Goal: Task Accomplishment & Management: Use online tool/utility

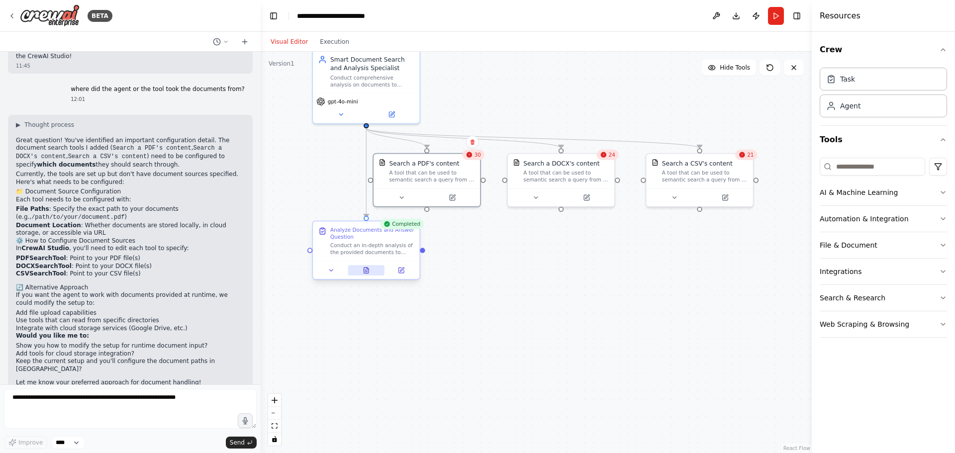
click at [365, 274] on icon at bounding box center [366, 271] width 4 height 6
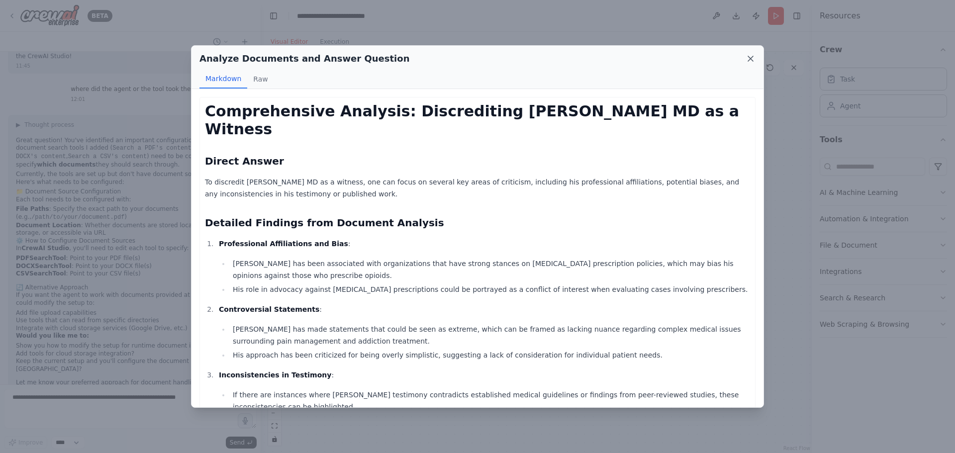
click at [750, 59] on icon at bounding box center [750, 58] width 5 height 5
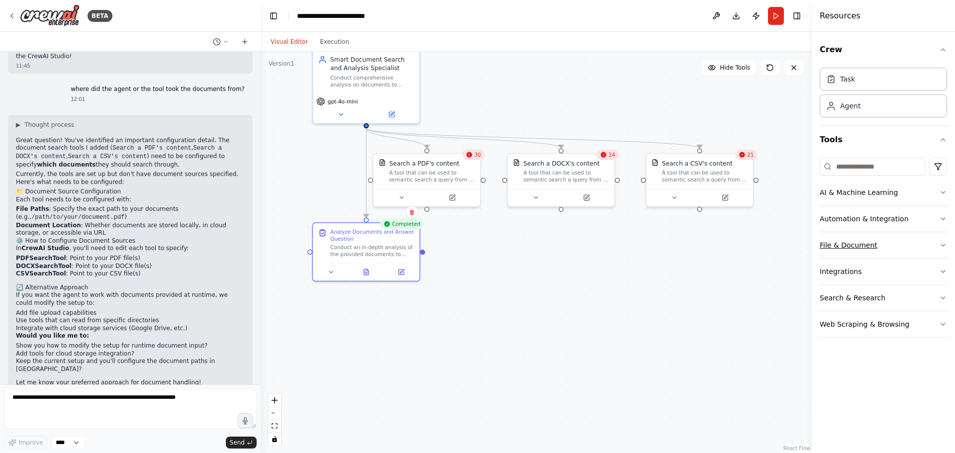
click at [943, 245] on icon "button" at bounding box center [943, 245] width 8 height 8
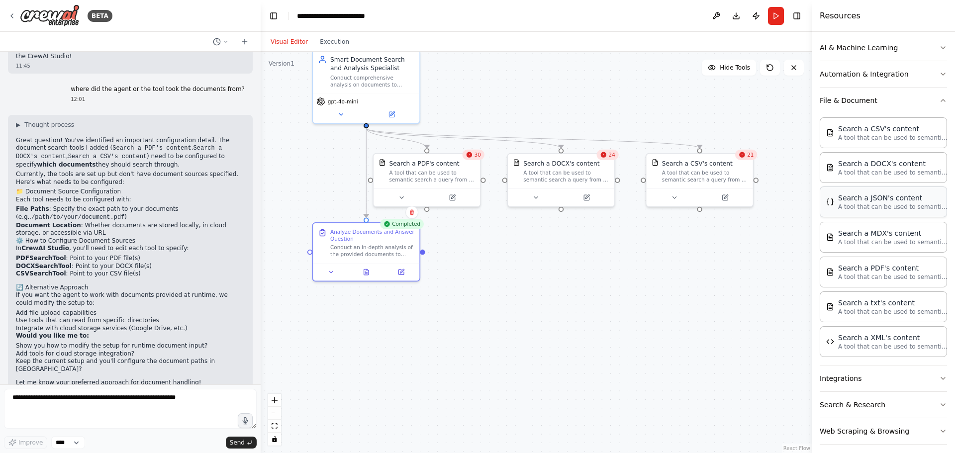
scroll to position [149, 0]
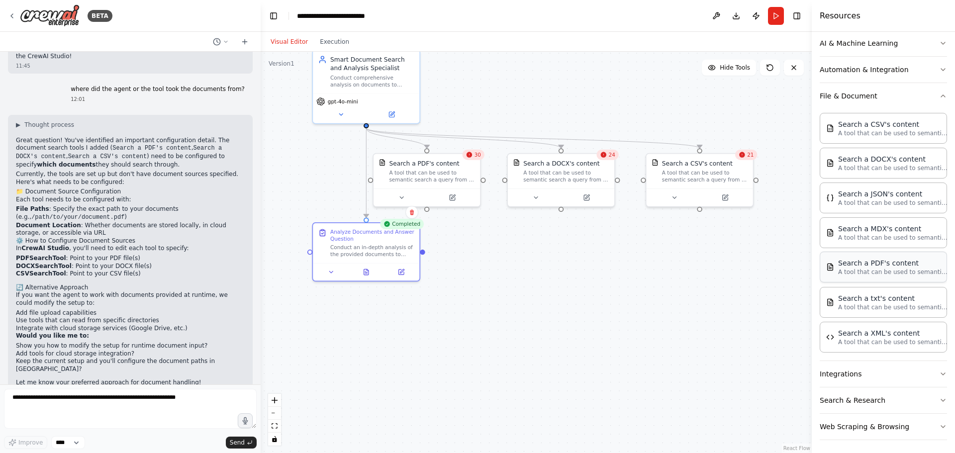
click at [873, 275] on p "A tool that can be used to semantic search a query from a PDF's content." at bounding box center [892, 272] width 109 height 8
click at [927, 371] on button "Integrations" at bounding box center [883, 374] width 127 height 26
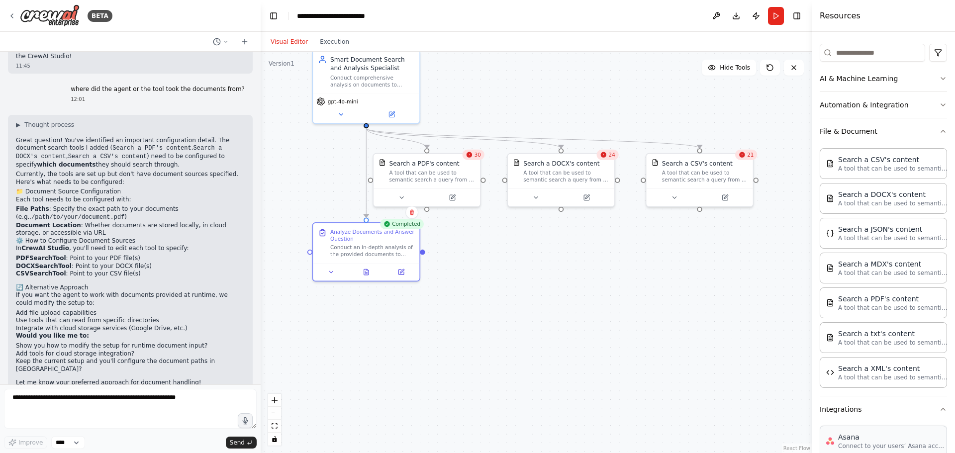
scroll to position [199, 0]
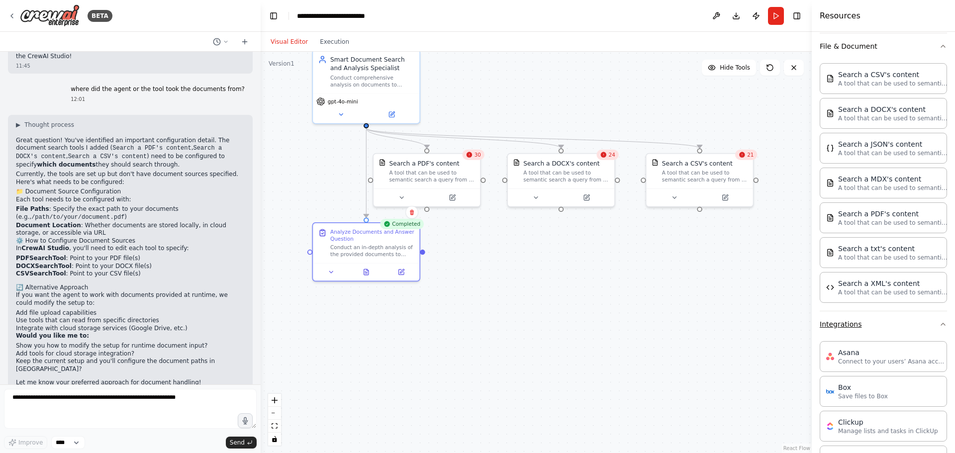
click at [939, 326] on icon "button" at bounding box center [943, 324] width 8 height 8
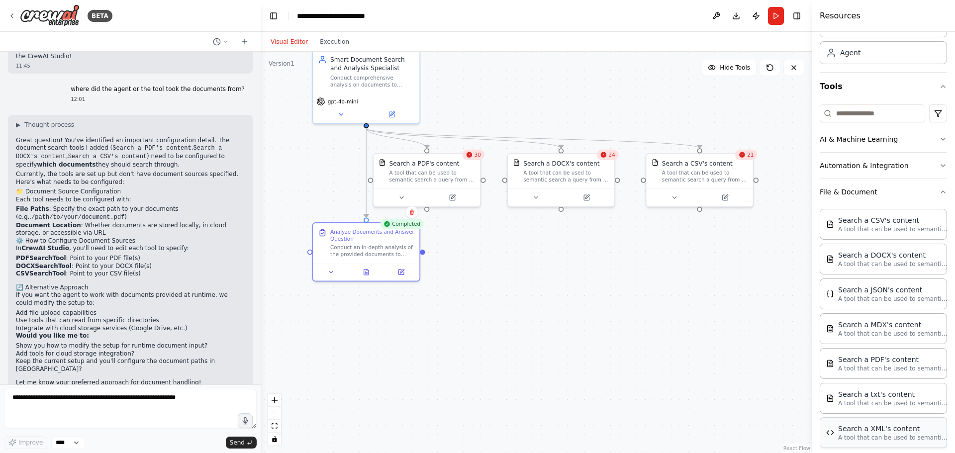
scroll to position [3, 0]
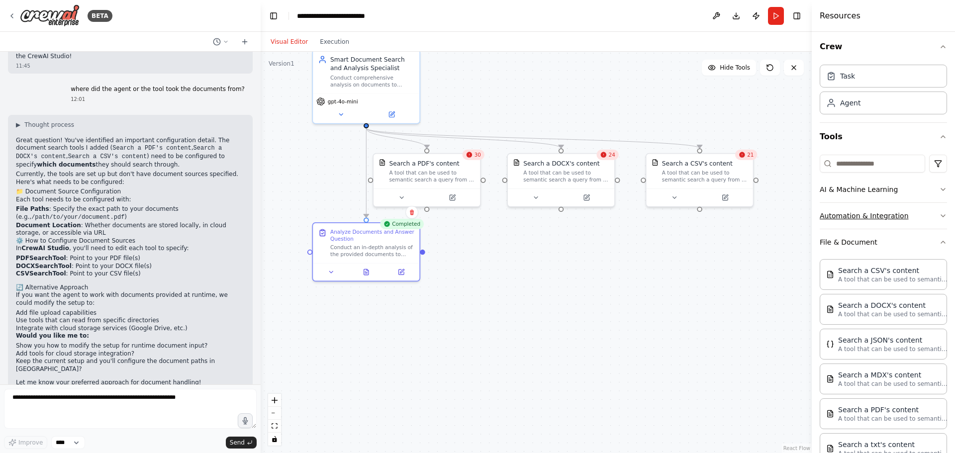
click at [939, 213] on icon "button" at bounding box center [943, 216] width 8 height 8
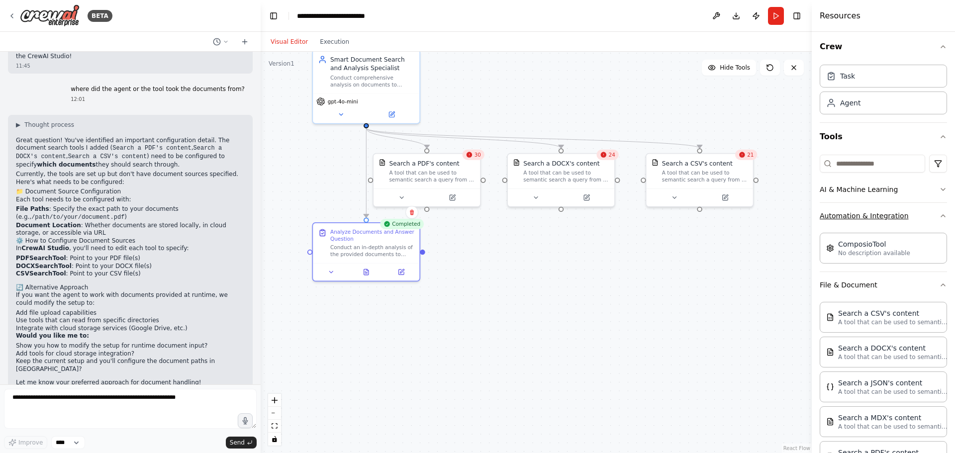
click at [939, 213] on icon "button" at bounding box center [943, 216] width 8 height 8
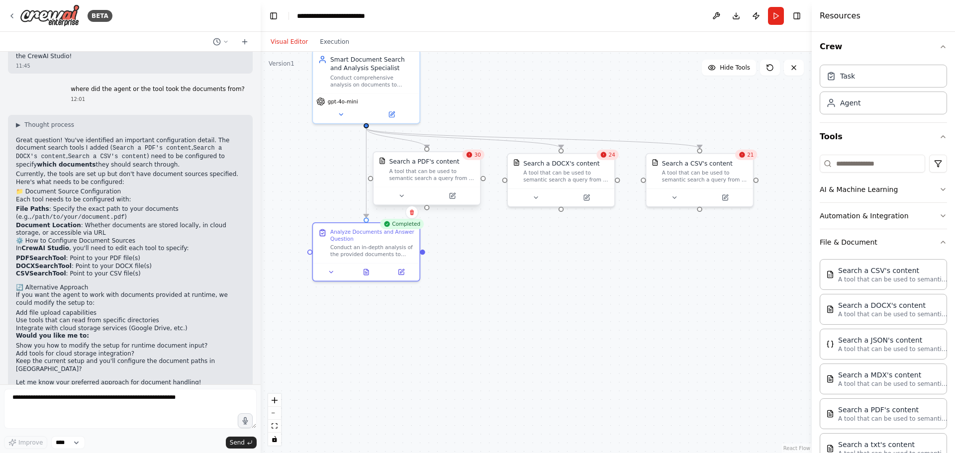
click at [455, 202] on div at bounding box center [426, 196] width 106 height 18
click at [454, 197] on icon at bounding box center [452, 195] width 5 height 5
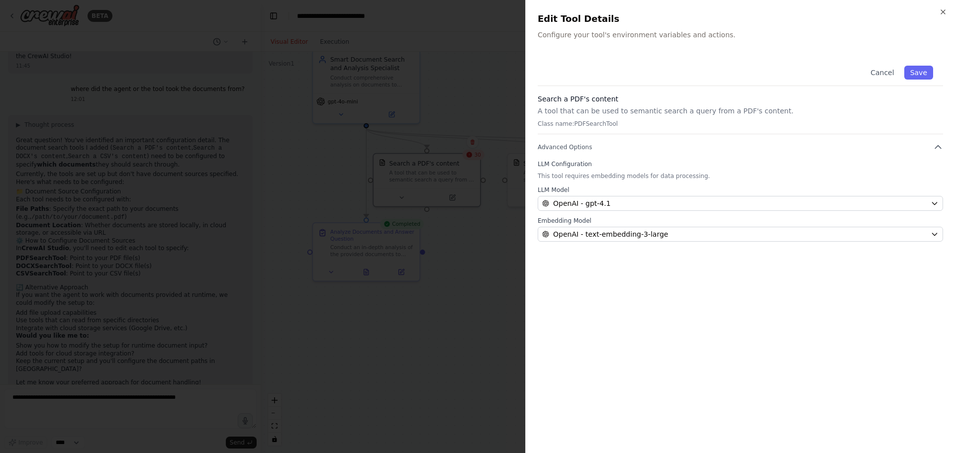
click at [941, 14] on icon "button" at bounding box center [943, 12] width 8 height 8
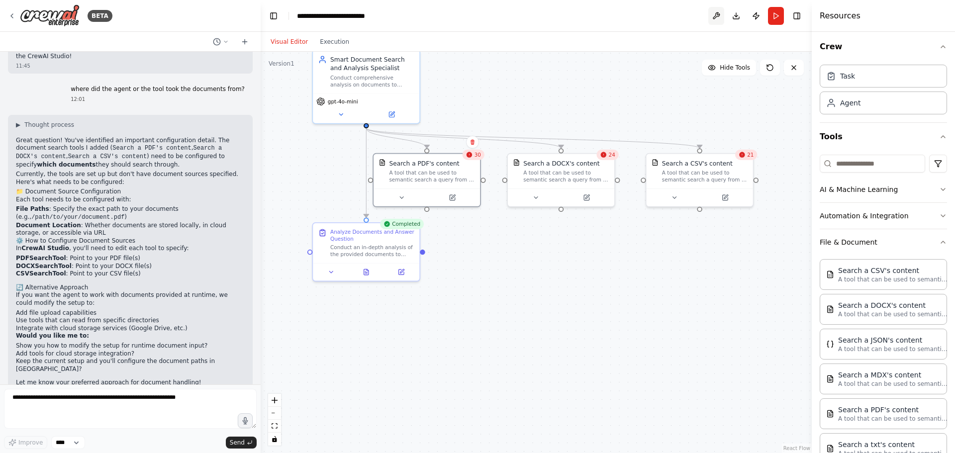
click at [716, 15] on button at bounding box center [716, 16] width 16 height 18
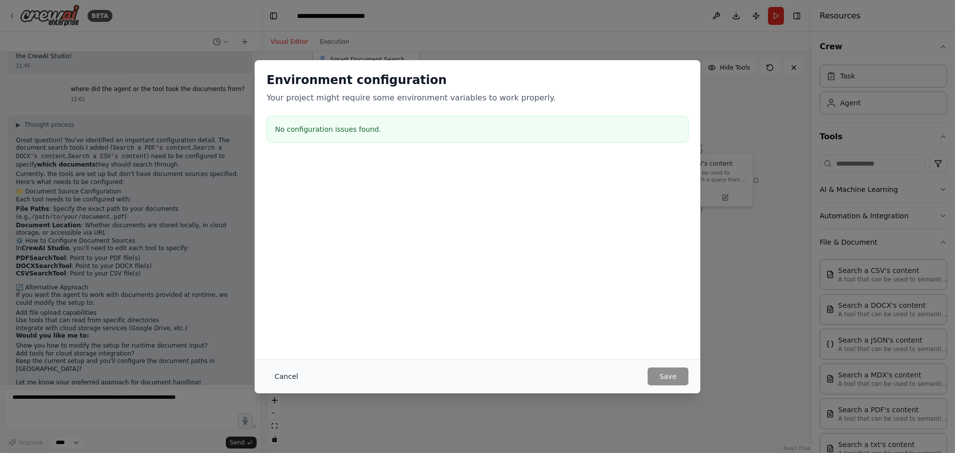
click at [286, 375] on button "Cancel" at bounding box center [286, 377] width 39 height 18
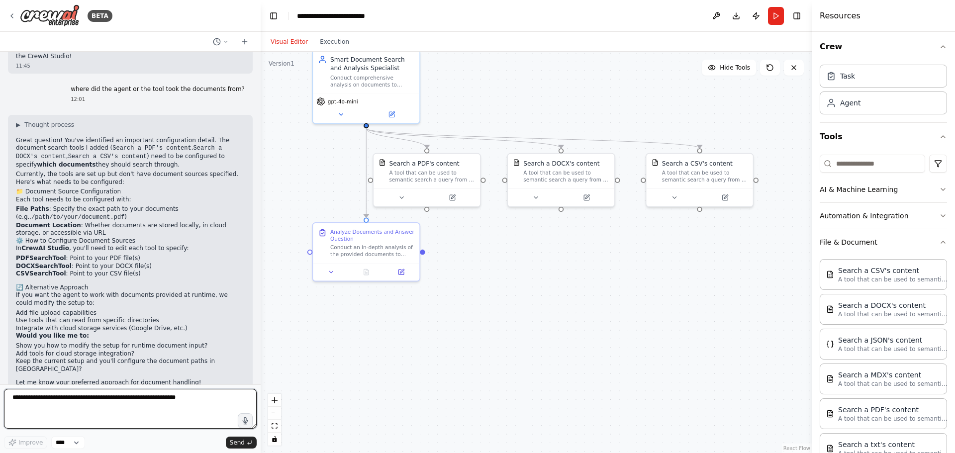
click at [93, 398] on textarea at bounding box center [130, 409] width 253 height 40
type textarea "**********"
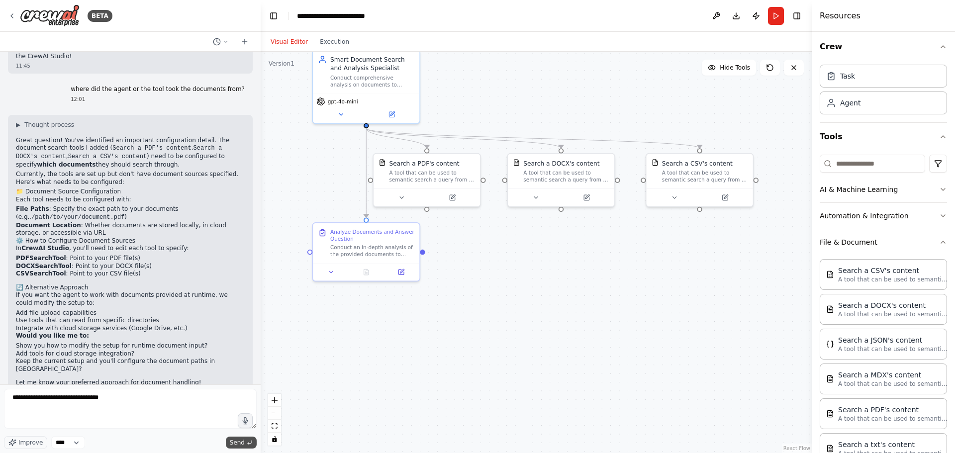
click at [235, 440] on span "Send" at bounding box center [237, 443] width 15 height 8
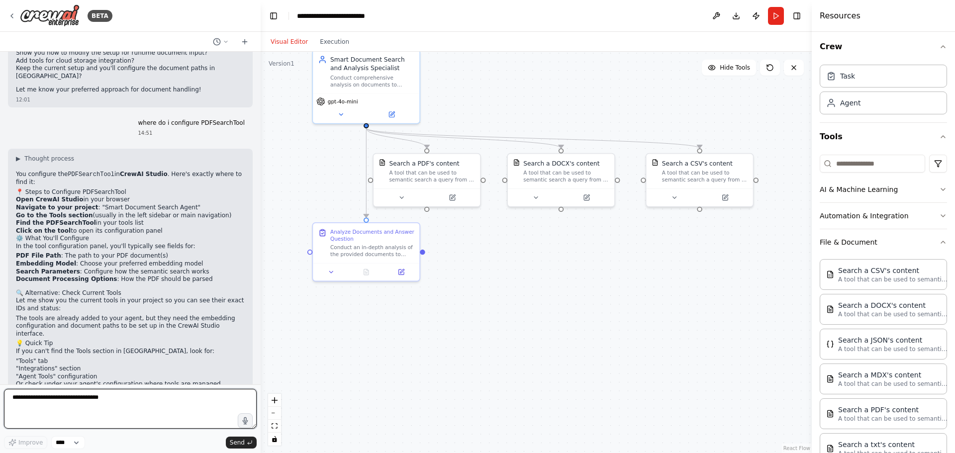
scroll to position [1057, 0]
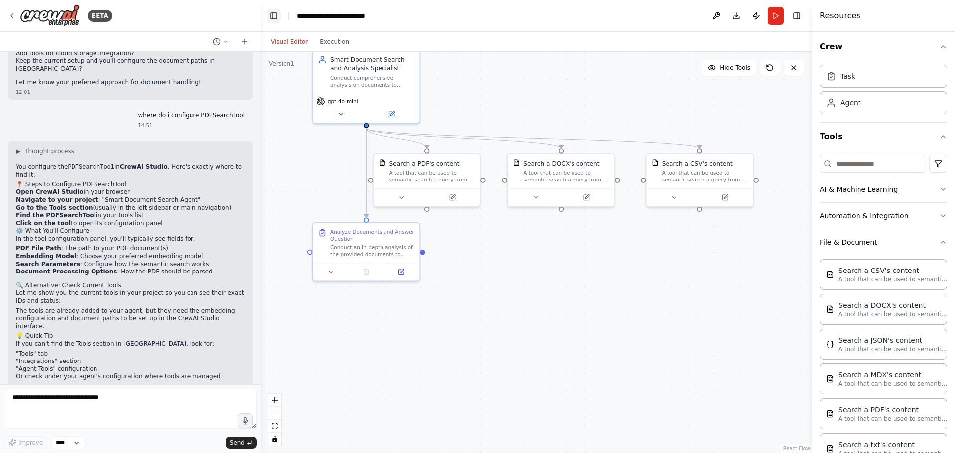
click at [277, 17] on button "Toggle Left Sidebar" at bounding box center [274, 16] width 14 height 14
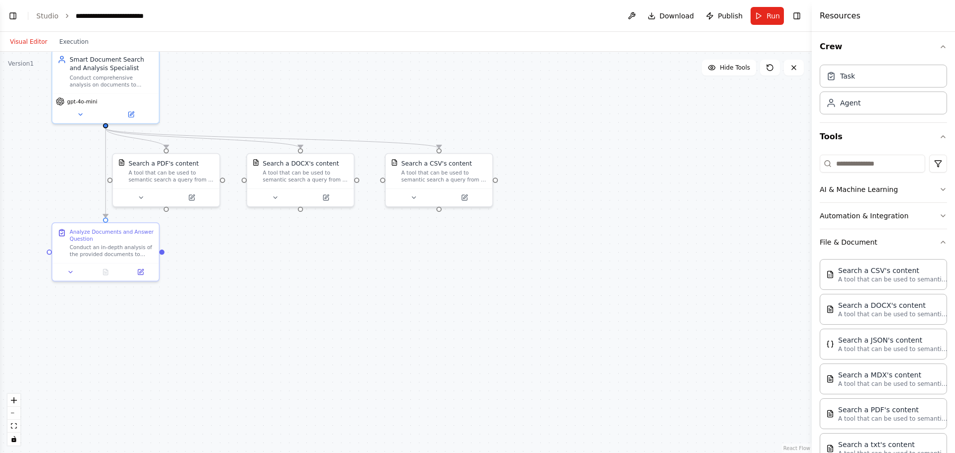
click at [15, 14] on button "Toggle Left Sidebar" at bounding box center [13, 16] width 14 height 14
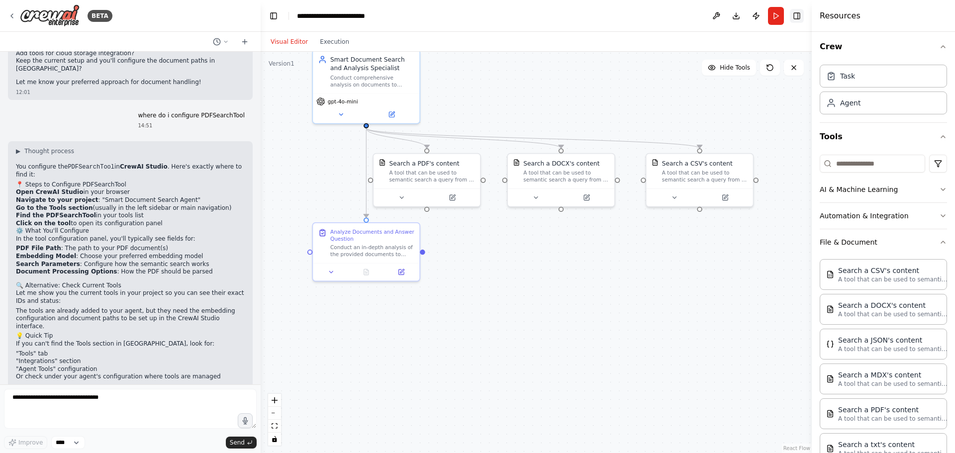
click at [796, 13] on button "Toggle Right Sidebar" at bounding box center [797, 16] width 14 height 14
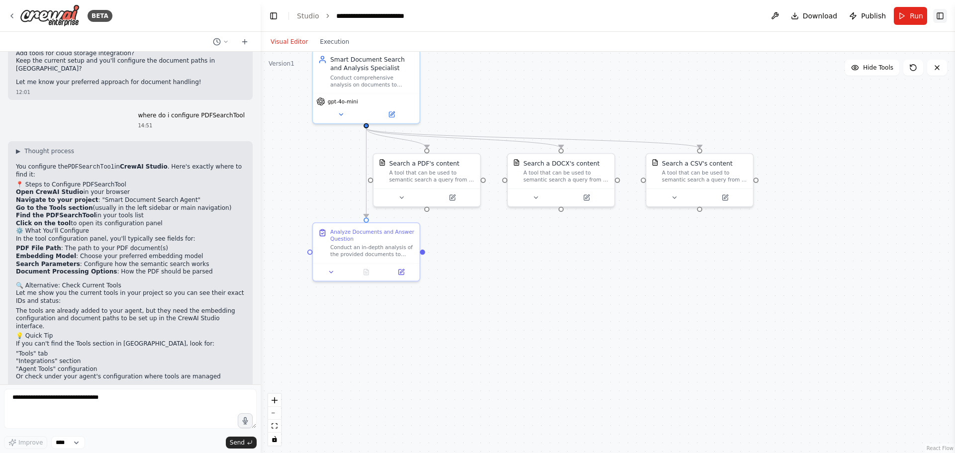
click at [940, 15] on button "Toggle Right Sidebar" at bounding box center [940, 16] width 14 height 14
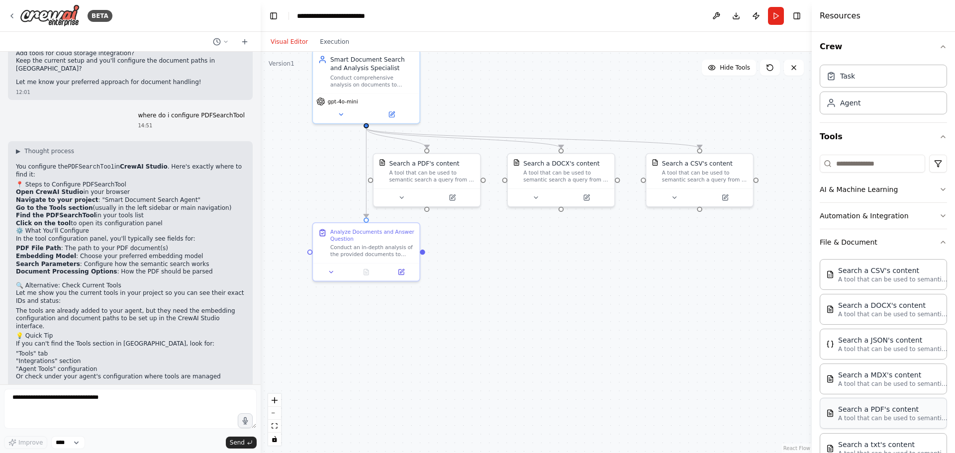
click at [901, 413] on div "Search a PDF's content" at bounding box center [892, 409] width 109 height 10
drag, startPoint x: 900, startPoint y: 413, endPoint x: 891, endPoint y: 419, distance: 11.0
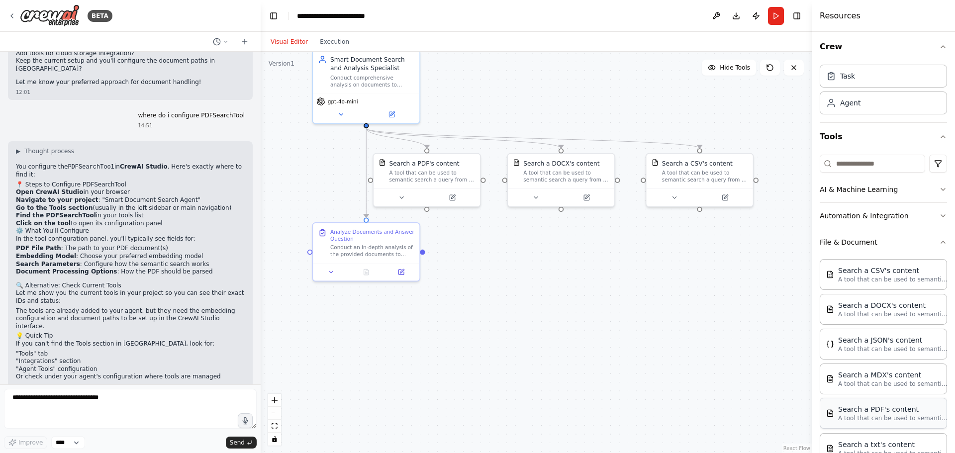
click at [893, 419] on p "A tool that can be used to semantic search a query from a PDF's content." at bounding box center [892, 418] width 109 height 8
click at [831, 415] on img at bounding box center [830, 413] width 8 height 8
click at [451, 195] on icon at bounding box center [452, 195] width 5 height 5
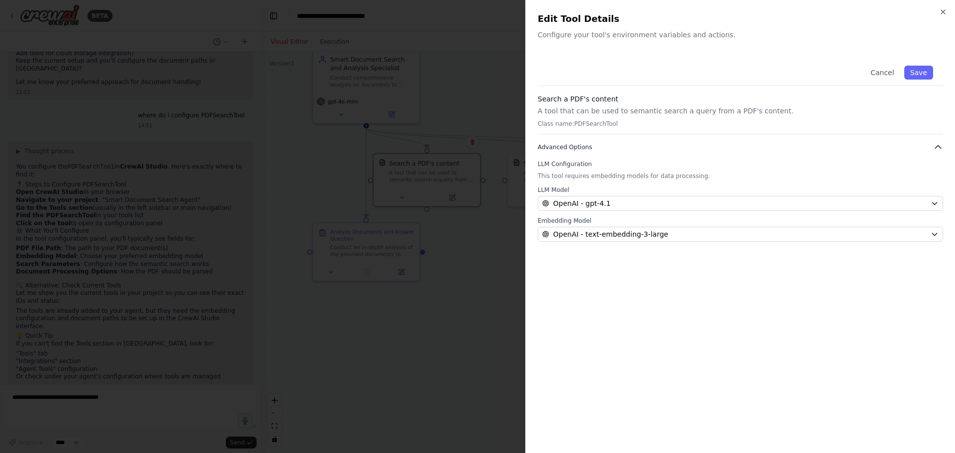
click at [567, 149] on span "Advanced Options" at bounding box center [565, 147] width 54 height 8
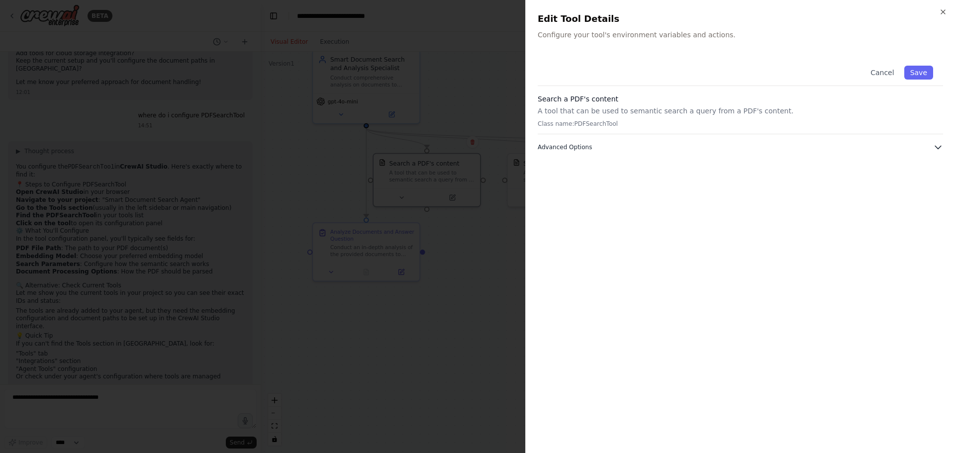
click at [567, 149] on span "Advanced Options" at bounding box center [565, 147] width 54 height 8
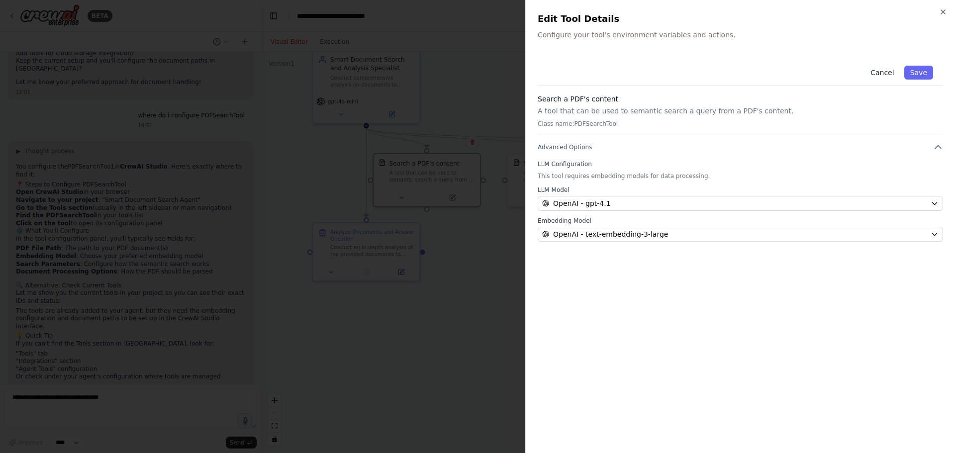
click at [883, 69] on button "Cancel" at bounding box center [881, 73] width 35 height 14
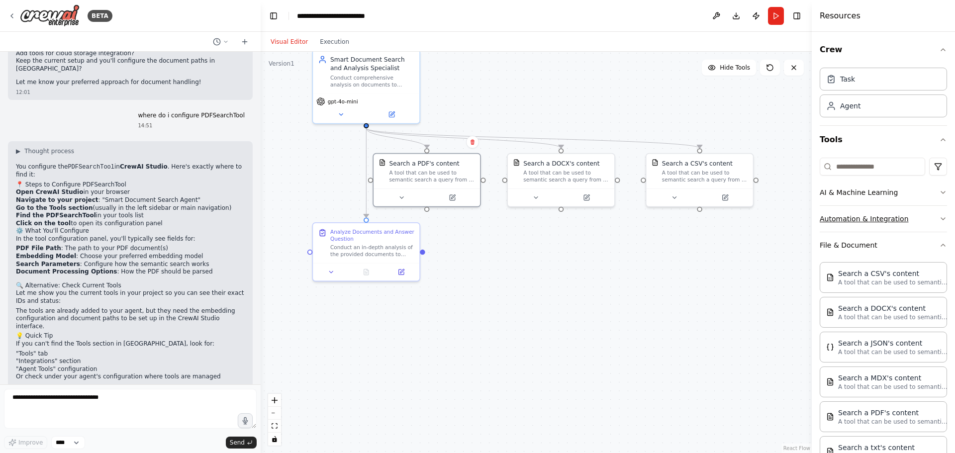
click at [917, 222] on button "Automation & Integration" at bounding box center [883, 219] width 127 height 26
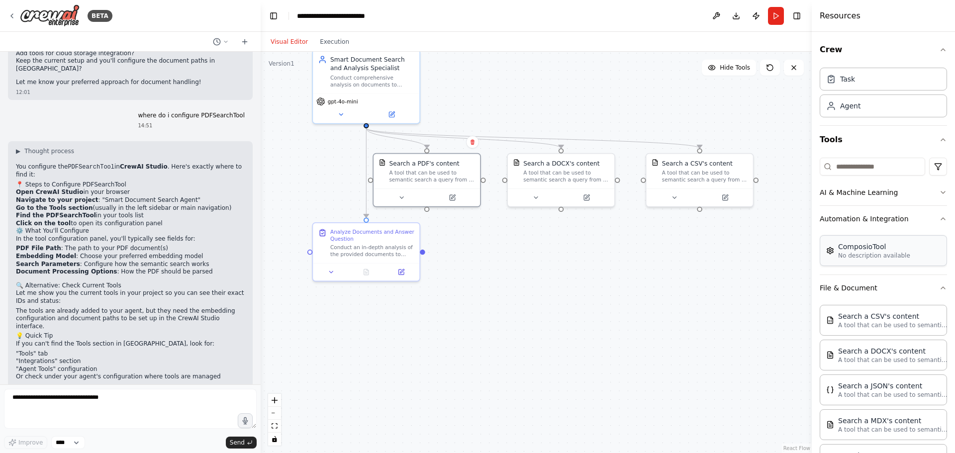
click at [901, 247] on div "ComposioTool" at bounding box center [874, 247] width 72 height 10
click at [832, 253] on img at bounding box center [830, 251] width 8 height 8
click at [939, 217] on icon "button" at bounding box center [943, 219] width 8 height 8
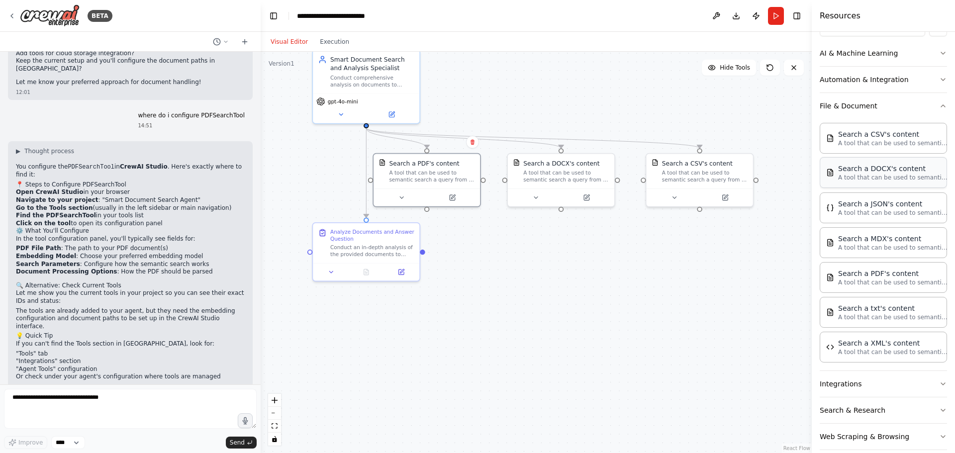
scroll to position [149, 0]
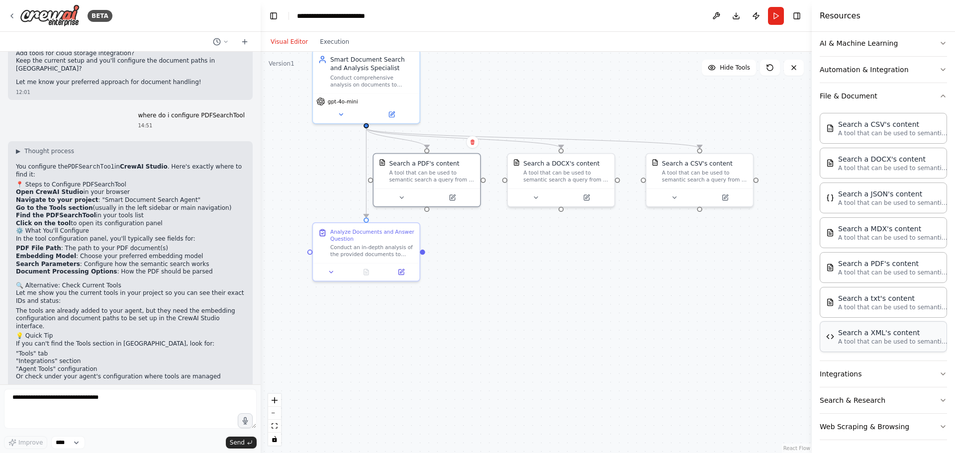
click at [862, 341] on p "A tool that can be used to semantic search a query from a XML's content." at bounding box center [892, 342] width 109 height 8
click at [857, 376] on button "Integrations" at bounding box center [883, 374] width 127 height 26
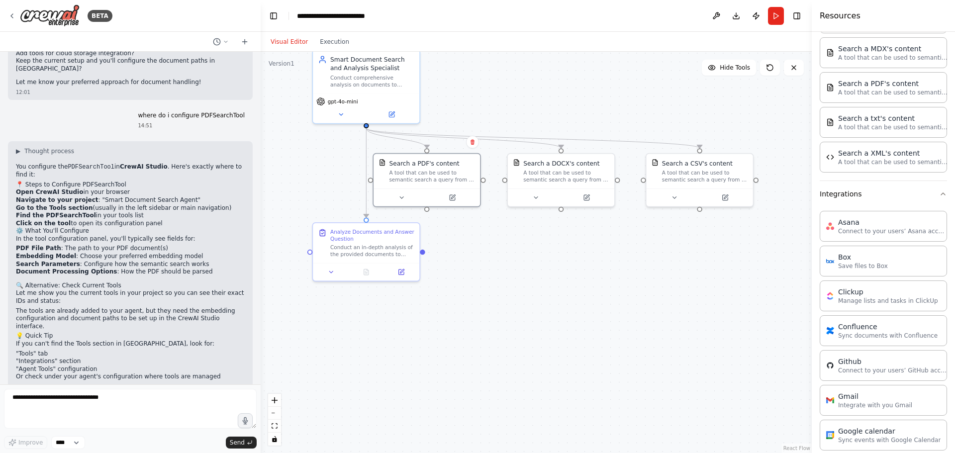
scroll to position [225, 0]
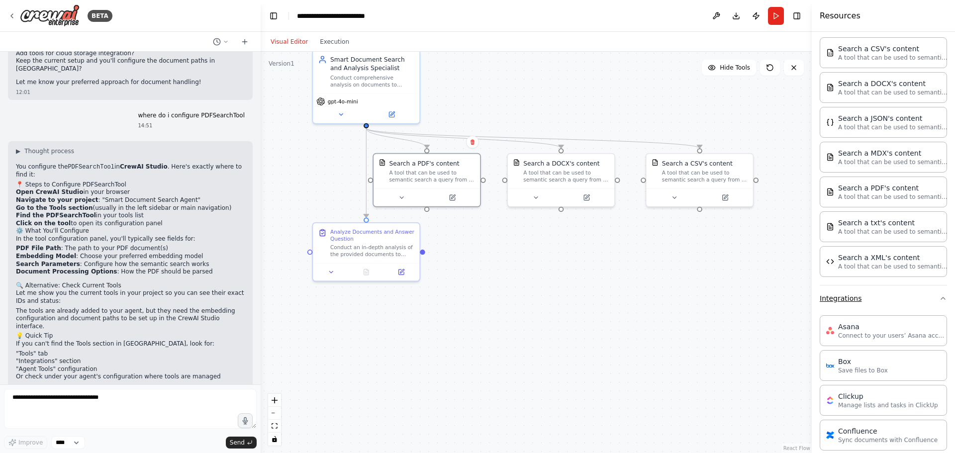
click at [897, 301] on button "Integrations" at bounding box center [883, 298] width 127 height 26
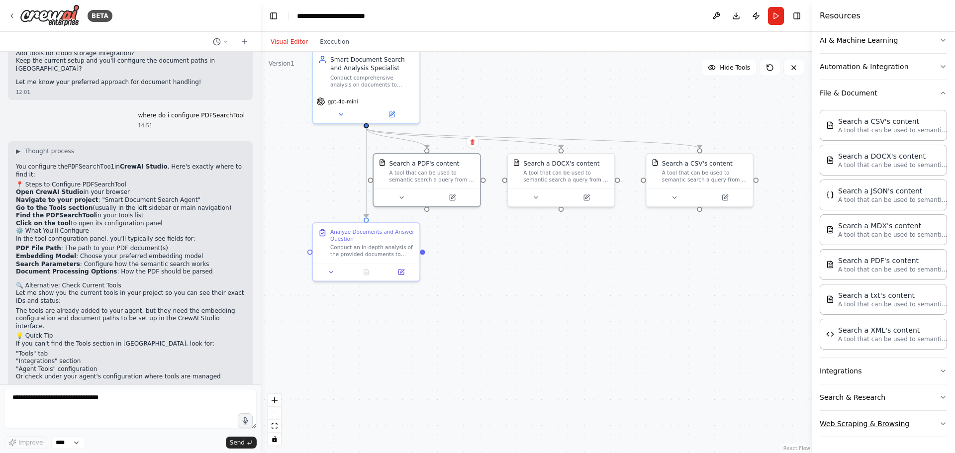
click at [887, 423] on button "Web Scraping & Browsing" at bounding box center [883, 424] width 127 height 26
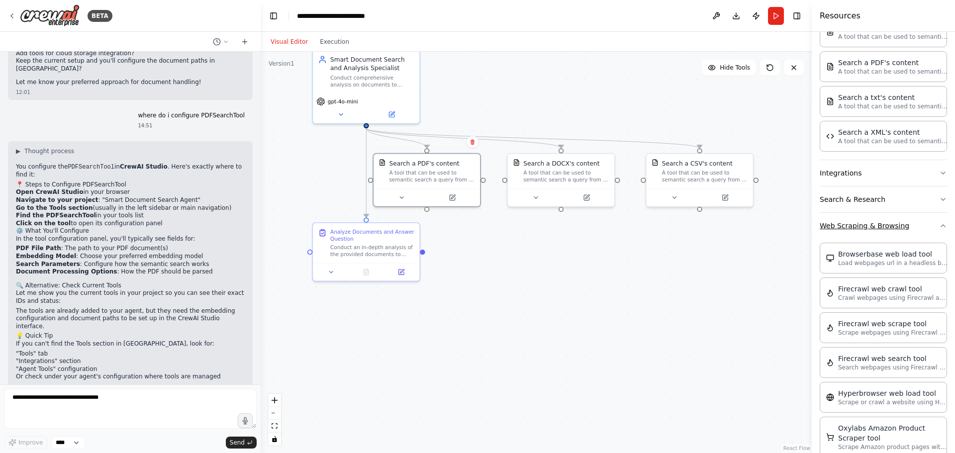
scroll to position [351, 0]
click at [873, 230] on button "Web Scraping & Browsing" at bounding box center [883, 225] width 127 height 26
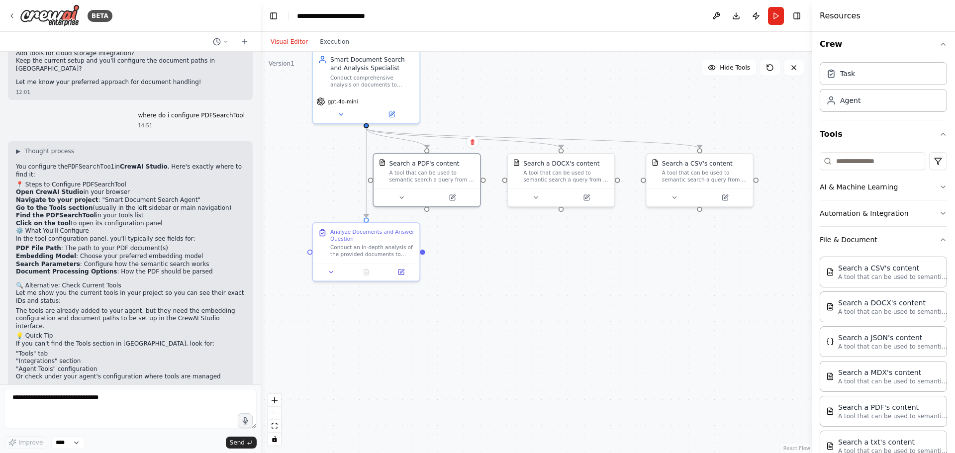
scroll to position [0, 0]
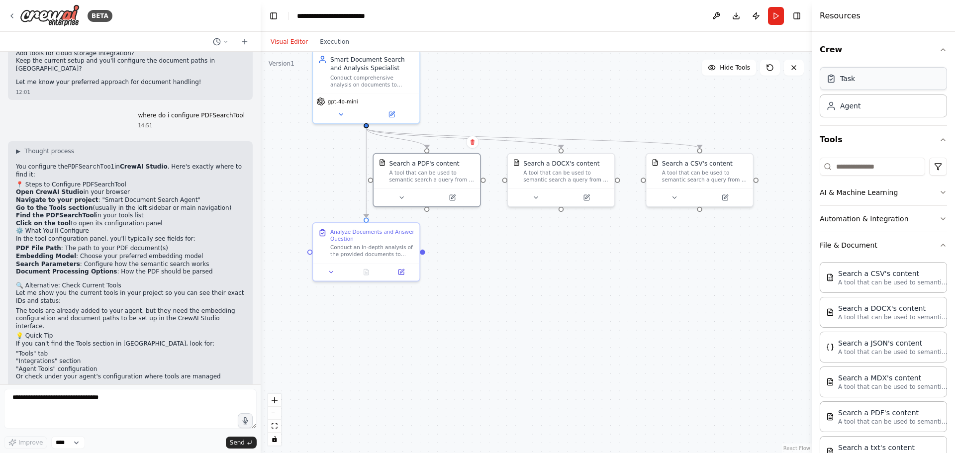
click at [855, 85] on div "Task" at bounding box center [883, 78] width 127 height 23
click at [757, 15] on button "Publish" at bounding box center [756, 16] width 16 height 18
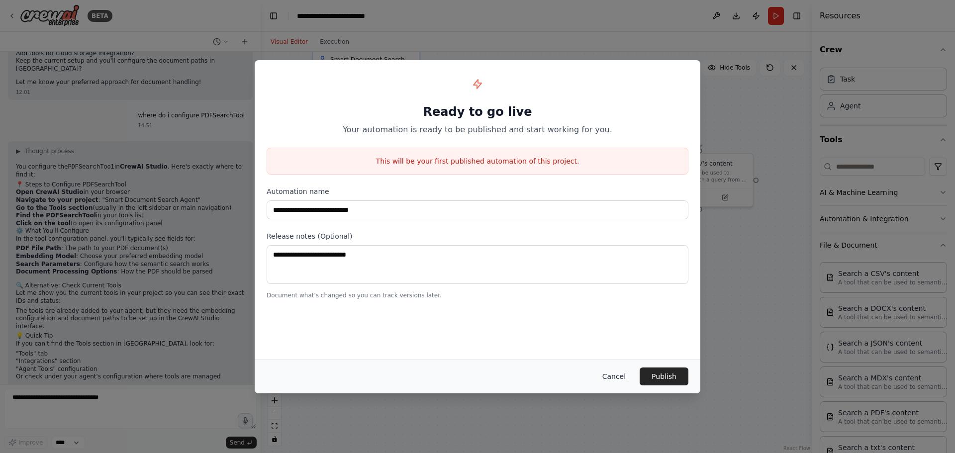
click at [616, 376] on button "Cancel" at bounding box center [613, 377] width 39 height 18
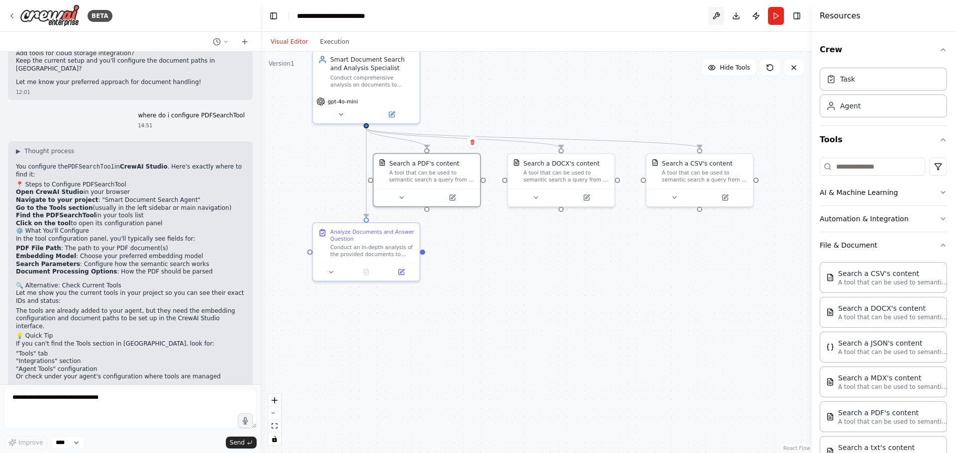
click at [714, 16] on button at bounding box center [716, 16] width 16 height 18
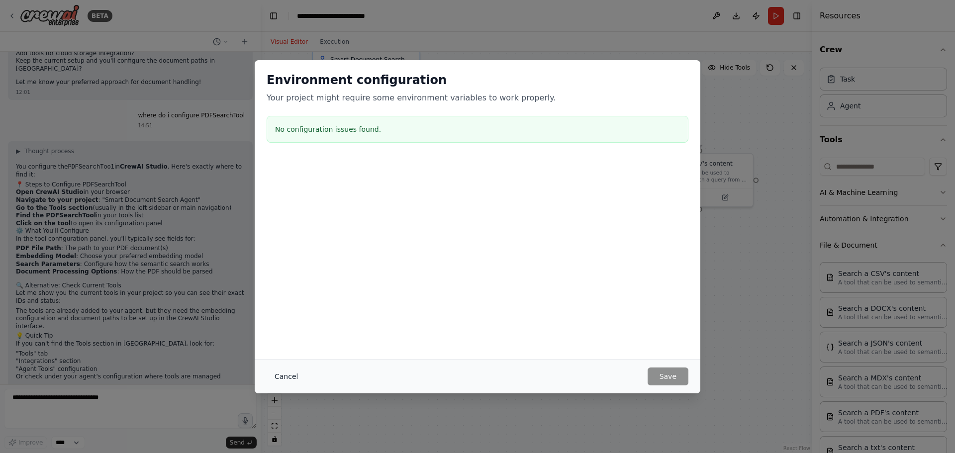
click at [281, 375] on button "Cancel" at bounding box center [286, 377] width 39 height 18
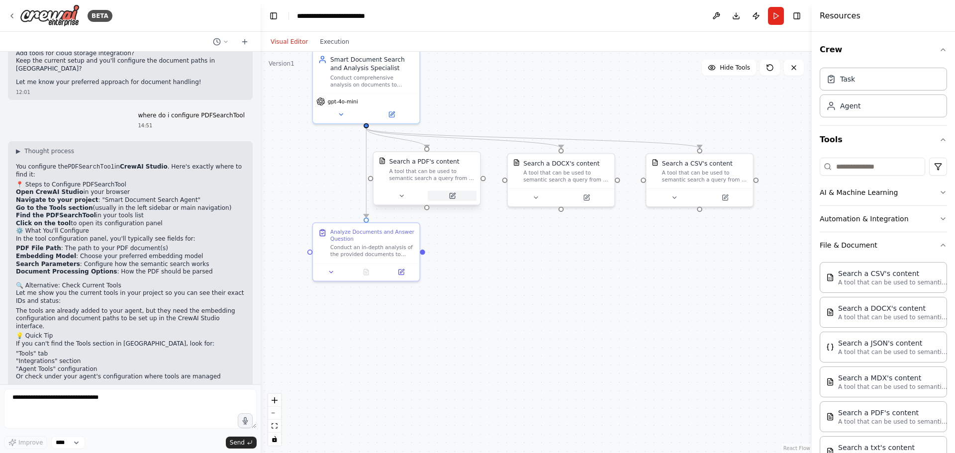
click at [456, 192] on button at bounding box center [452, 195] width 49 height 10
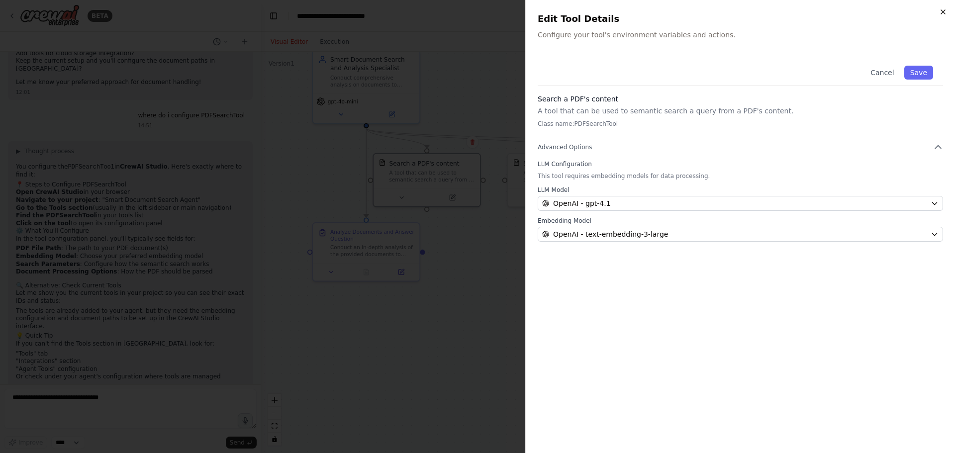
click at [943, 8] on icon "button" at bounding box center [943, 12] width 8 height 8
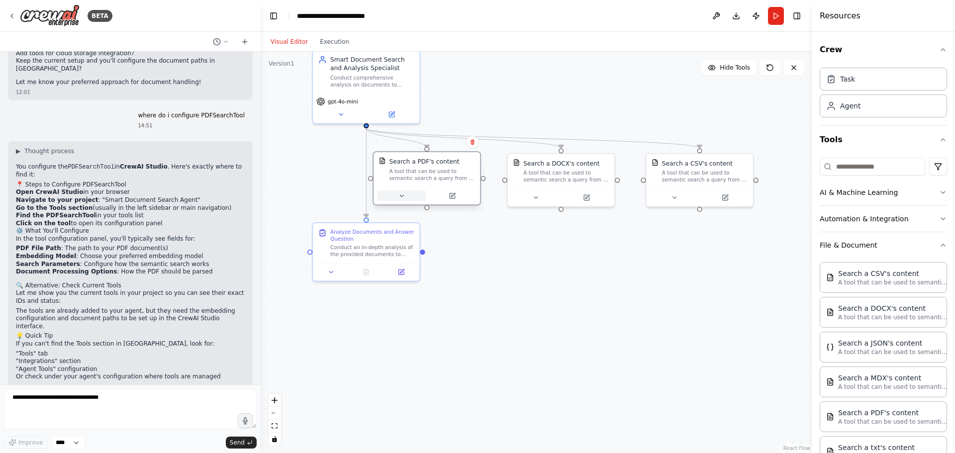
click at [402, 198] on icon at bounding box center [401, 195] width 7 height 7
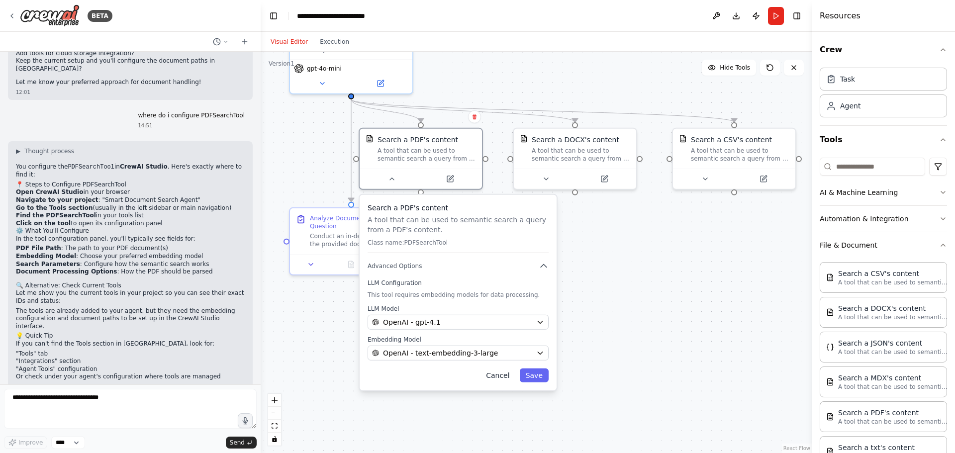
click at [501, 377] on button "Cancel" at bounding box center [497, 376] width 35 height 14
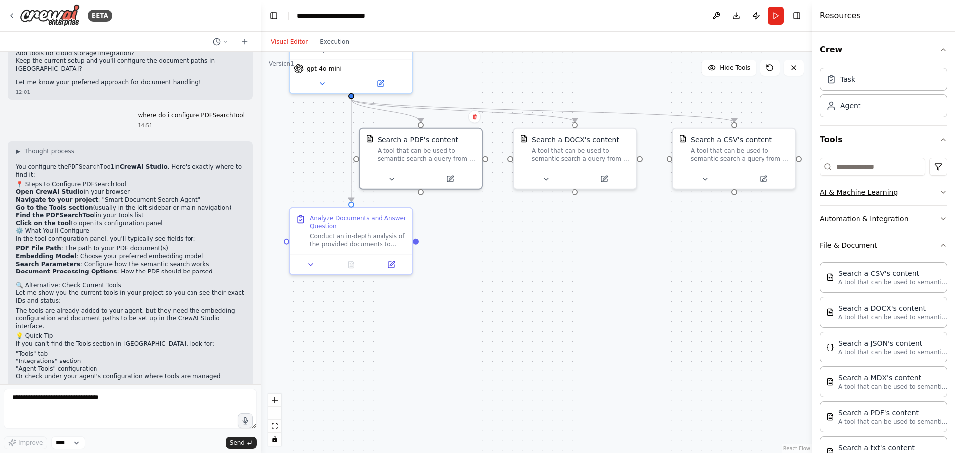
click at [847, 193] on button "AI & Machine Learning" at bounding box center [883, 193] width 127 height 26
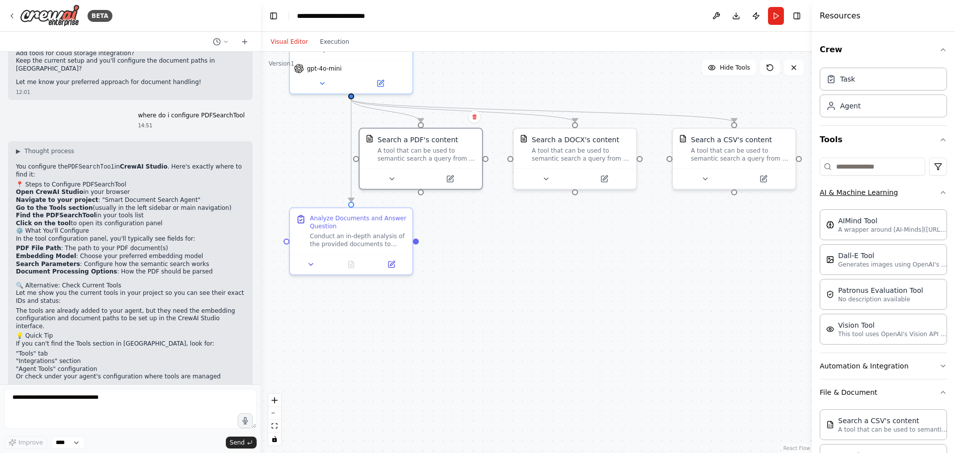
click at [847, 193] on button "AI & Machine Learning" at bounding box center [883, 193] width 127 height 26
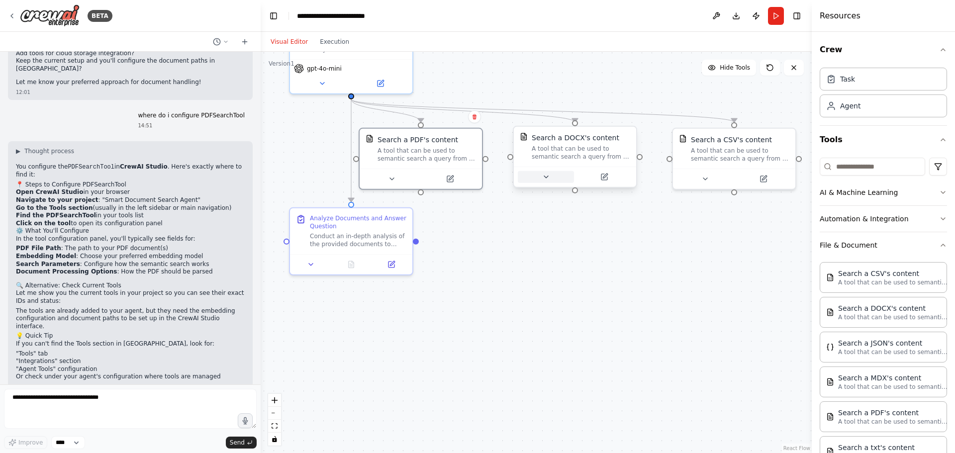
click at [547, 181] on icon at bounding box center [546, 177] width 8 height 8
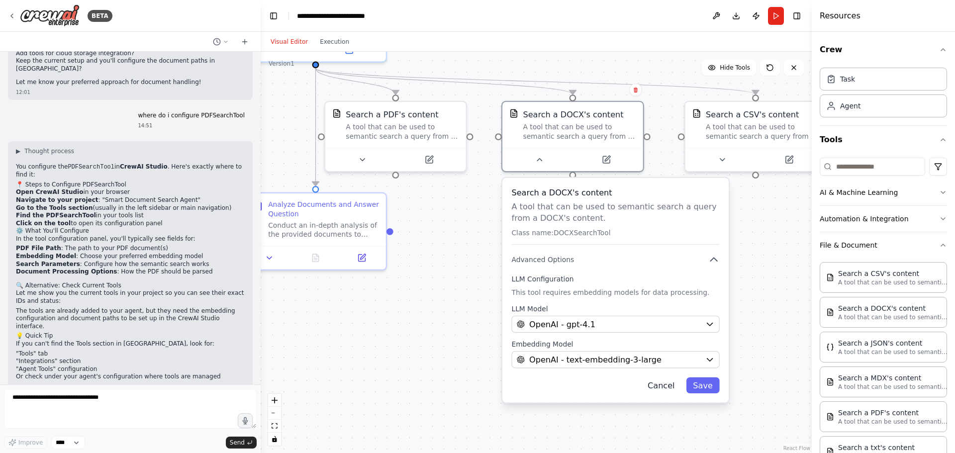
click at [663, 384] on button "Cancel" at bounding box center [661, 385] width 41 height 16
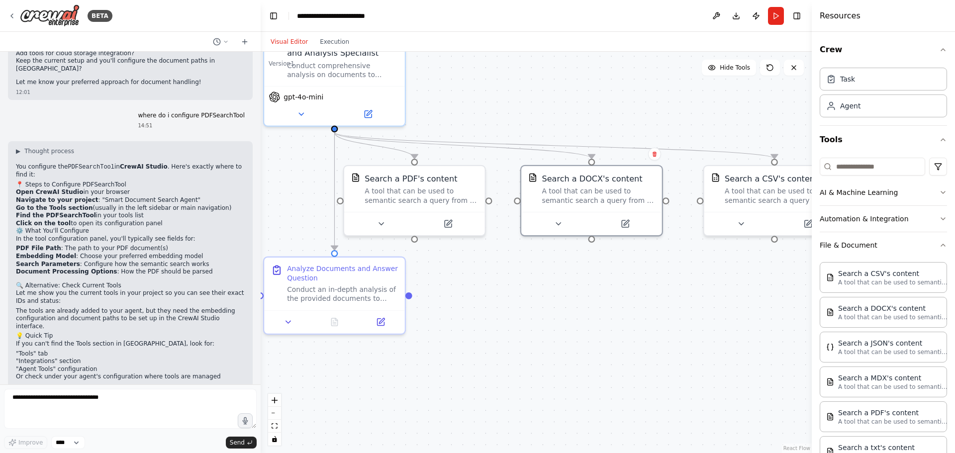
drag, startPoint x: 542, startPoint y: 336, endPoint x: 561, endPoint y: 400, distance: 66.9
click at [561, 400] on div ".deletable-edge-delete-btn { width: 20px; height: 20px; border: 0px solid #ffff…" at bounding box center [536, 252] width 551 height 401
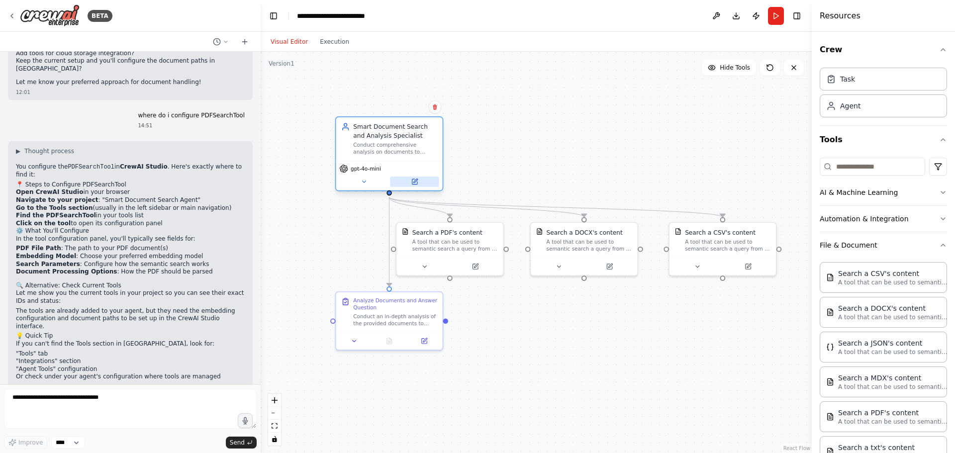
click at [415, 182] on icon at bounding box center [415, 181] width 4 height 4
click at [361, 184] on icon at bounding box center [364, 181] width 7 height 7
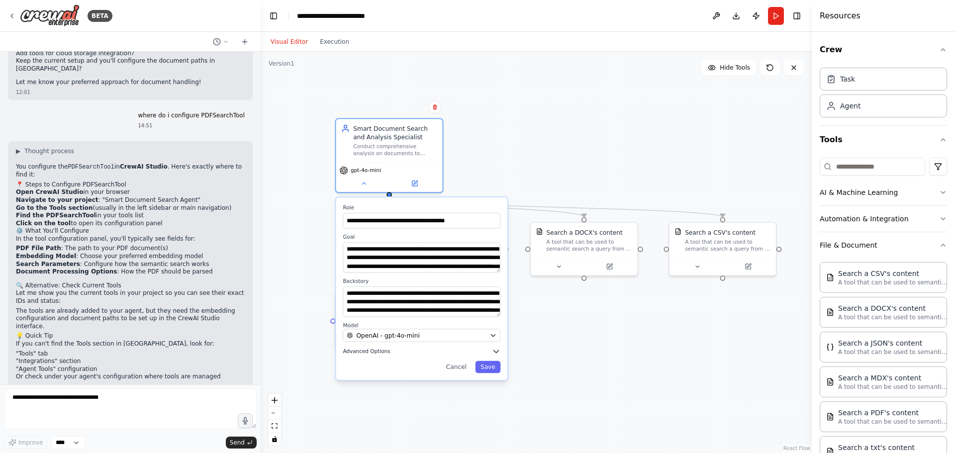
click at [495, 349] on icon "button" at bounding box center [496, 351] width 8 height 8
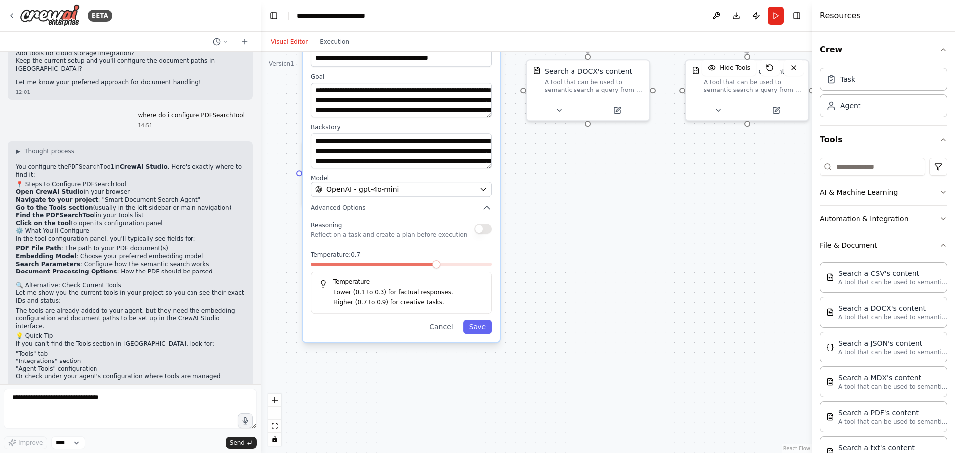
drag, startPoint x: 577, startPoint y: 382, endPoint x: 560, endPoint y: 242, distance: 141.2
click at [560, 242] on div ".deletable-edge-delete-btn { width: 20px; height: 20px; border: 0px solid #ffff…" at bounding box center [536, 252] width 551 height 401
click at [488, 235] on div "Reasoning Reflect on a task and create a plan before execution" at bounding box center [401, 229] width 181 height 20
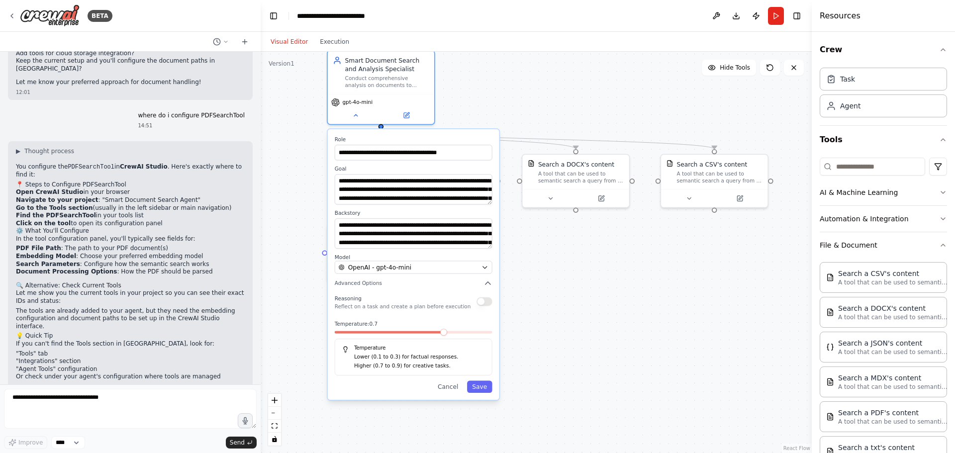
drag, startPoint x: 515, startPoint y: 178, endPoint x: 523, endPoint y: 263, distance: 85.5
click at [523, 263] on div ".deletable-edge-delete-btn { width: 20px; height: 20px; border: 0px solid #ffff…" at bounding box center [536, 252] width 551 height 401
click at [453, 387] on button "Cancel" at bounding box center [448, 387] width 31 height 12
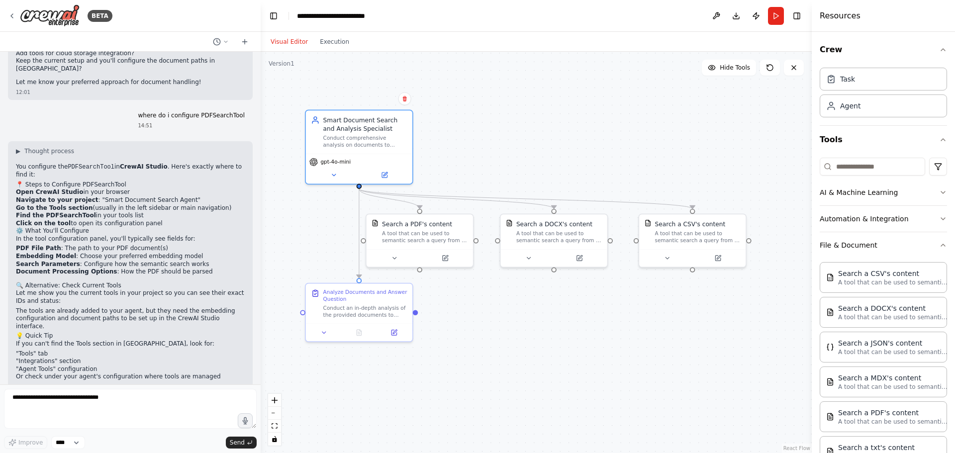
drag, startPoint x: 522, startPoint y: 342, endPoint x: 500, endPoint y: 401, distance: 63.6
click at [500, 401] on div ".deletable-edge-delete-btn { width: 20px; height: 20px; border: 0px solid #ffff…" at bounding box center [536, 252] width 551 height 401
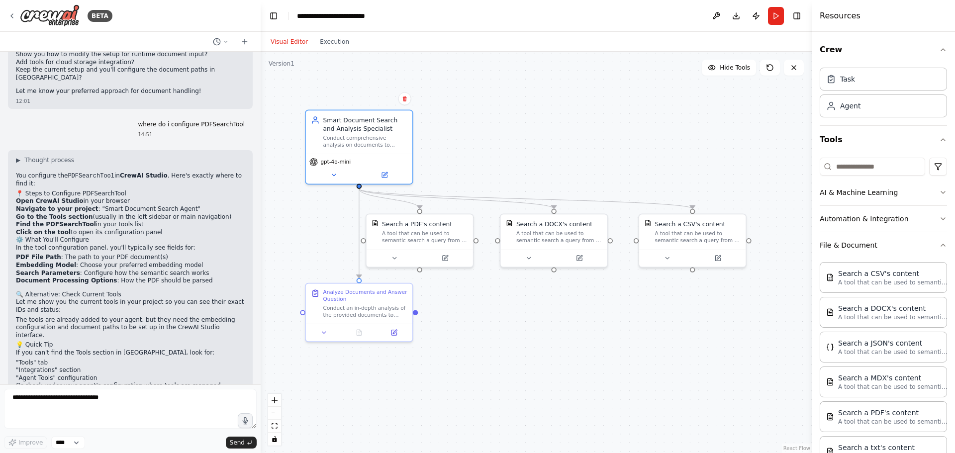
scroll to position [1057, 0]
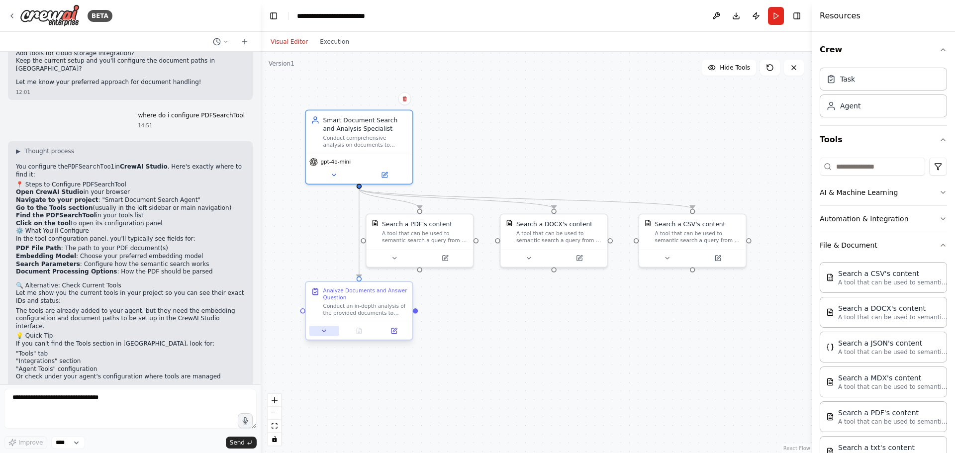
click at [324, 332] on icon at bounding box center [323, 330] width 3 height 1
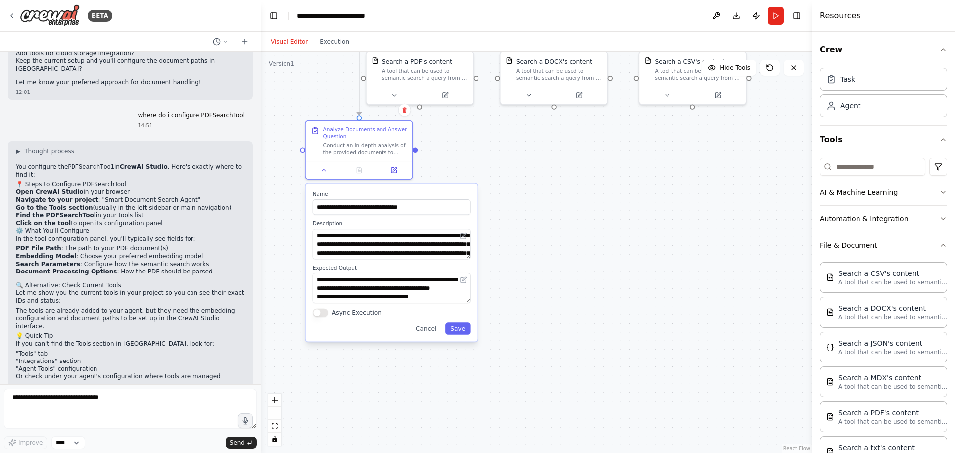
drag, startPoint x: 587, startPoint y: 376, endPoint x: 587, endPoint y: 213, distance: 162.6
click at [587, 213] on div ".deletable-edge-delete-btn { width: 20px; height: 20px; border: 0px solid #ffff…" at bounding box center [536, 252] width 551 height 401
click at [441, 331] on button "Cancel" at bounding box center [426, 328] width 31 height 12
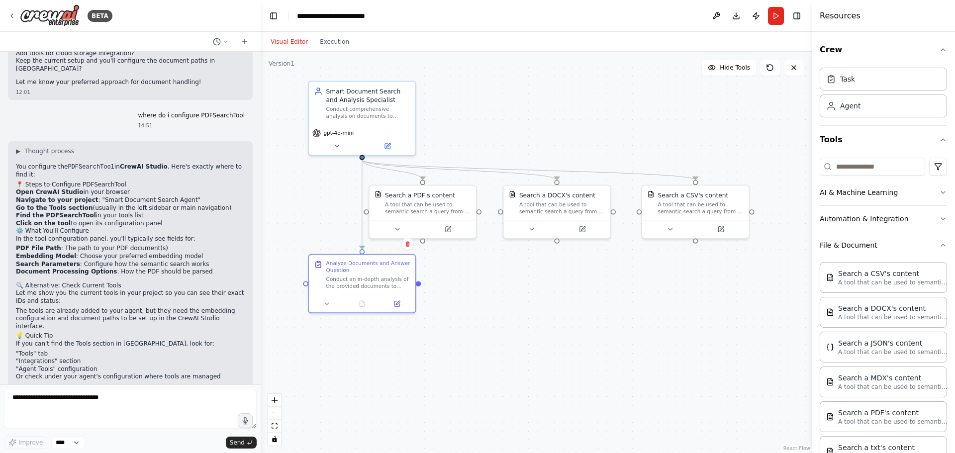
drag, startPoint x: 505, startPoint y: 247, endPoint x: 508, endPoint y: 380, distance: 133.8
click at [508, 380] on div ".deletable-edge-delete-btn { width: 20px; height: 20px; border: 0px solid #ffff…" at bounding box center [536, 252] width 551 height 401
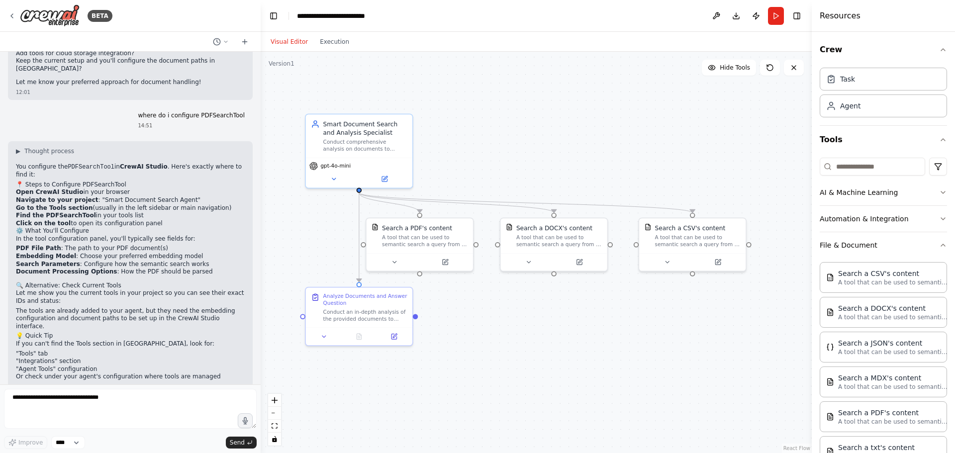
drag, startPoint x: 563, startPoint y: 349, endPoint x: 560, endPoint y: 382, distance: 33.0
click at [560, 382] on div ".deletable-edge-delete-btn { width: 20px; height: 20px; border: 0px solid #ffff…" at bounding box center [536, 252] width 551 height 401
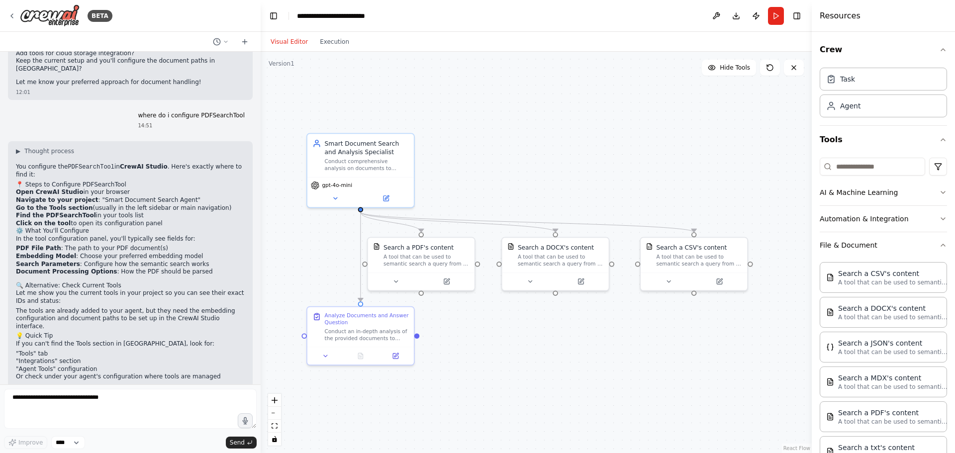
drag, startPoint x: 559, startPoint y: 356, endPoint x: 560, endPoint y: 374, distance: 18.5
click at [560, 374] on div ".deletable-edge-delete-btn { width: 20px; height: 20px; border: 0px solid #ffff…" at bounding box center [536, 252] width 551 height 401
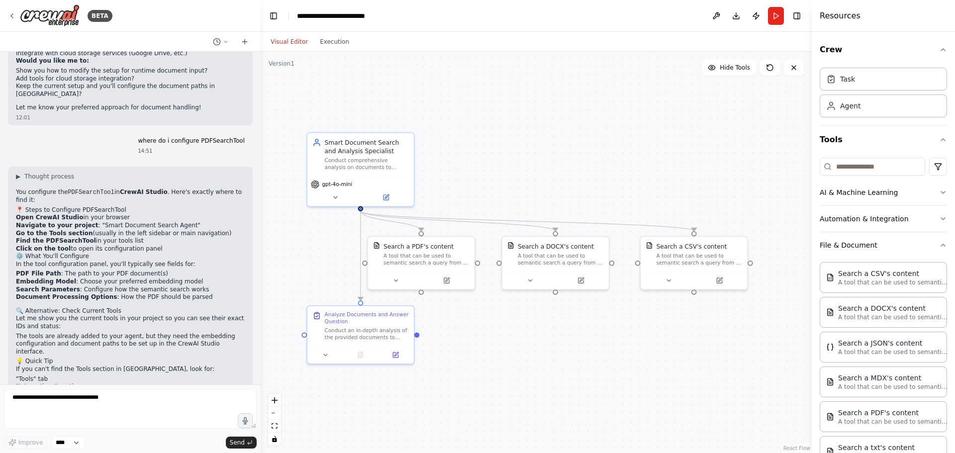
scroll to position [1007, 0]
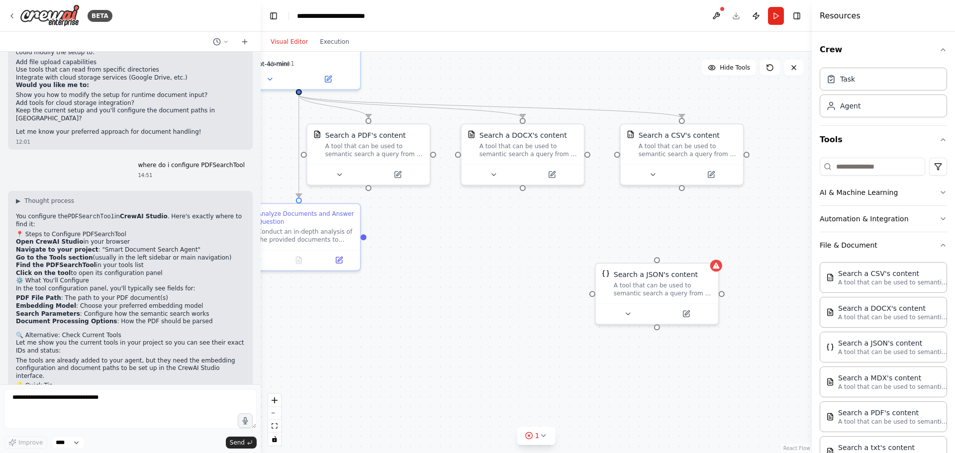
drag, startPoint x: 585, startPoint y: 382, endPoint x: 558, endPoint y: 273, distance: 112.8
click at [558, 273] on div ".deletable-edge-delete-btn { width: 20px; height: 20px; border: 0px solid #ffff…" at bounding box center [536, 252] width 551 height 401
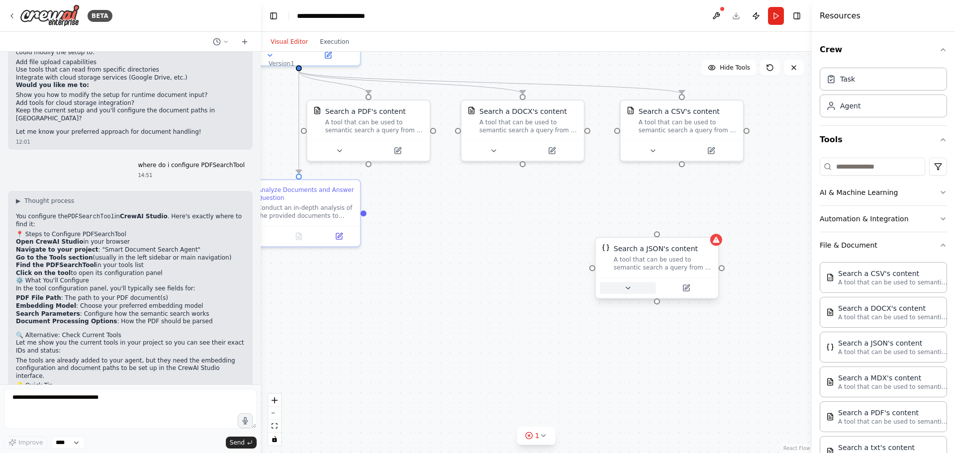
click at [624, 286] on icon at bounding box center [628, 288] width 8 height 8
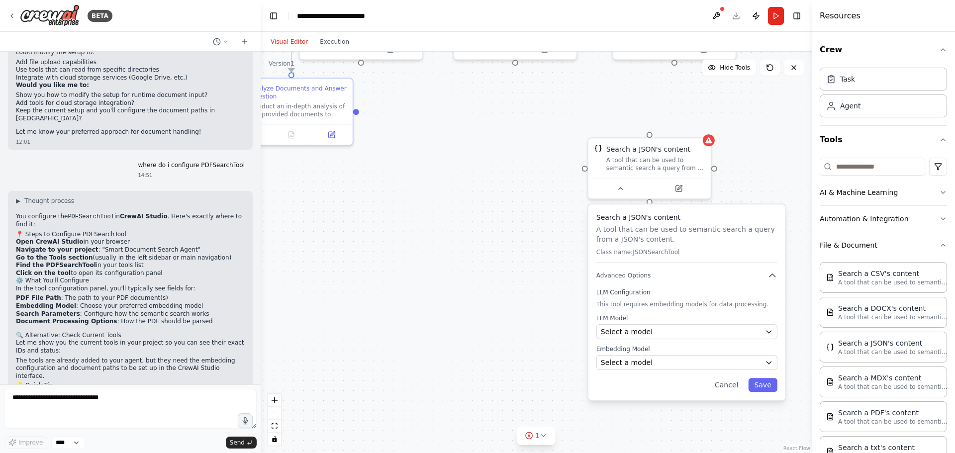
drag, startPoint x: 537, startPoint y: 374, endPoint x: 529, endPoint y: 273, distance: 101.7
click at [529, 273] on div ".deletable-edge-delete-btn { width: 20px; height: 20px; border: 0px solid #ffff…" at bounding box center [536, 252] width 551 height 401
click at [726, 385] on button "Cancel" at bounding box center [726, 385] width 35 height 14
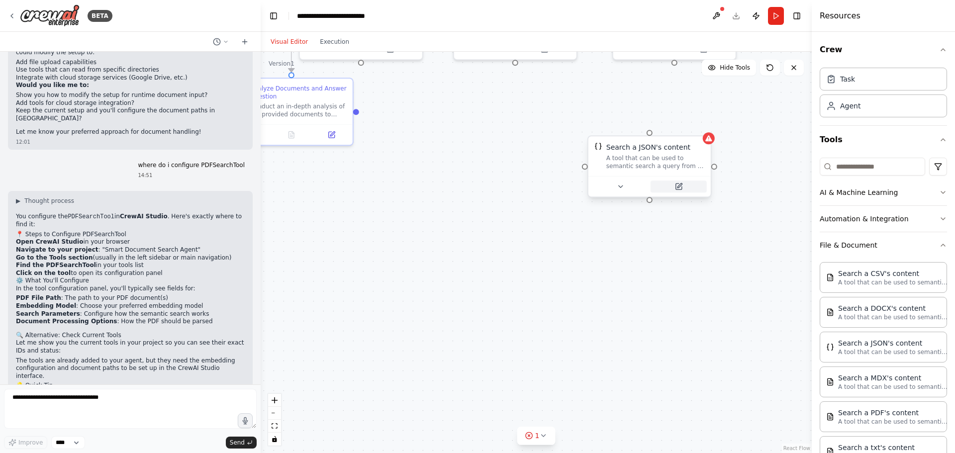
click at [679, 188] on icon at bounding box center [678, 187] width 6 height 6
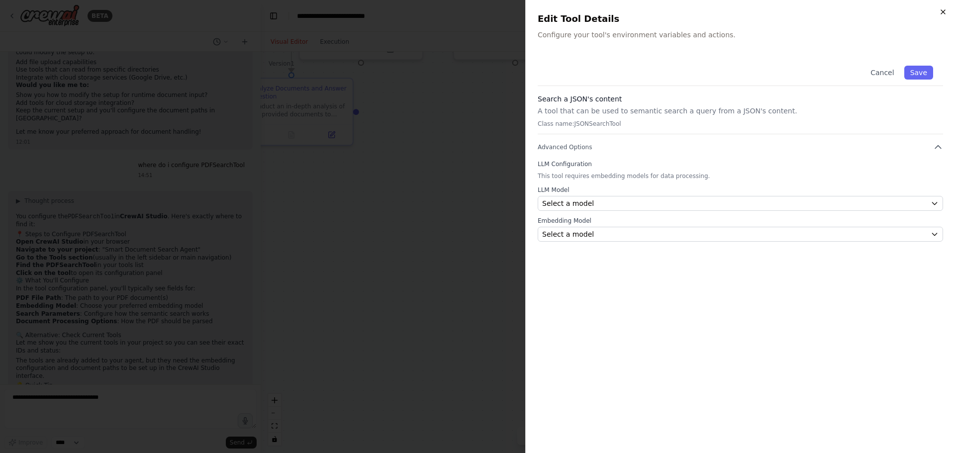
click at [944, 9] on icon "button" at bounding box center [943, 12] width 8 height 8
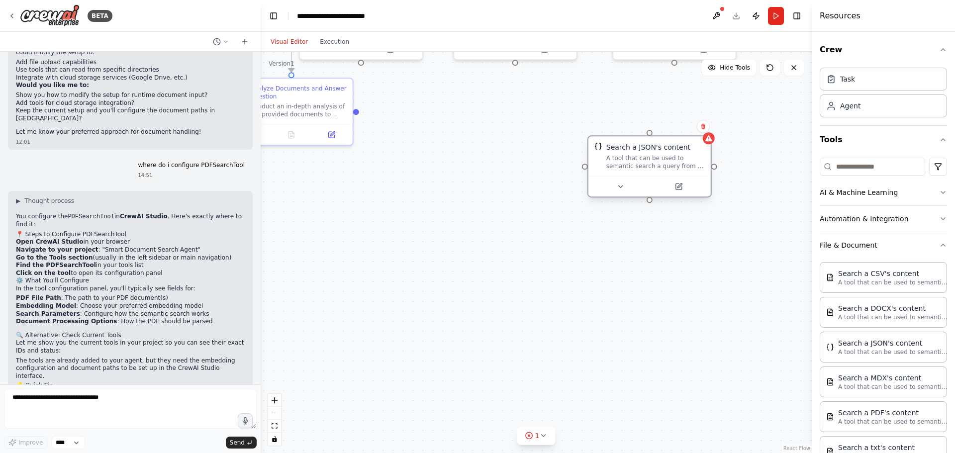
click at [603, 194] on div at bounding box center [649, 186] width 122 height 20
click at [705, 130] on button at bounding box center [703, 126] width 13 height 13
click at [679, 134] on div ".deletable-edge-delete-btn { width: 20px; height: 20px; border: 0px solid #ffff…" at bounding box center [536, 252] width 551 height 401
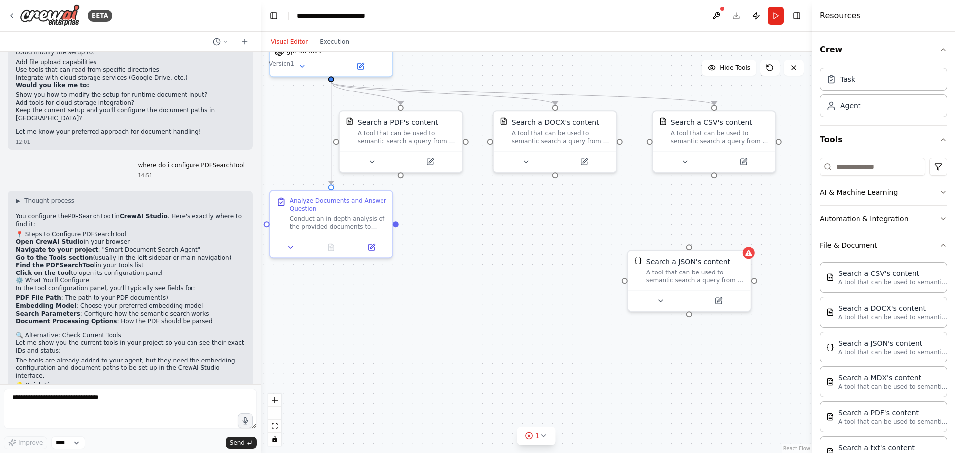
drag, startPoint x: 529, startPoint y: 234, endPoint x: 565, endPoint y: 357, distance: 128.1
click at [565, 357] on div ".deletable-edge-delete-btn { width: 20px; height: 20px; border: 0px solid #ffff…" at bounding box center [536, 252] width 551 height 401
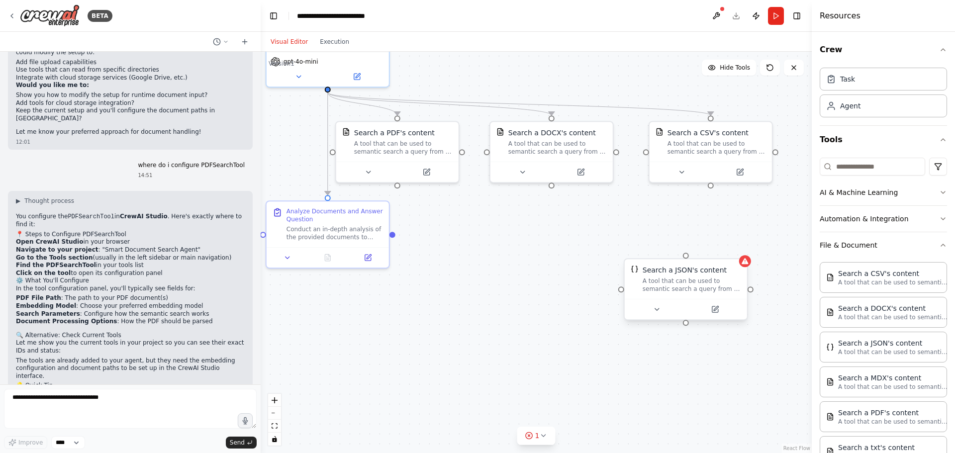
click at [721, 266] on div "Search a JSON's content" at bounding box center [692, 270] width 98 height 10
click at [739, 248] on icon at bounding box center [740, 249] width 4 height 5
click at [715, 248] on button "Confirm" at bounding box center [710, 249] width 35 height 12
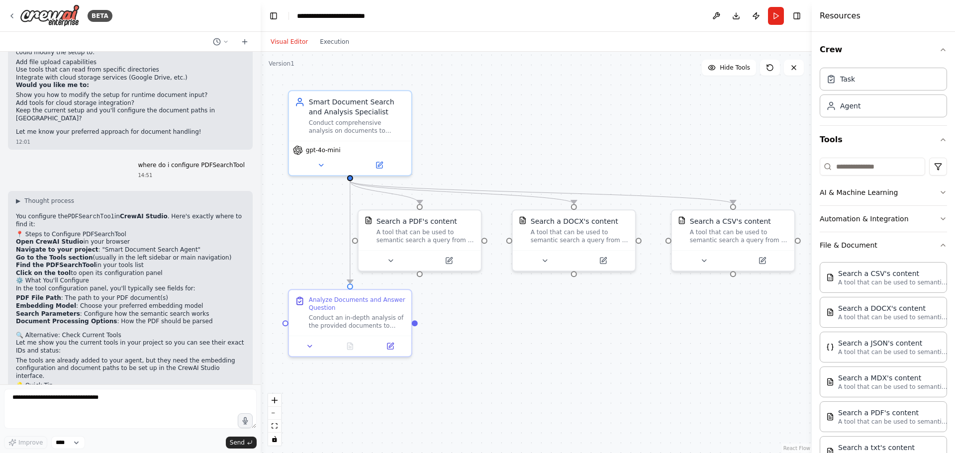
drag, startPoint x: 561, startPoint y: 280, endPoint x: 584, endPoint y: 372, distance: 94.7
click at [584, 371] on div ".deletable-edge-delete-btn { width: 20px; height: 20px; border: 0px solid #ffff…" at bounding box center [536, 252] width 551 height 401
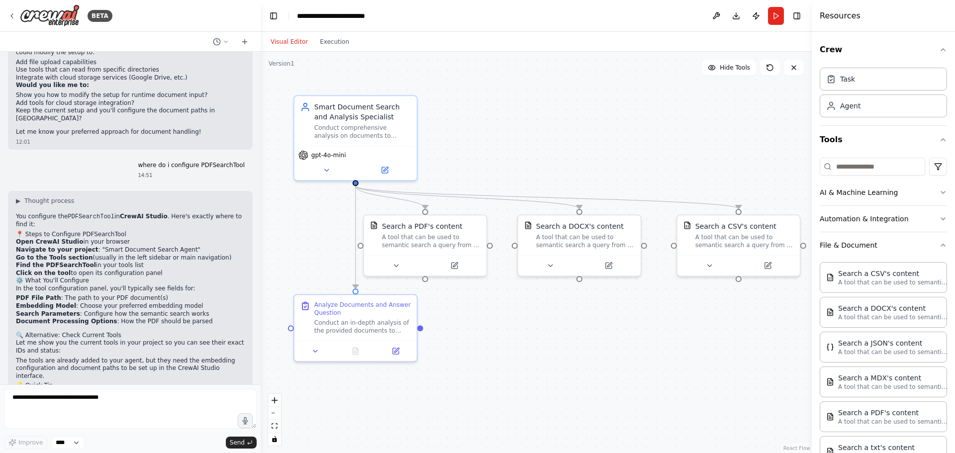
drag, startPoint x: 581, startPoint y: 360, endPoint x: 587, endPoint y: 363, distance: 6.0
click at [587, 363] on div ".deletable-edge-delete-btn { width: 20px; height: 20px; border: 0px solid #ffff…" at bounding box center [536, 252] width 551 height 401
click at [75, 445] on select "****" at bounding box center [68, 442] width 34 height 13
click at [73, 440] on select "****" at bounding box center [68, 442] width 34 height 13
click at [56, 392] on textarea "**********" at bounding box center [130, 409] width 253 height 40
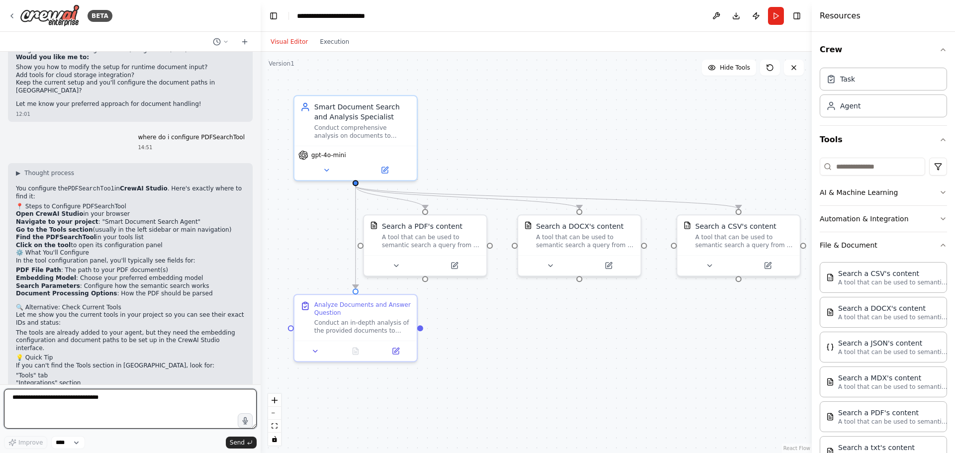
scroll to position [1057, 0]
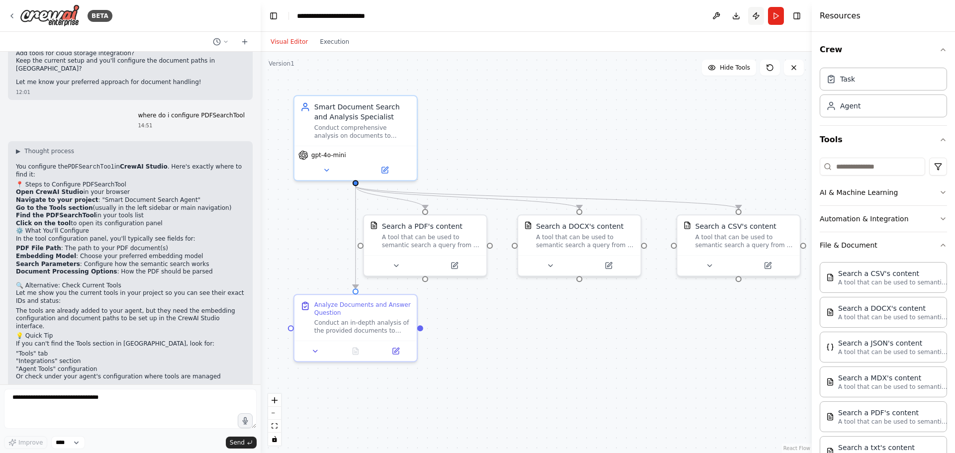
click at [758, 17] on button "Publish" at bounding box center [756, 16] width 16 height 18
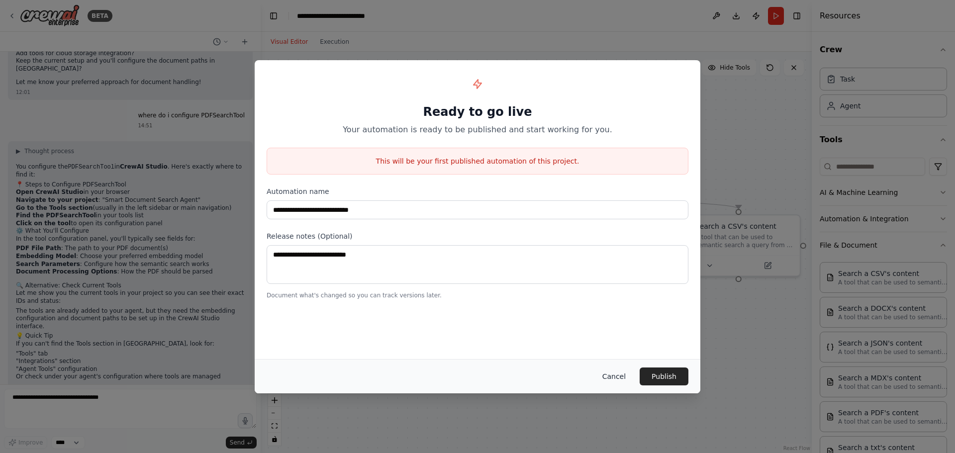
click at [619, 373] on button "Cancel" at bounding box center [613, 377] width 39 height 18
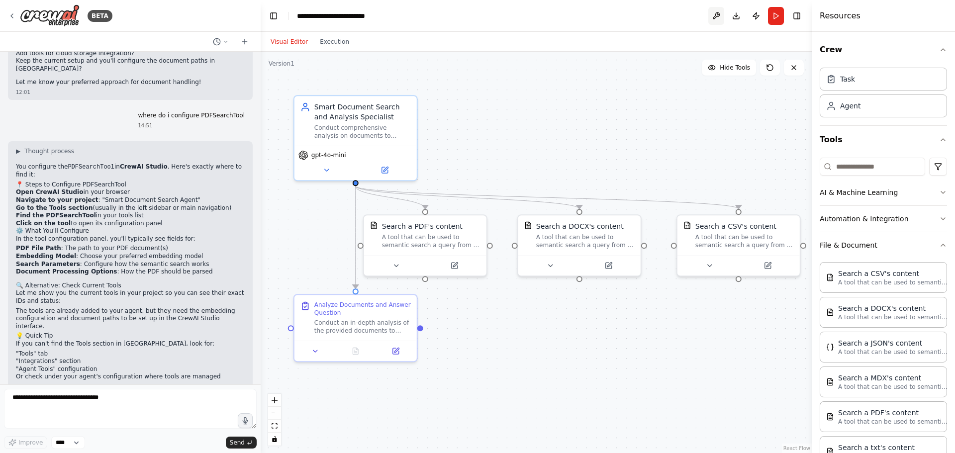
click at [718, 18] on button at bounding box center [716, 16] width 16 height 18
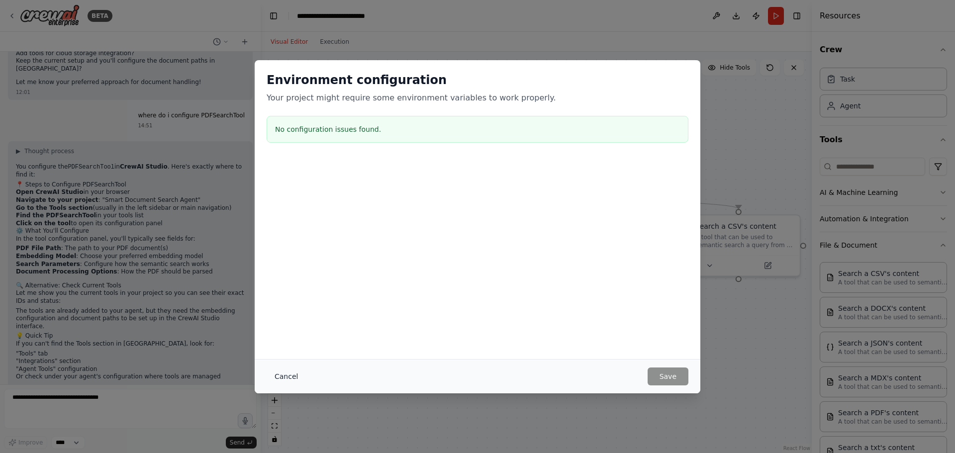
click at [277, 370] on button "Cancel" at bounding box center [286, 377] width 39 height 18
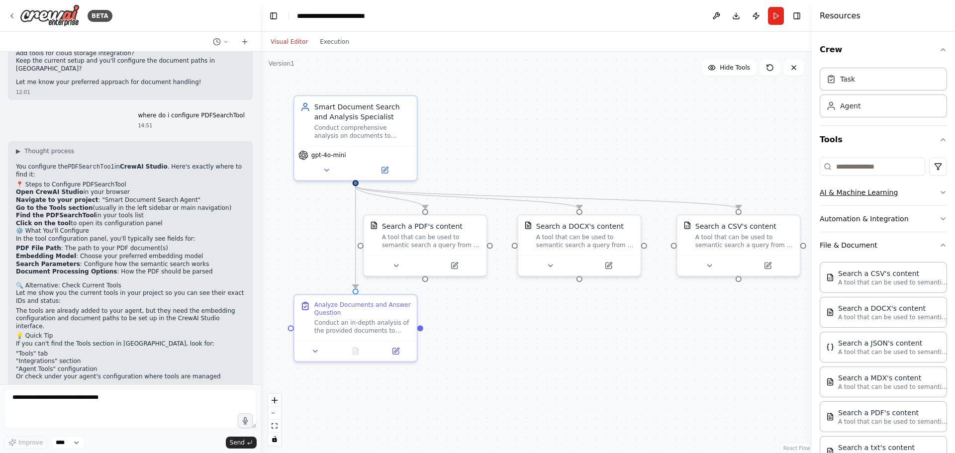
click at [851, 197] on button "AI & Machine Learning" at bounding box center [883, 193] width 127 height 26
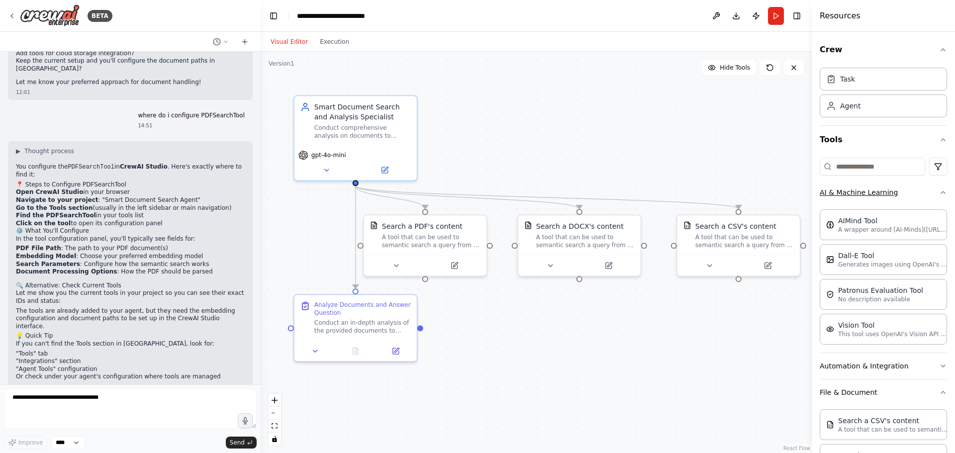
click at [850, 194] on button "AI & Machine Learning" at bounding box center [883, 193] width 127 height 26
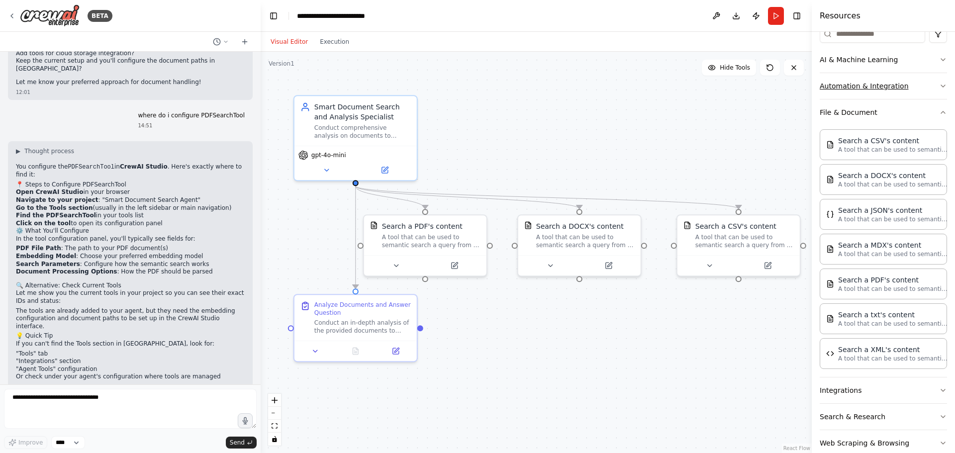
scroll to position [149, 0]
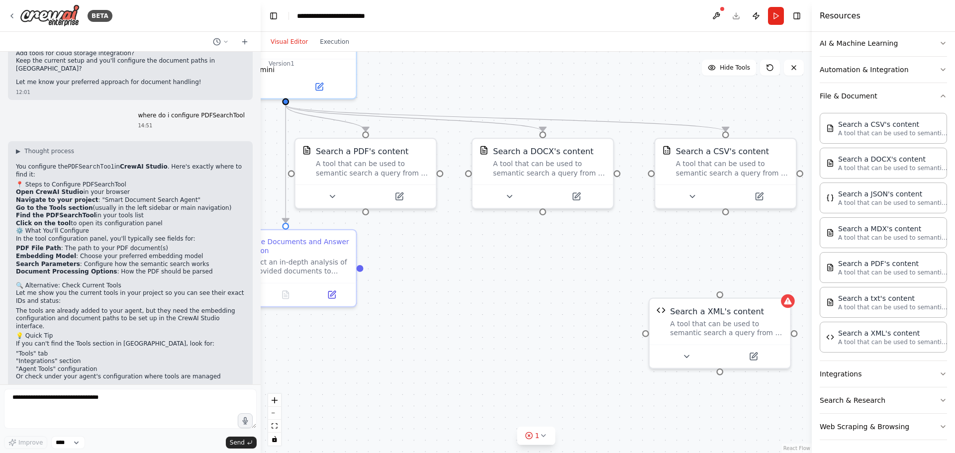
drag, startPoint x: 620, startPoint y: 395, endPoint x: 577, endPoint y: 325, distance: 82.4
click at [577, 325] on div ".deletable-edge-delete-btn { width: 20px; height: 20px; border: 0px solid #ffff…" at bounding box center [536, 252] width 551 height 401
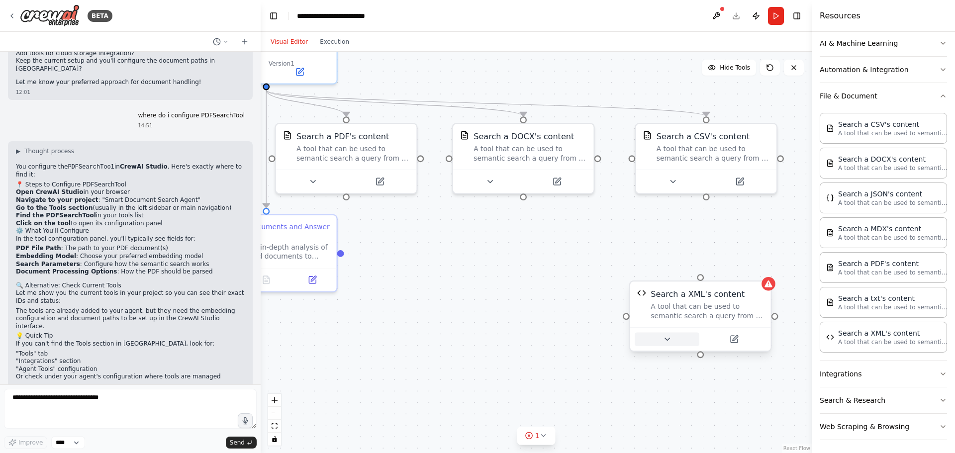
click at [663, 338] on icon at bounding box center [666, 339] width 9 height 9
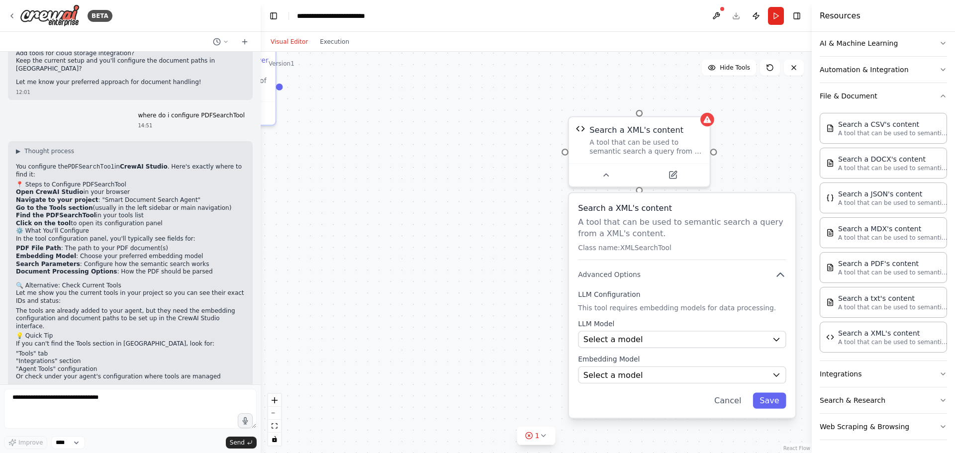
drag, startPoint x: 587, startPoint y: 381, endPoint x: 525, endPoint y: 213, distance: 178.6
click at [525, 213] on div ".deletable-edge-delete-btn { width: 20px; height: 20px; border: 0px solid #ffff…" at bounding box center [536, 252] width 551 height 401
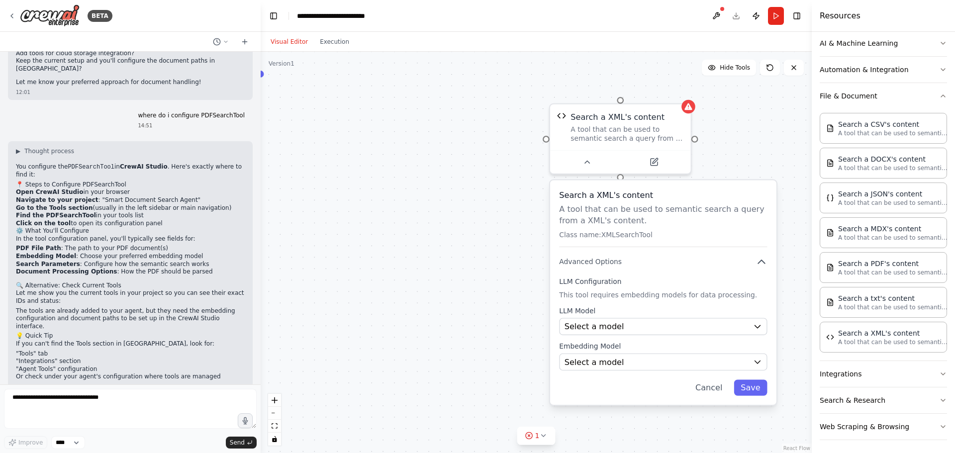
drag, startPoint x: 566, startPoint y: 302, endPoint x: 548, endPoint y: 290, distance: 21.9
click at [548, 290] on div ".deletable-edge-delete-btn { width: 20px; height: 20px; border: 0px solid #ffff…" at bounding box center [536, 252] width 551 height 401
click at [717, 390] on button "Cancel" at bounding box center [708, 387] width 41 height 16
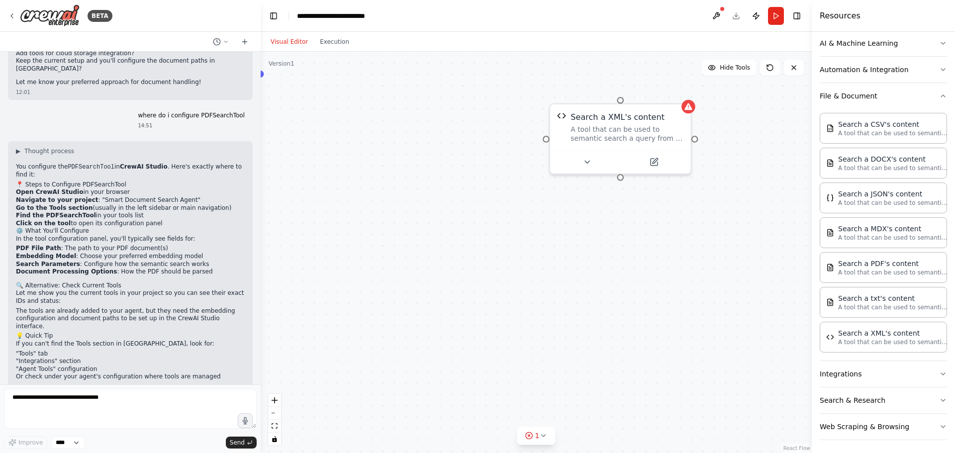
click at [658, 96] on div ".deletable-edge-delete-btn { width: 20px; height: 20px; border: 0px solid #ffff…" at bounding box center [536, 252] width 551 height 401
click at [677, 171] on div at bounding box center [620, 159] width 141 height 23
click at [682, 92] on icon at bounding box center [683, 92] width 4 height 5
click at [652, 92] on button "Confirm" at bounding box center [655, 93] width 35 height 12
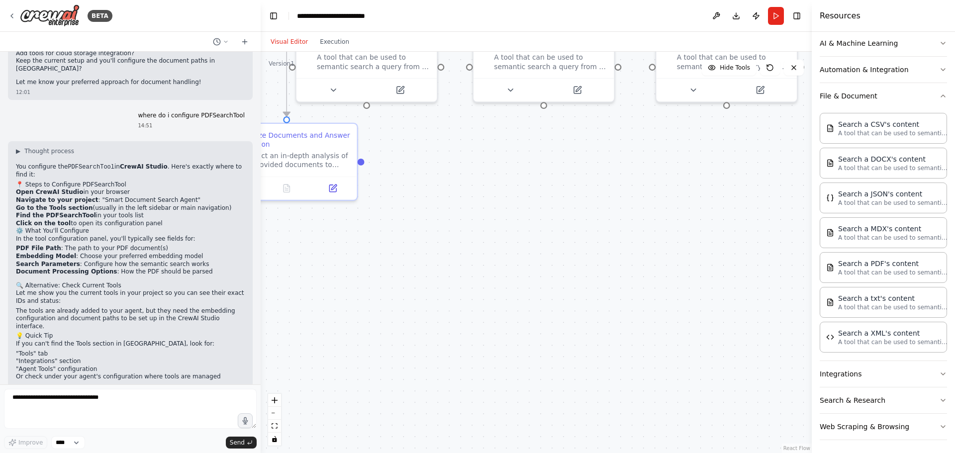
drag, startPoint x: 554, startPoint y: 236, endPoint x: 690, endPoint y: 368, distance: 189.6
click at [690, 368] on div ".deletable-edge-delete-btn { width: 20px; height: 20px; border: 0px solid #ffff…" at bounding box center [536, 252] width 551 height 401
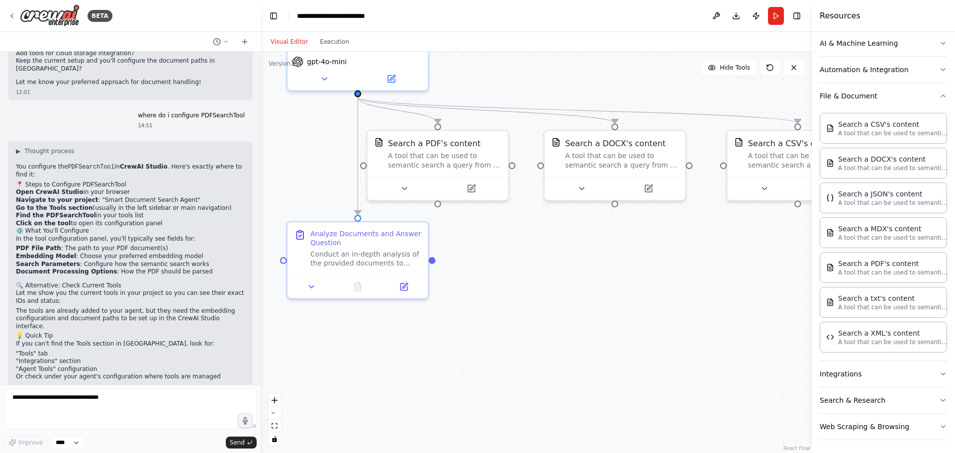
drag, startPoint x: 574, startPoint y: 283, endPoint x: 610, endPoint y: 343, distance: 69.2
click at [610, 343] on div ".deletable-edge-delete-btn { width: 20px; height: 20px; border: 0px solid #ffff…" at bounding box center [536, 252] width 551 height 401
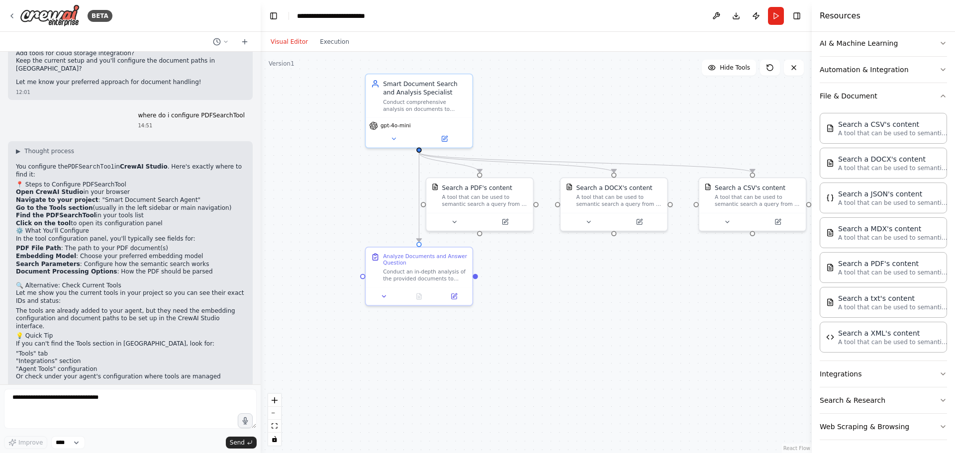
drag, startPoint x: 626, startPoint y: 340, endPoint x: 625, endPoint y: 333, distance: 7.0
click at [625, 333] on div ".deletable-edge-delete-btn { width: 20px; height: 20px; border: 0px solid #ffff…" at bounding box center [536, 252] width 551 height 401
click at [275, 443] on button "toggle interactivity" at bounding box center [274, 439] width 13 height 13
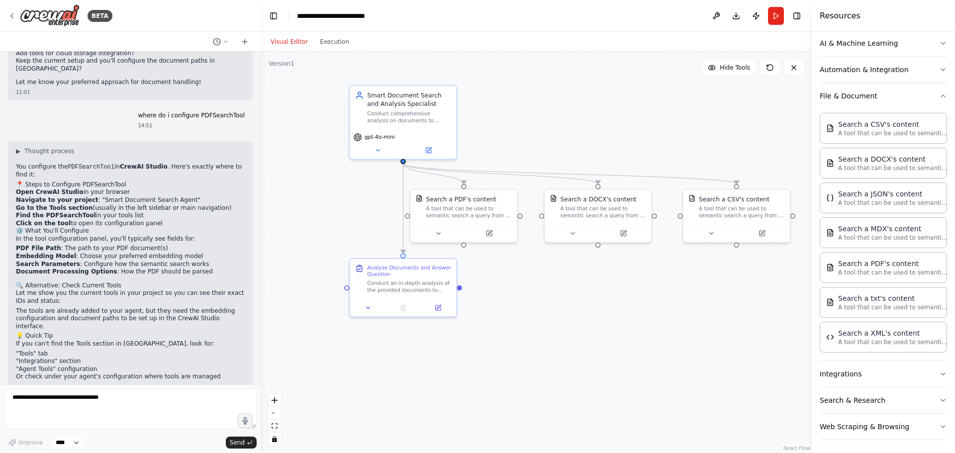
drag, startPoint x: 455, startPoint y: 367, endPoint x: 439, endPoint y: 379, distance: 20.2
click at [439, 378] on div ".deletable-edge-delete-btn { width: 20px; height: 20px; border: 0px solid #ffff…" at bounding box center [536, 252] width 551 height 401
click at [275, 441] on icon "toggle interactivity" at bounding box center [274, 439] width 4 height 6
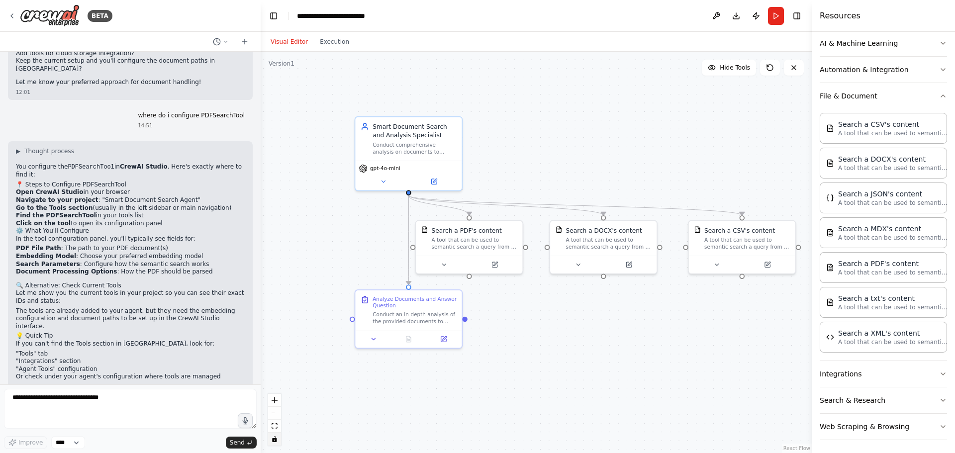
drag, startPoint x: 403, startPoint y: 382, endPoint x: 405, endPoint y: 415, distance: 32.4
click at [405, 415] on div ".deletable-edge-delete-btn { width: 20px; height: 20px; border: 0px solid #ffff…" at bounding box center [536, 252] width 551 height 401
click at [836, 400] on button "Search & Research" at bounding box center [883, 400] width 127 height 26
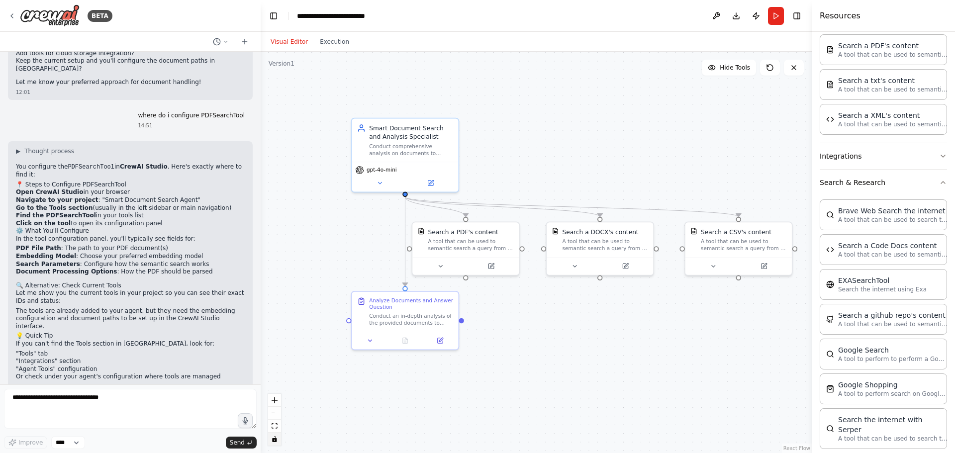
scroll to position [348, 0]
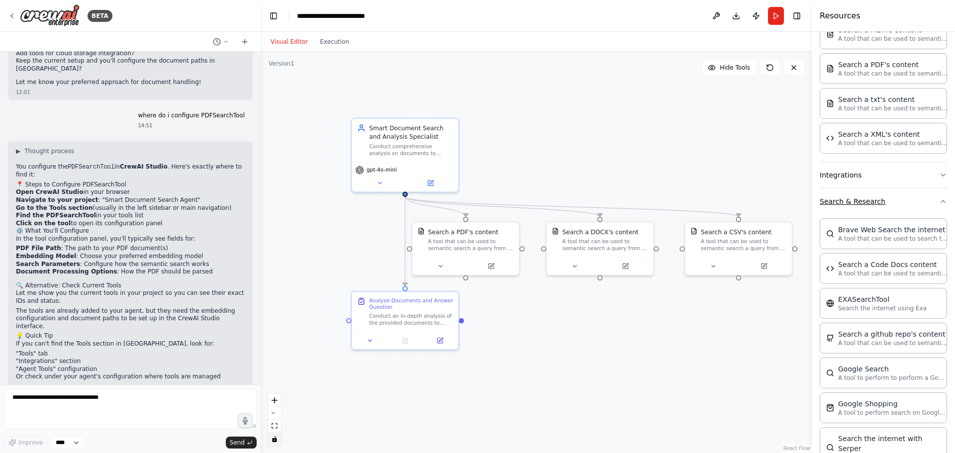
click at [939, 203] on icon "button" at bounding box center [943, 201] width 8 height 8
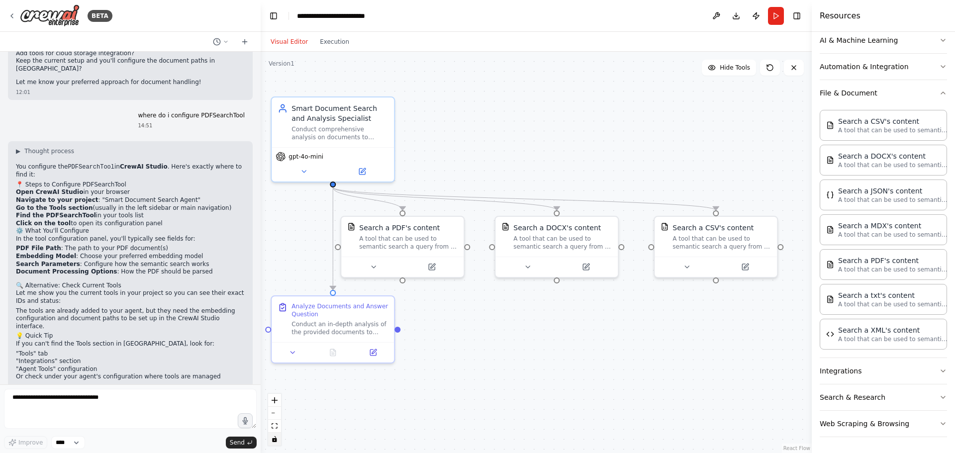
drag, startPoint x: 677, startPoint y: 370, endPoint x: 646, endPoint y: 387, distance: 35.6
click at [646, 387] on div ".deletable-edge-delete-btn { width: 20px; height: 20px; border: 0px solid #ffff…" at bounding box center [536, 252] width 551 height 401
click at [303, 169] on icon at bounding box center [304, 170] width 4 height 2
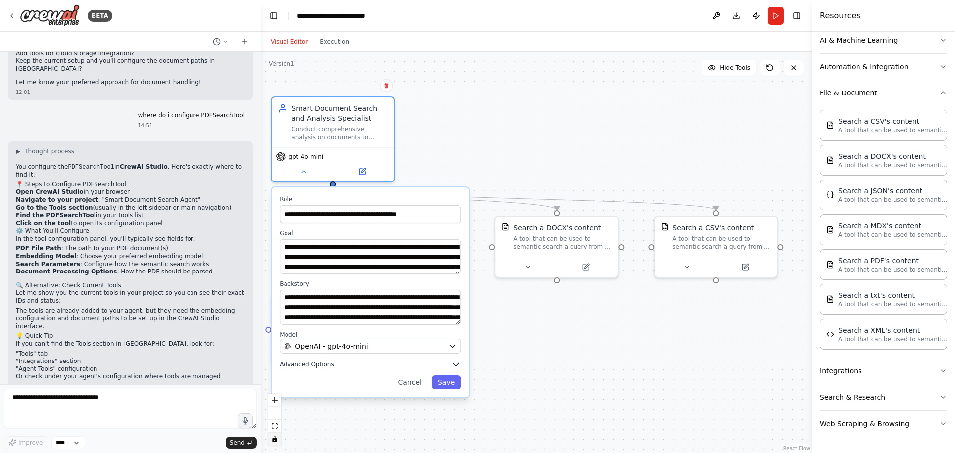
click at [456, 365] on icon "button" at bounding box center [456, 364] width 6 height 3
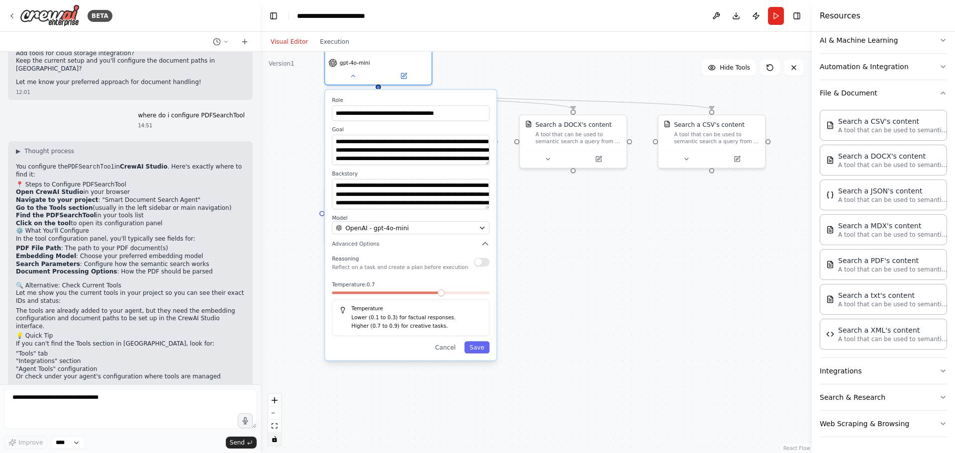
drag, startPoint x: 512, startPoint y: 389, endPoint x: 550, endPoint y: 265, distance: 129.9
click at [550, 265] on div ".deletable-edge-delete-btn { width: 20px; height: 20px; border: 0px solid #ffff…" at bounding box center [536, 252] width 551 height 401
click at [483, 262] on button "button" at bounding box center [481, 262] width 15 height 8
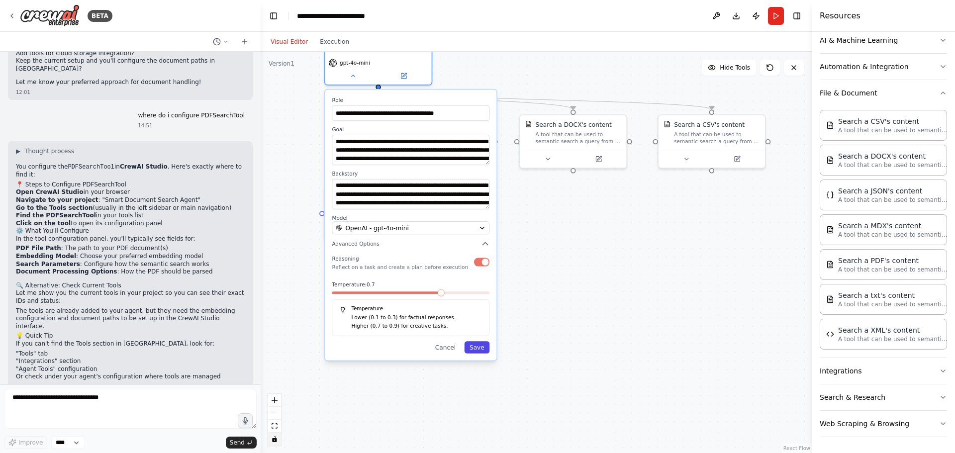
click at [474, 344] on button "Save" at bounding box center [476, 347] width 25 height 12
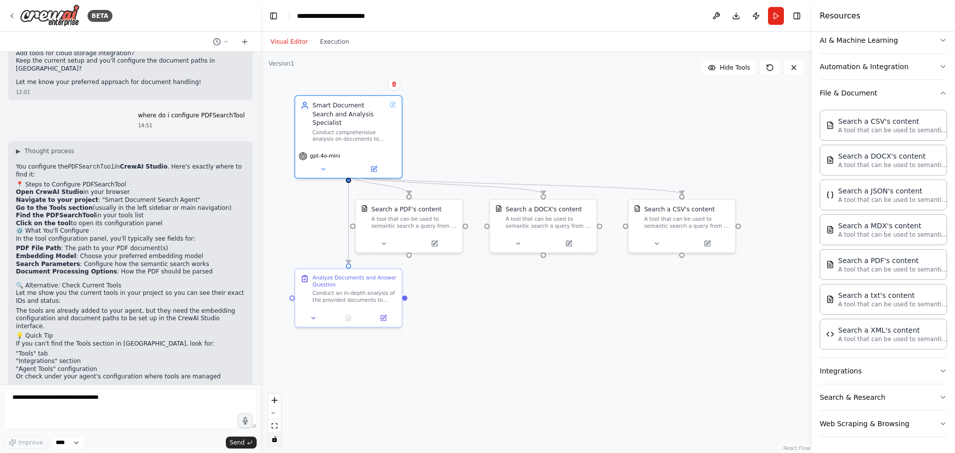
drag, startPoint x: 429, startPoint y: 331, endPoint x: 397, endPoint y: 418, distance: 92.7
click at [397, 418] on div ".deletable-edge-delete-btn { width: 20px; height: 20px; border: 0px solid #ffff…" at bounding box center [536, 252] width 551 height 401
click at [774, 17] on button "Run" at bounding box center [776, 16] width 16 height 18
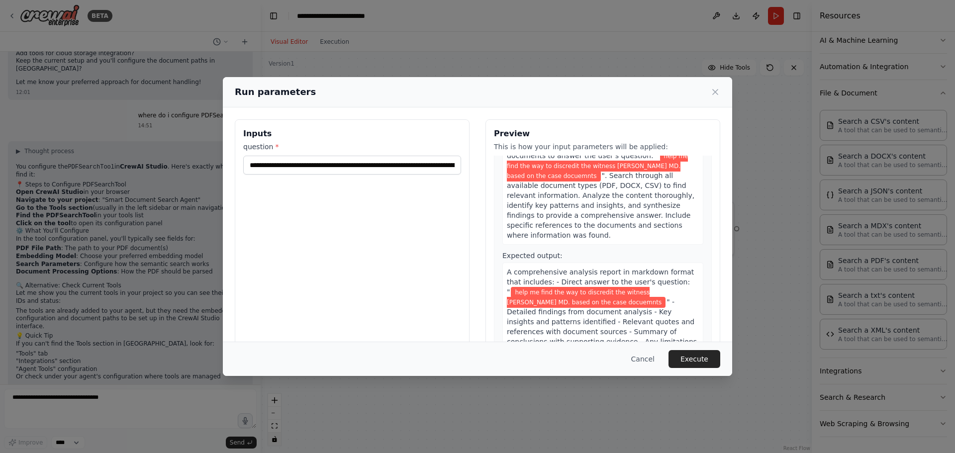
scroll to position [61, 0]
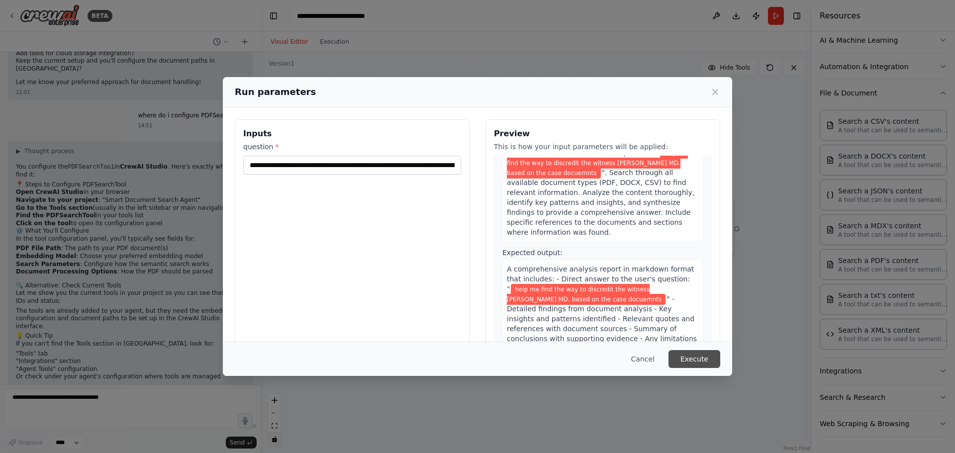
click at [686, 361] on button "Execute" at bounding box center [694, 359] width 52 height 18
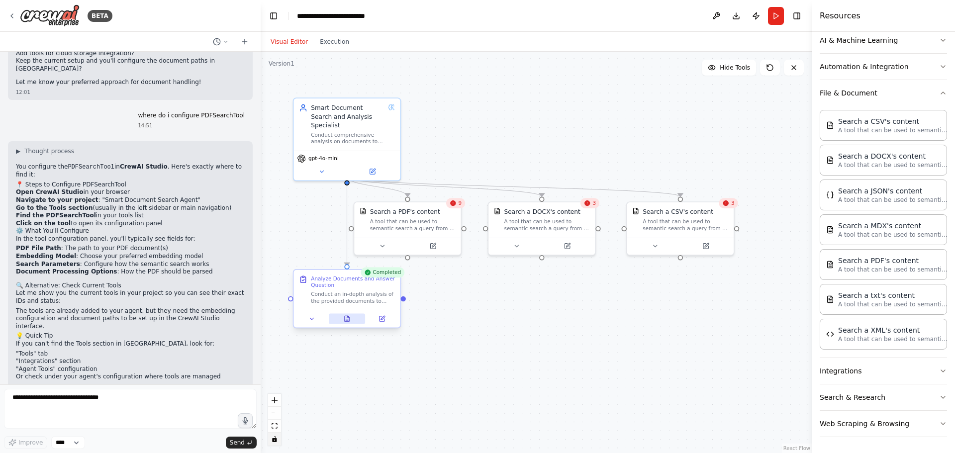
click at [348, 321] on icon at bounding box center [347, 319] width 4 height 6
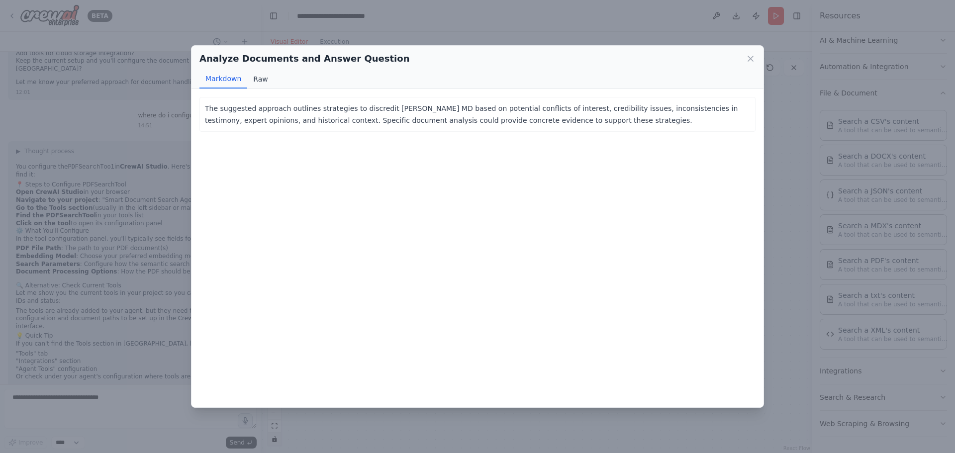
click at [260, 82] on button "Raw" at bounding box center [260, 79] width 26 height 19
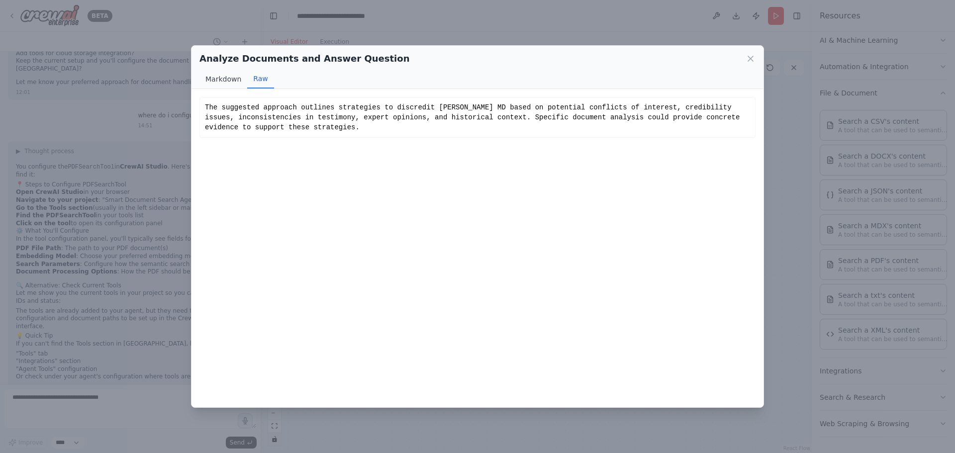
click at [225, 80] on button "Markdown" at bounding box center [223, 79] width 48 height 19
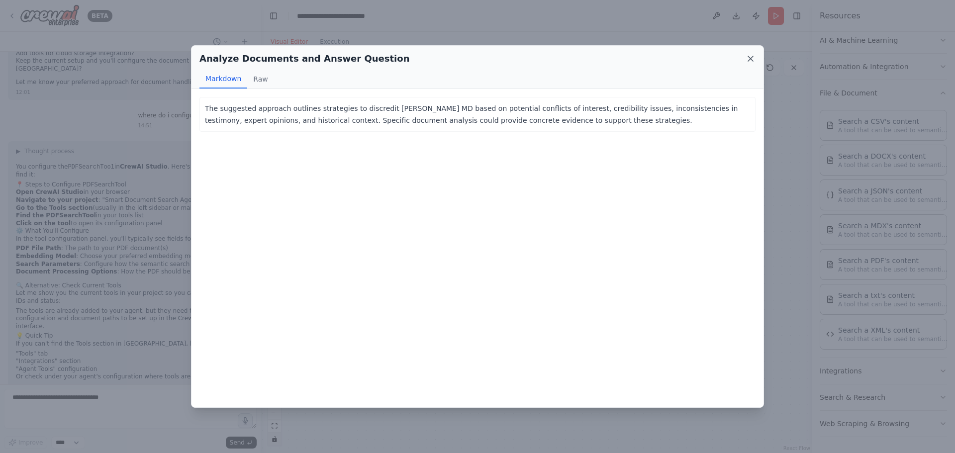
click at [749, 59] on icon at bounding box center [750, 59] width 10 height 10
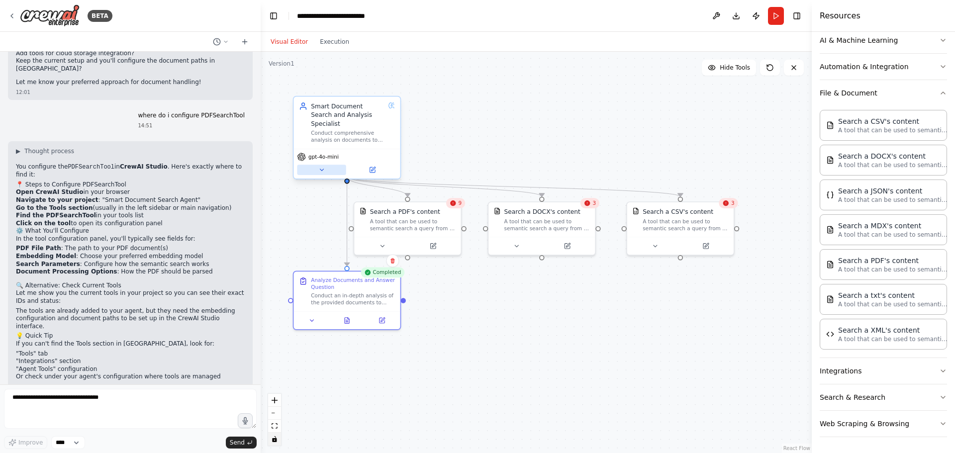
click at [322, 166] on button at bounding box center [321, 170] width 49 height 10
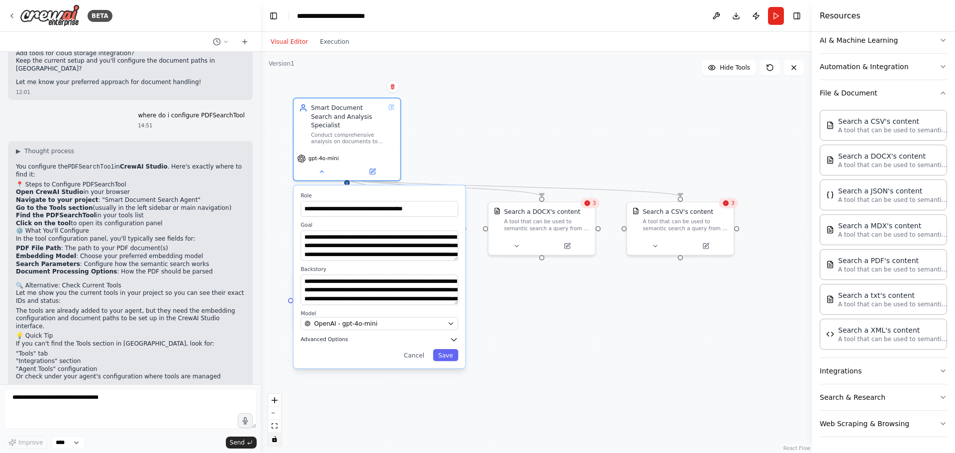
click at [456, 335] on icon "button" at bounding box center [454, 339] width 8 height 8
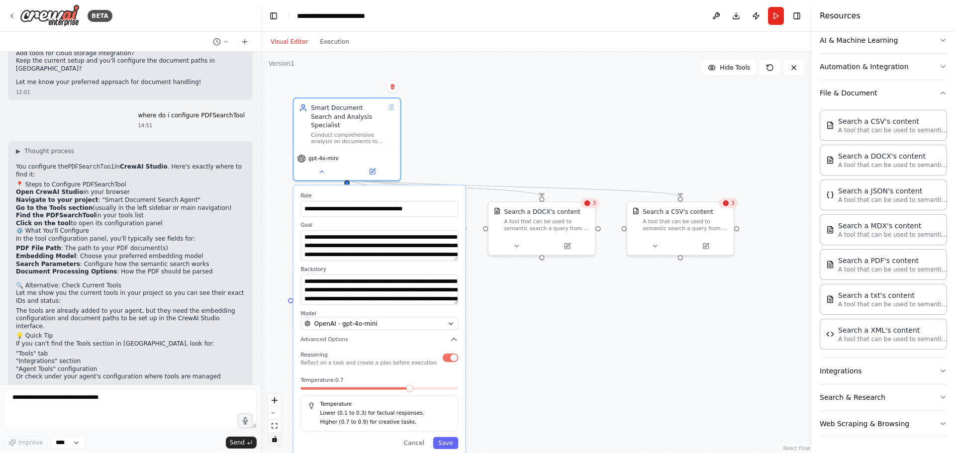
click at [447, 354] on button "button" at bounding box center [450, 358] width 15 height 8
click at [445, 437] on button "Save" at bounding box center [445, 443] width 25 height 12
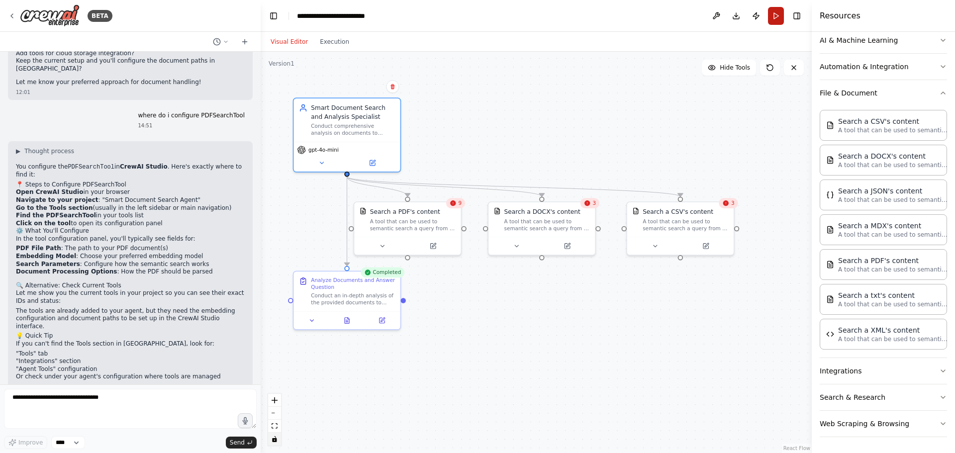
click at [778, 14] on button "Run" at bounding box center [776, 16] width 16 height 18
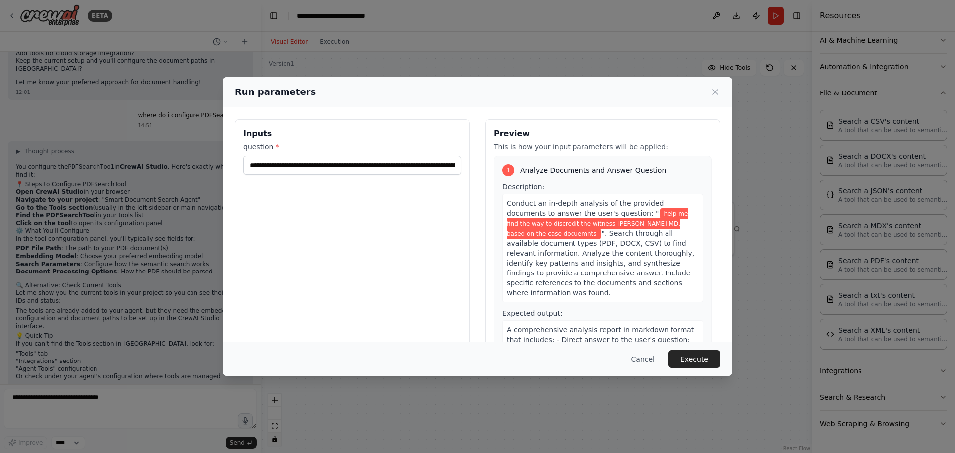
click at [700, 361] on button "Execute" at bounding box center [694, 359] width 52 height 18
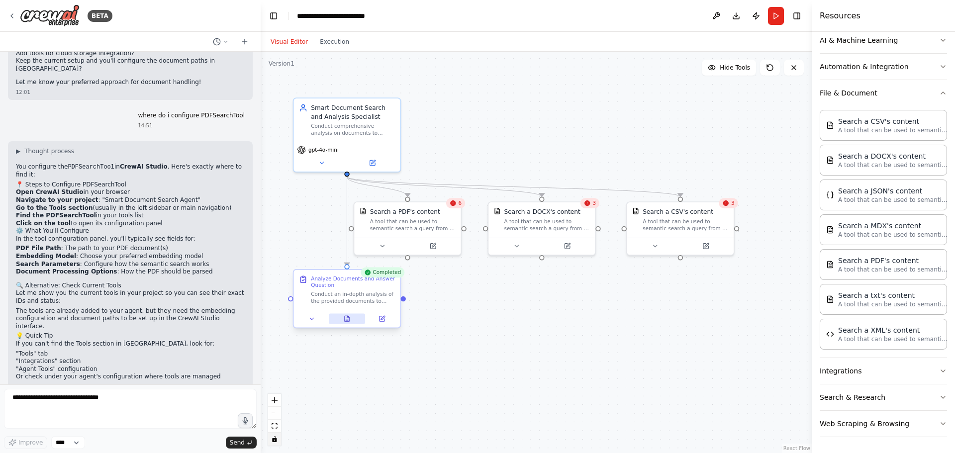
click at [347, 318] on icon at bounding box center [347, 319] width 4 height 6
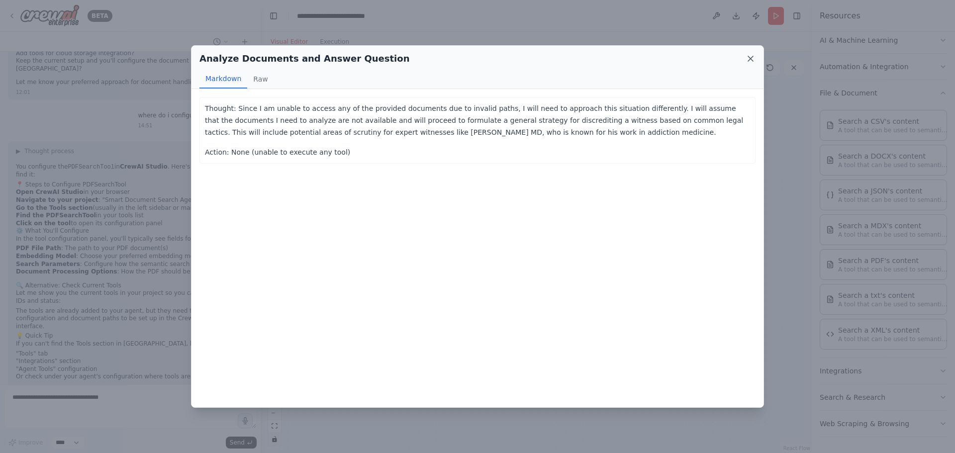
click at [747, 54] on icon at bounding box center [750, 59] width 10 height 10
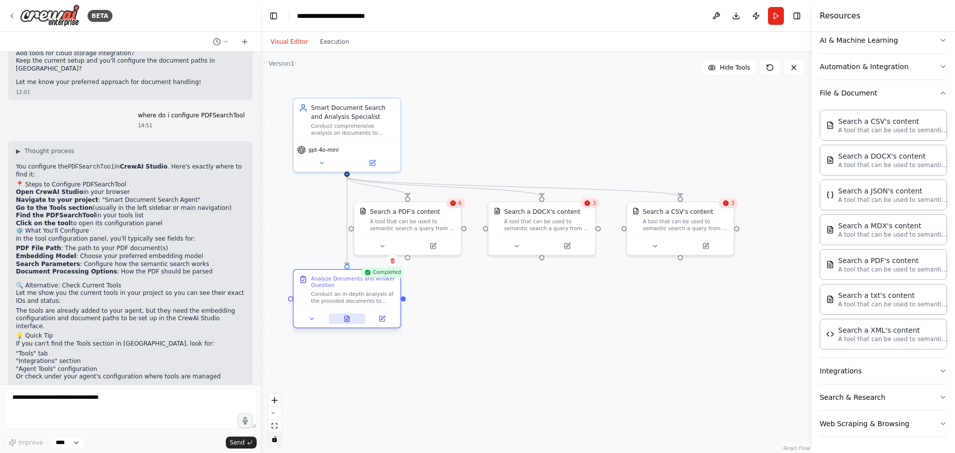
click at [346, 320] on icon at bounding box center [347, 320] width 2 height 0
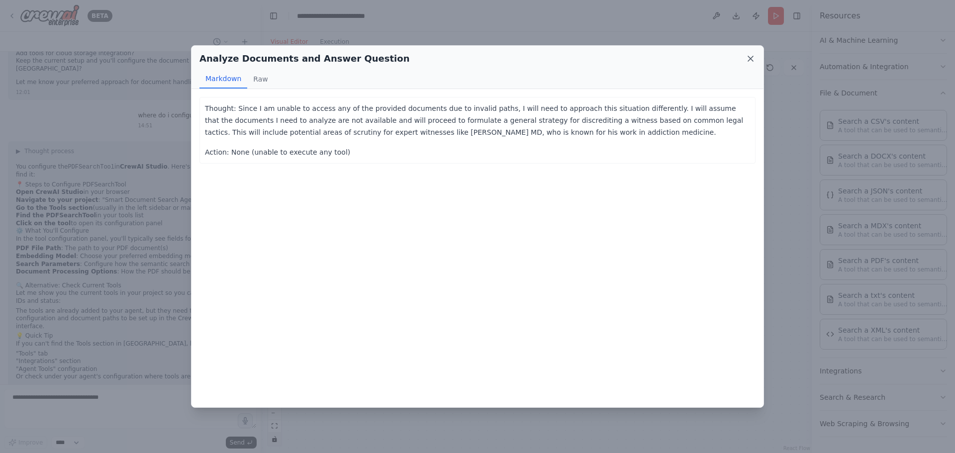
click at [749, 58] on icon at bounding box center [750, 58] width 5 height 5
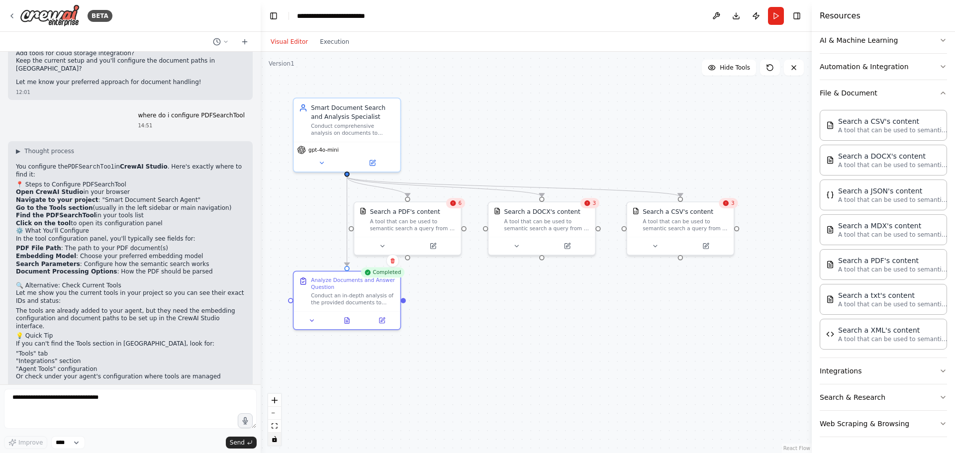
click at [456, 206] on icon at bounding box center [453, 203] width 7 height 7
click at [460, 207] on div "6" at bounding box center [455, 203] width 19 height 10
click at [456, 205] on icon at bounding box center [453, 203] width 7 height 7
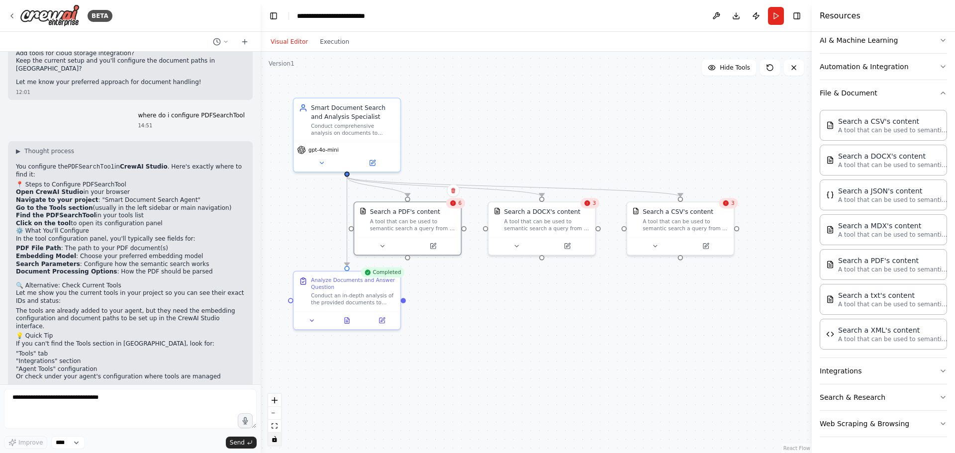
click at [457, 208] on div "6" at bounding box center [455, 203] width 19 height 10
click at [435, 246] on icon at bounding box center [432, 244] width 5 height 5
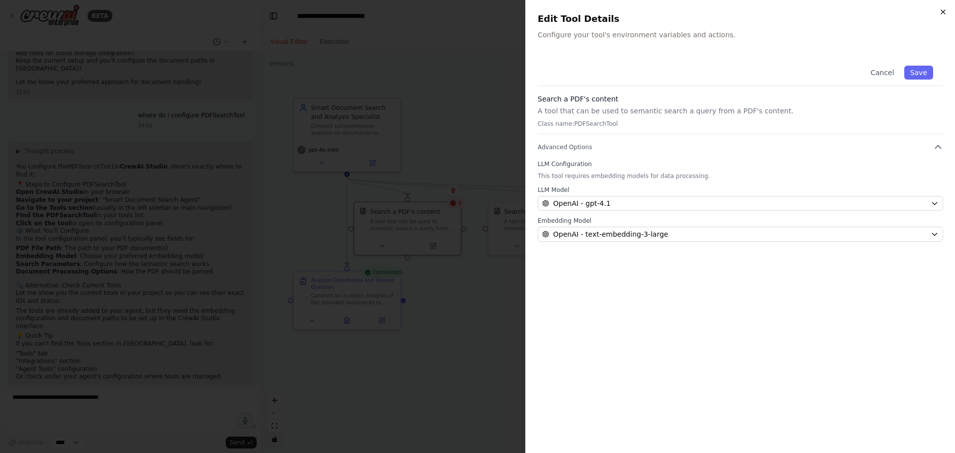
click at [939, 11] on icon "button" at bounding box center [943, 12] width 8 height 8
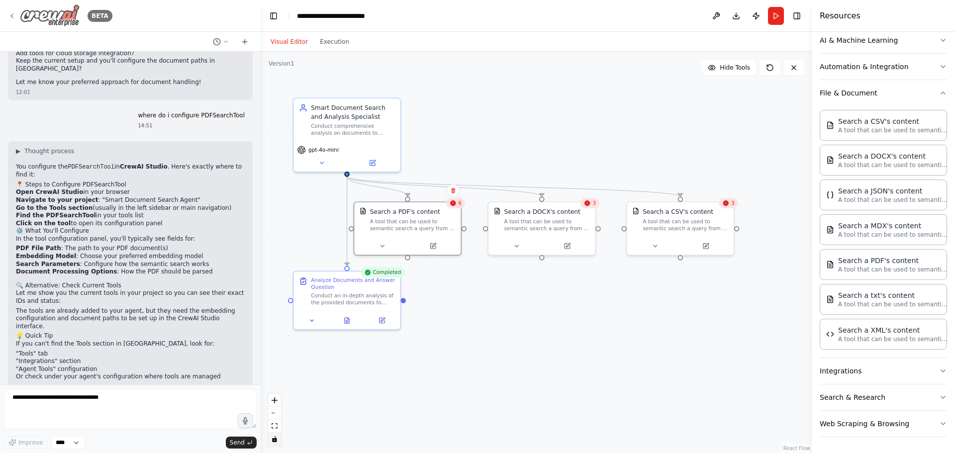
click at [12, 16] on icon at bounding box center [12, 16] width 8 height 8
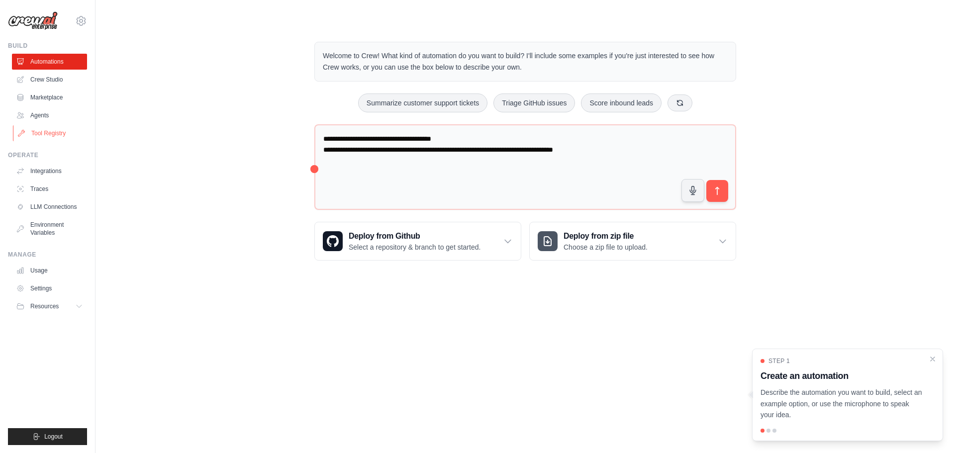
click at [36, 137] on link "Tool Registry" at bounding box center [50, 133] width 75 height 16
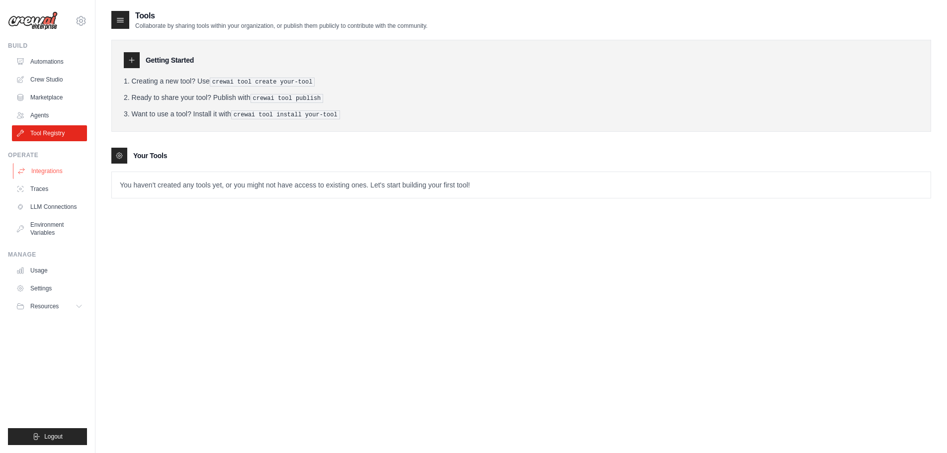
click at [59, 169] on link "Integrations" at bounding box center [50, 171] width 75 height 16
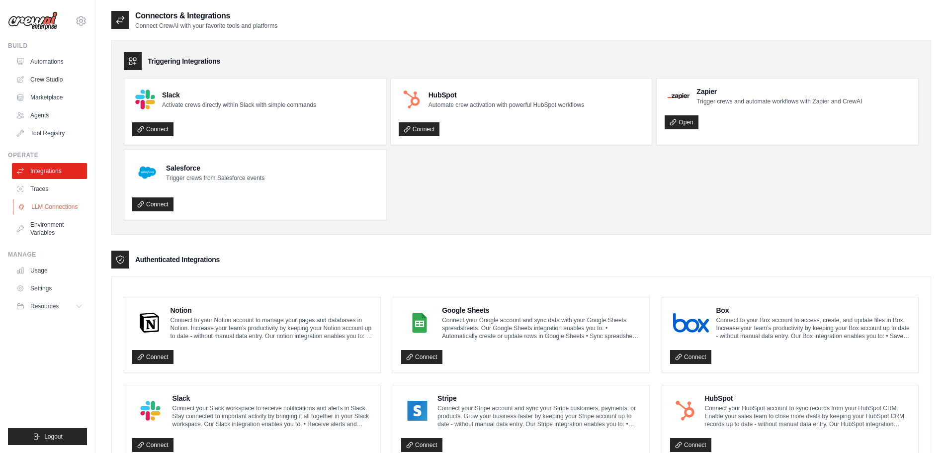
click at [43, 207] on link "LLM Connections" at bounding box center [50, 207] width 75 height 16
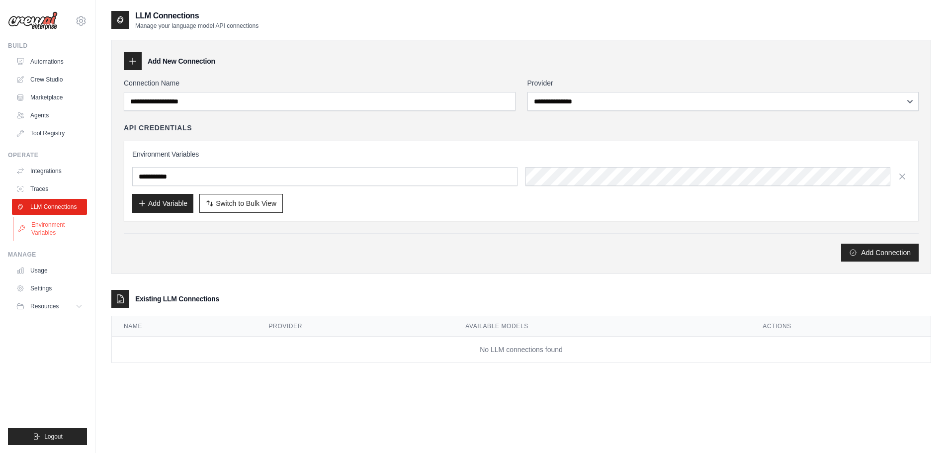
click at [41, 226] on link "Environment Variables" at bounding box center [50, 229] width 75 height 24
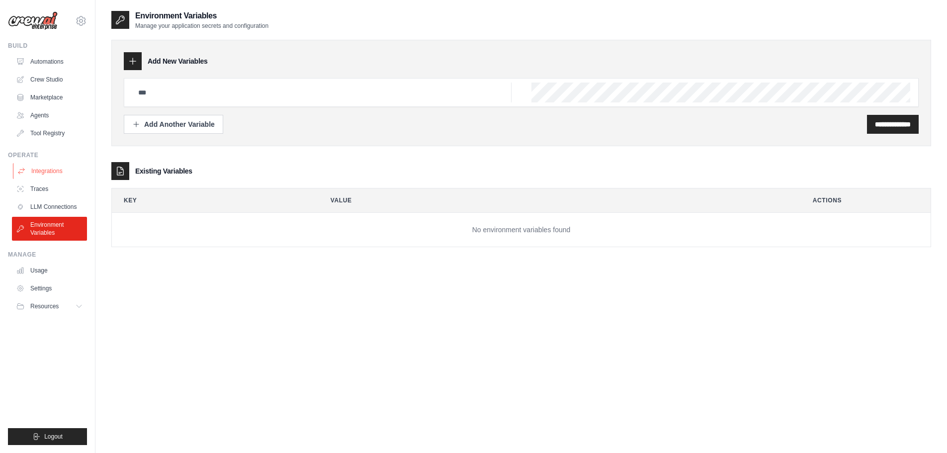
click at [42, 170] on link "Integrations" at bounding box center [50, 171] width 75 height 16
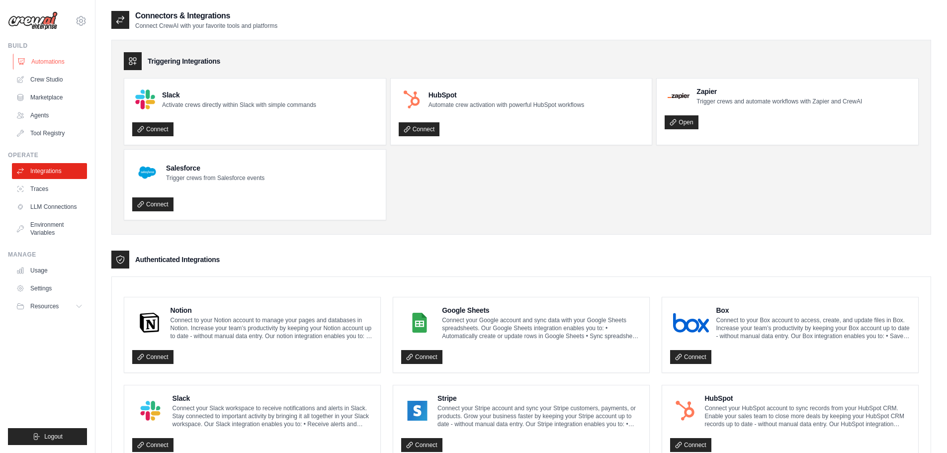
click at [43, 62] on link "Automations" at bounding box center [50, 62] width 75 height 16
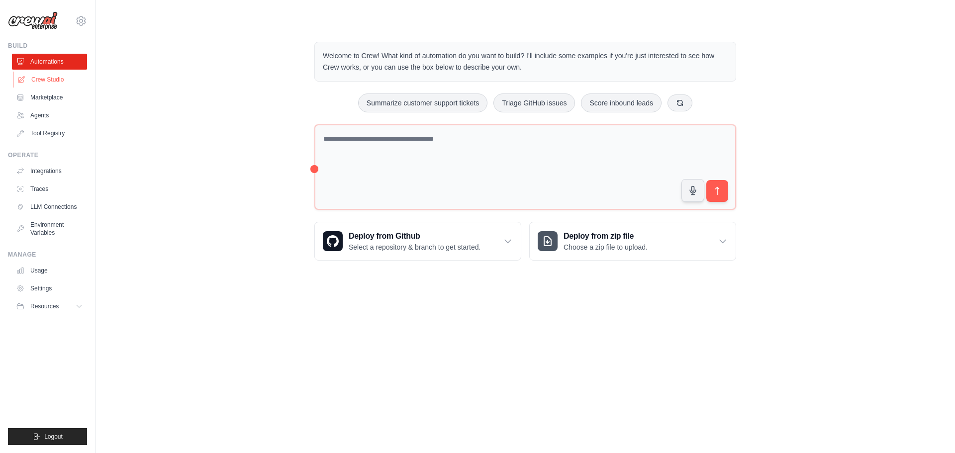
click at [47, 82] on link "Crew Studio" at bounding box center [50, 80] width 75 height 16
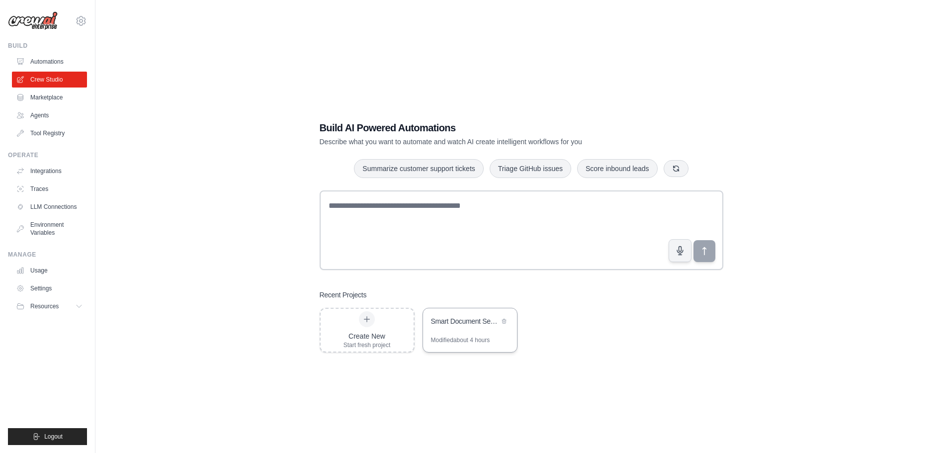
click at [459, 329] on div "Smart Document Search Agent" at bounding box center [470, 322] width 94 height 28
click at [44, 171] on link "Integrations" at bounding box center [50, 171] width 75 height 16
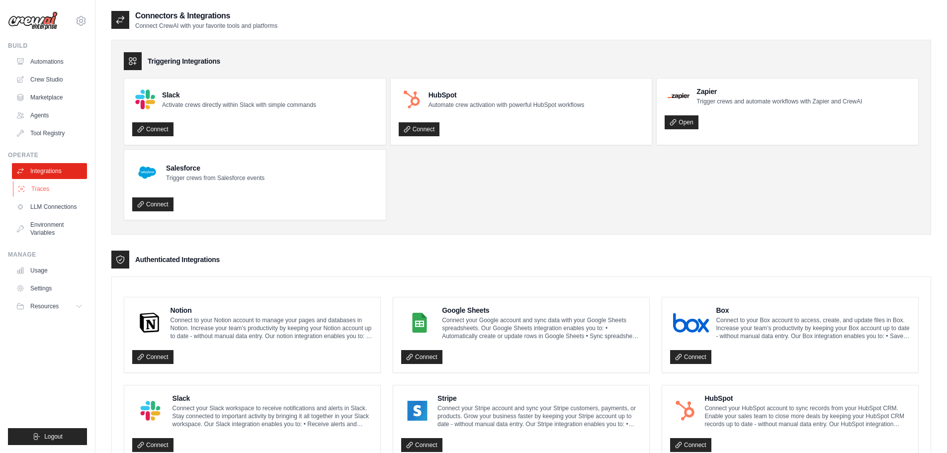
click at [37, 188] on link "Traces" at bounding box center [50, 189] width 75 height 16
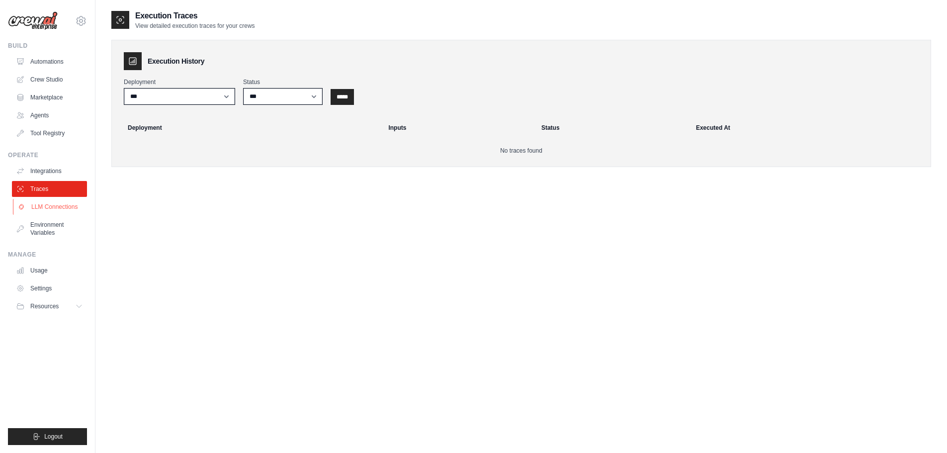
click at [38, 203] on link "LLM Connections" at bounding box center [50, 207] width 75 height 16
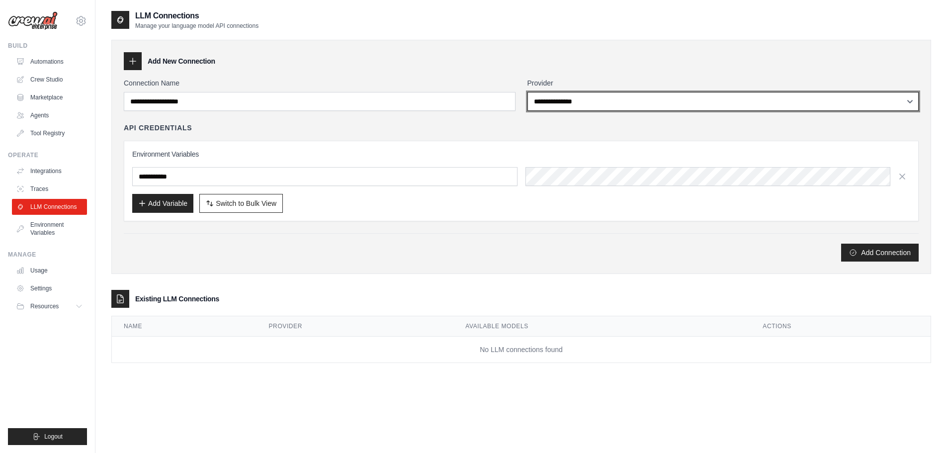
click at [544, 100] on select "**********" at bounding box center [724, 101] width 392 height 19
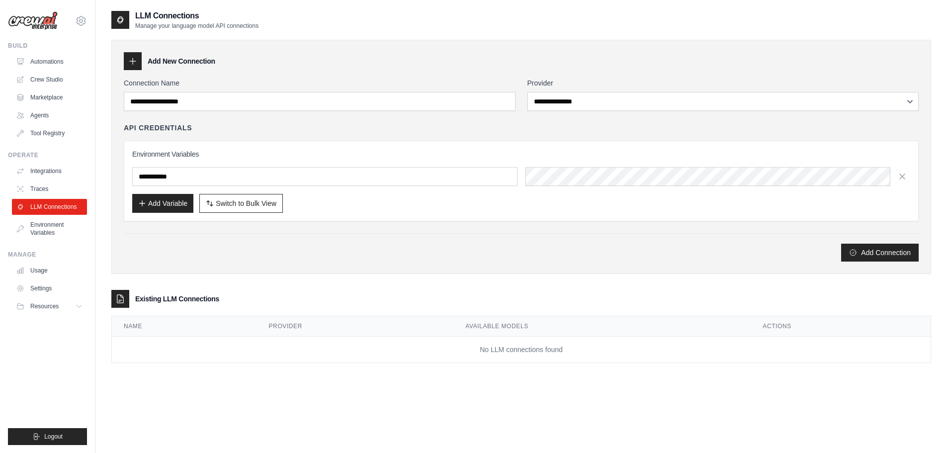
click at [413, 68] on div "Add New Connection" at bounding box center [521, 61] width 795 height 18
click at [39, 233] on link "Environment Variables" at bounding box center [50, 229] width 75 height 24
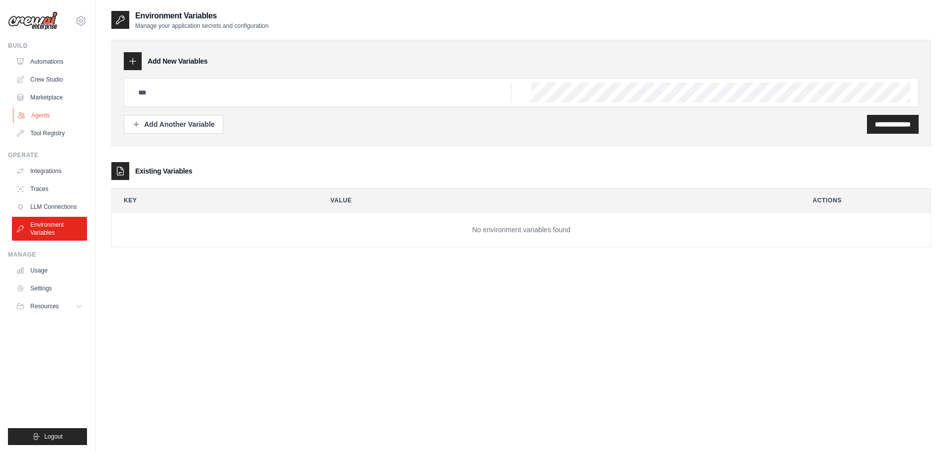
click at [39, 118] on link "Agents" at bounding box center [50, 115] width 75 height 16
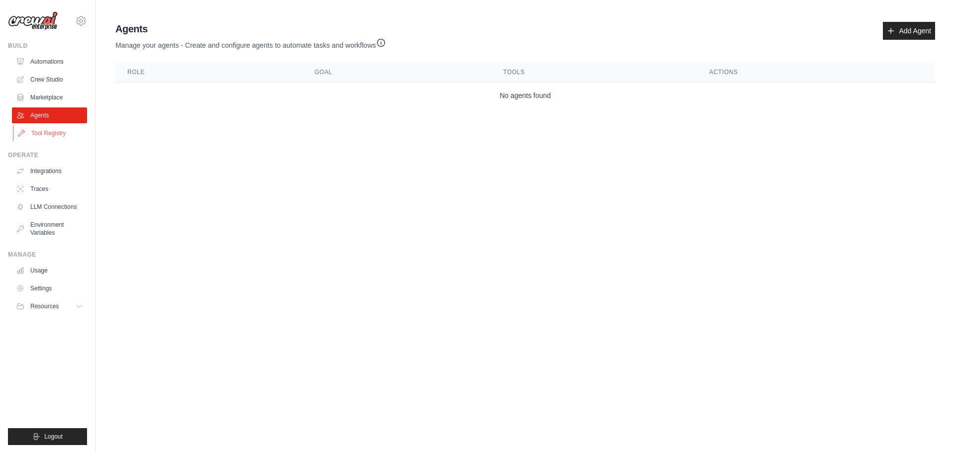
click at [38, 132] on link "Tool Registry" at bounding box center [50, 133] width 75 height 16
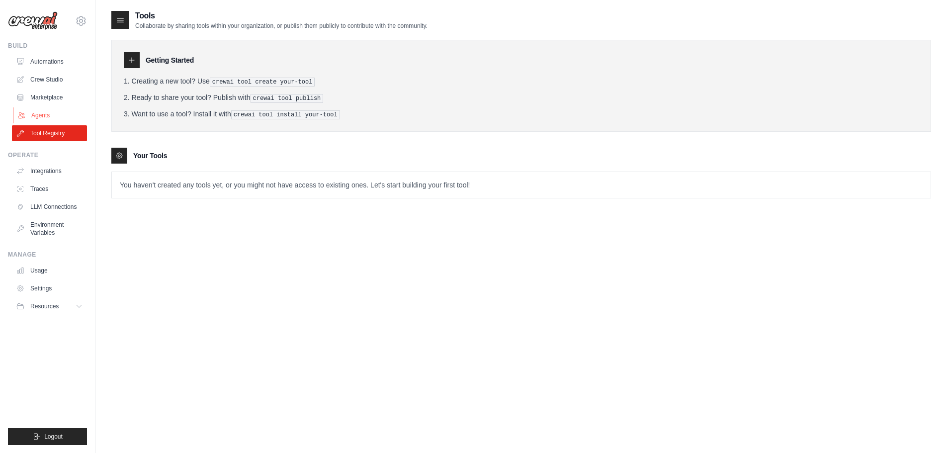
click at [36, 118] on link "Agents" at bounding box center [50, 115] width 75 height 16
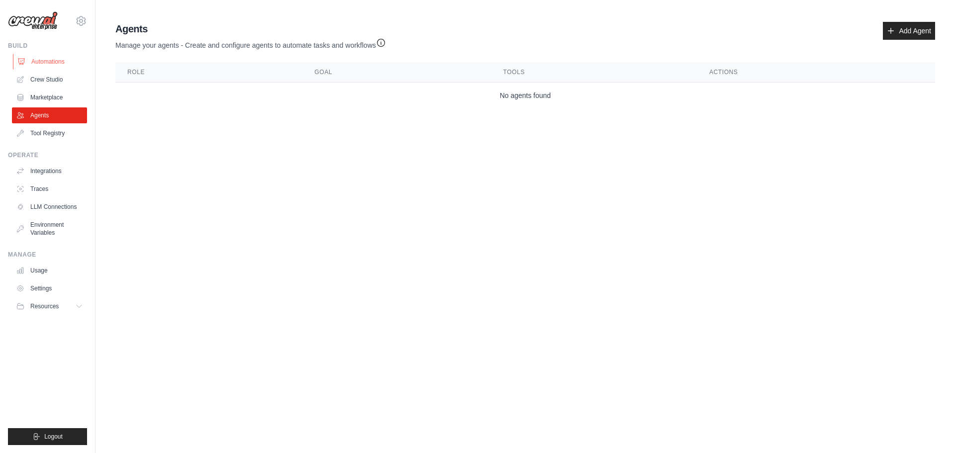
click at [55, 62] on link "Automations" at bounding box center [50, 62] width 75 height 16
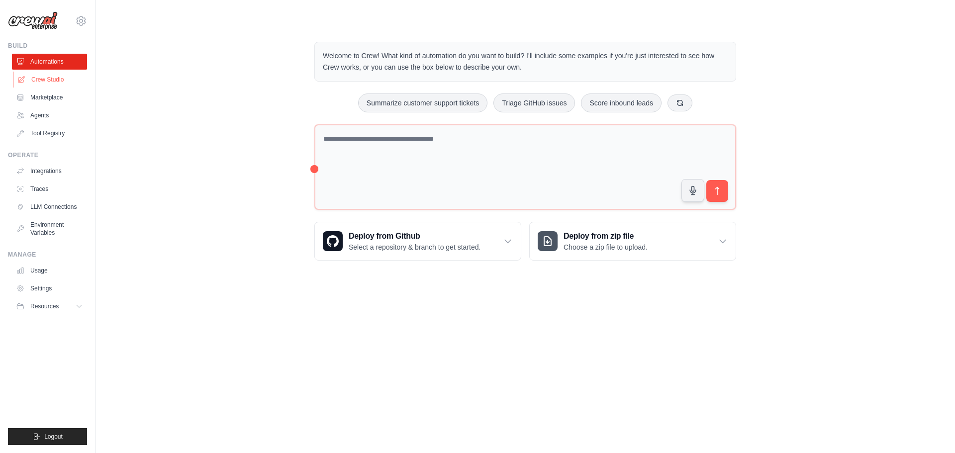
click at [49, 79] on link "Crew Studio" at bounding box center [50, 80] width 75 height 16
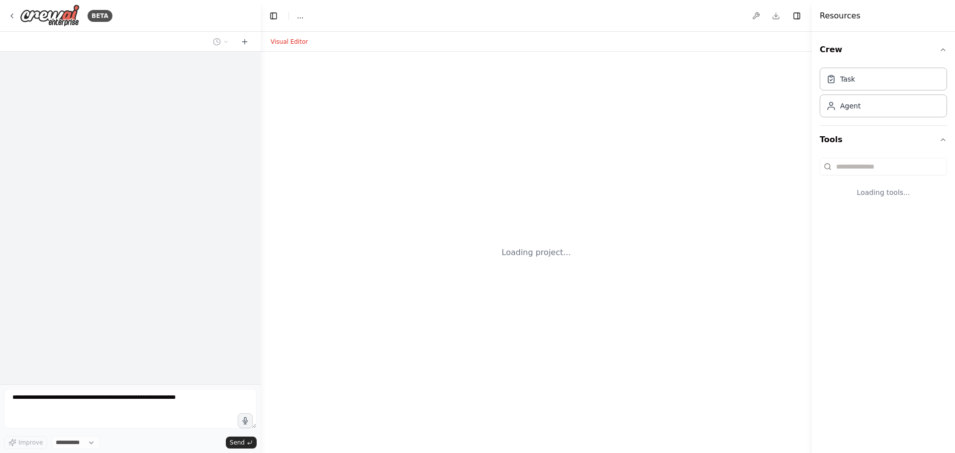
select select "****"
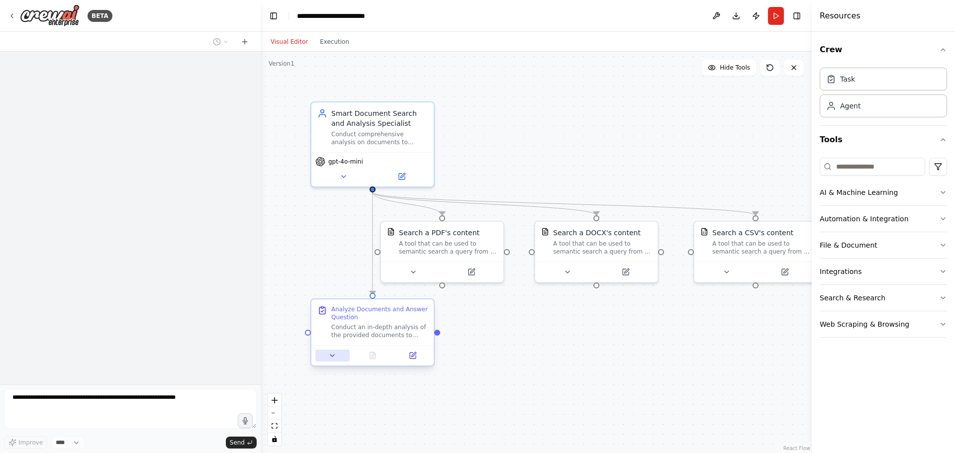
scroll to position [1057, 0]
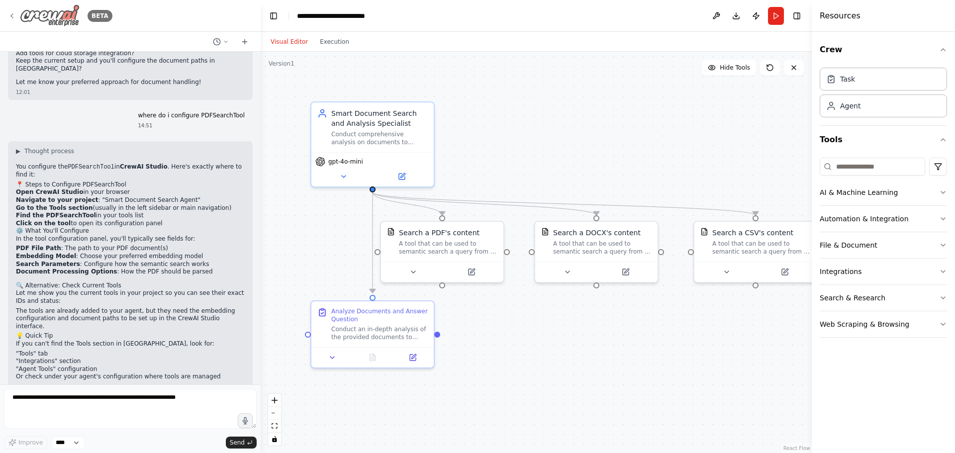
click at [12, 16] on icon at bounding box center [12, 16] width 8 height 8
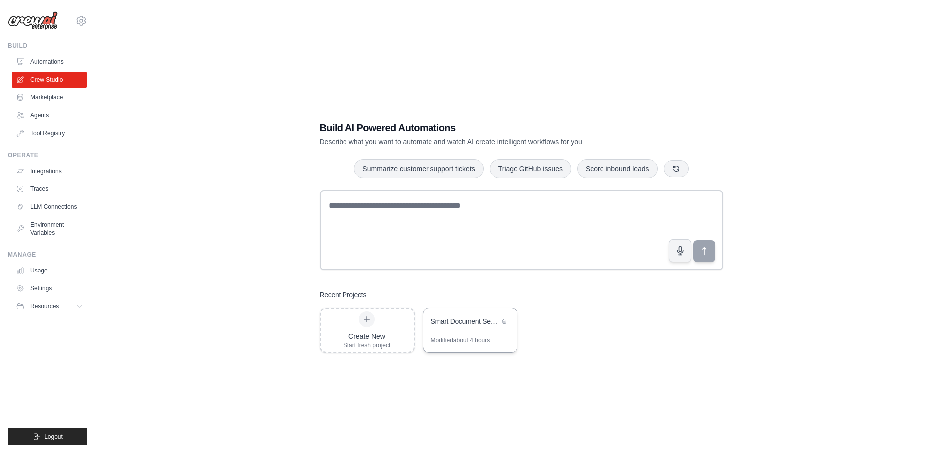
click at [461, 327] on div "Smart Document Search Agent" at bounding box center [465, 322] width 68 height 12
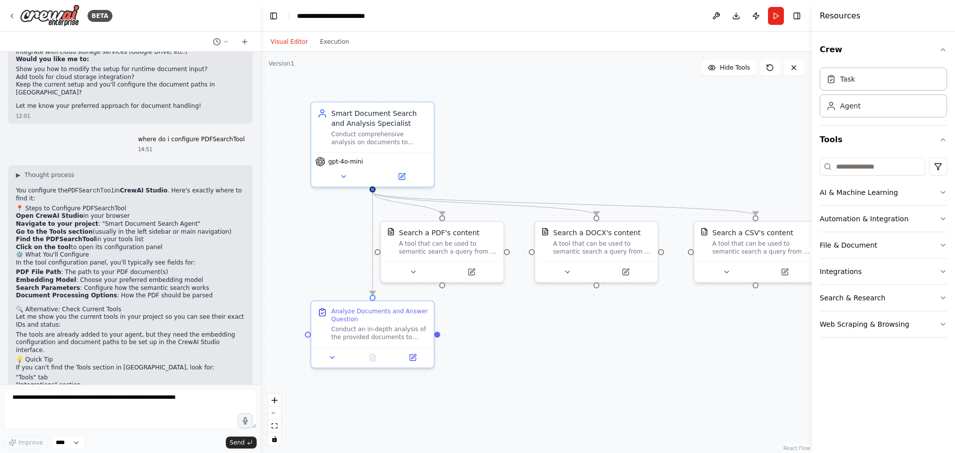
scroll to position [1057, 0]
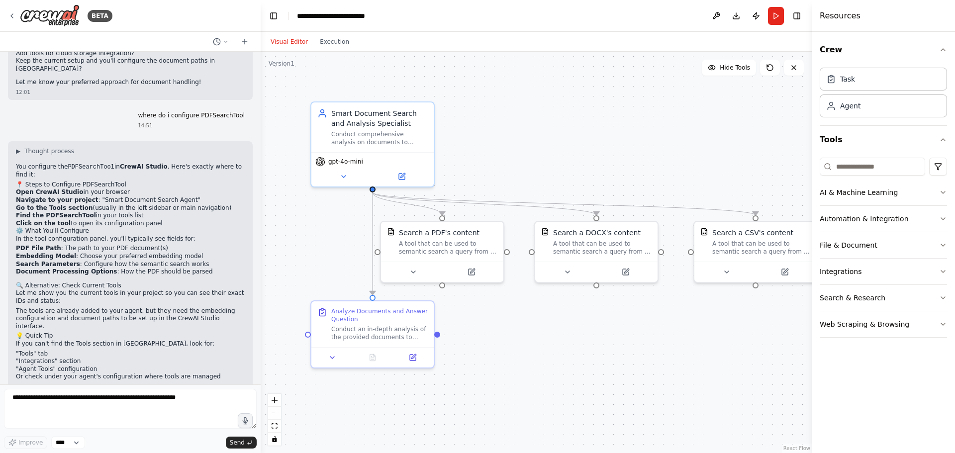
click at [828, 44] on button "Crew" at bounding box center [883, 50] width 127 height 28
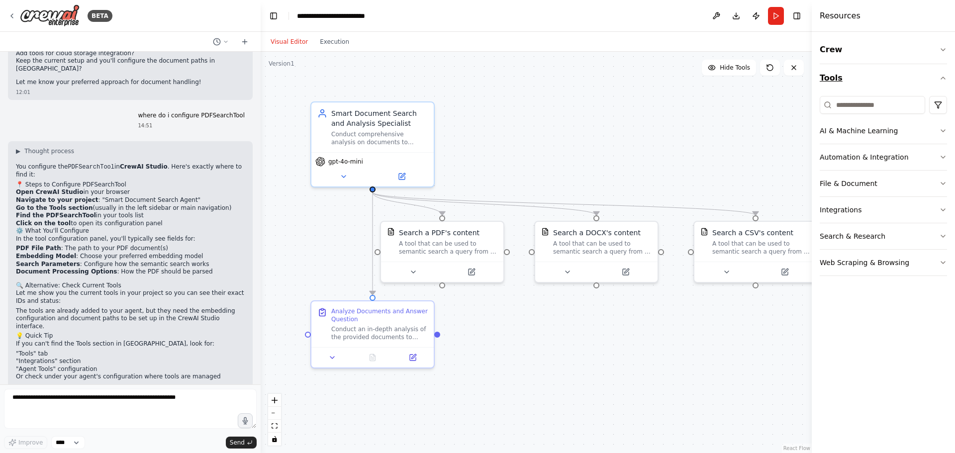
click at [942, 79] on icon "button" at bounding box center [943, 78] width 8 height 8
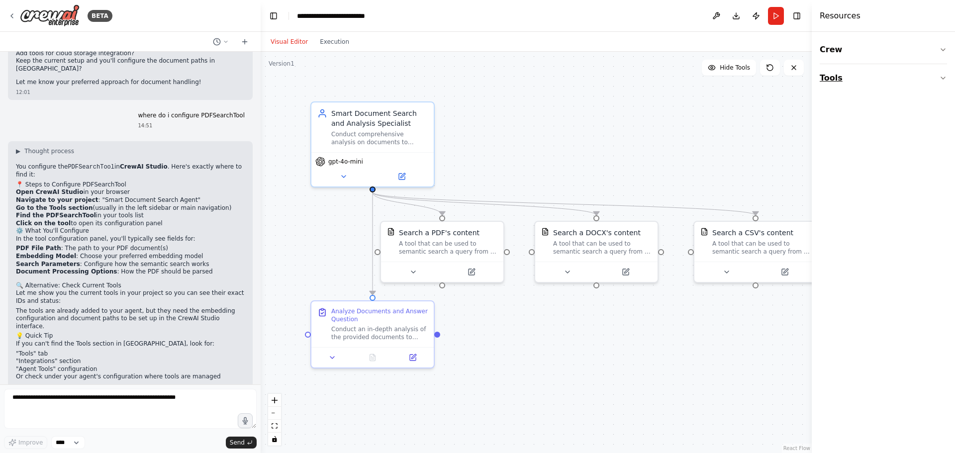
click at [942, 79] on icon "button" at bounding box center [943, 78] width 4 height 2
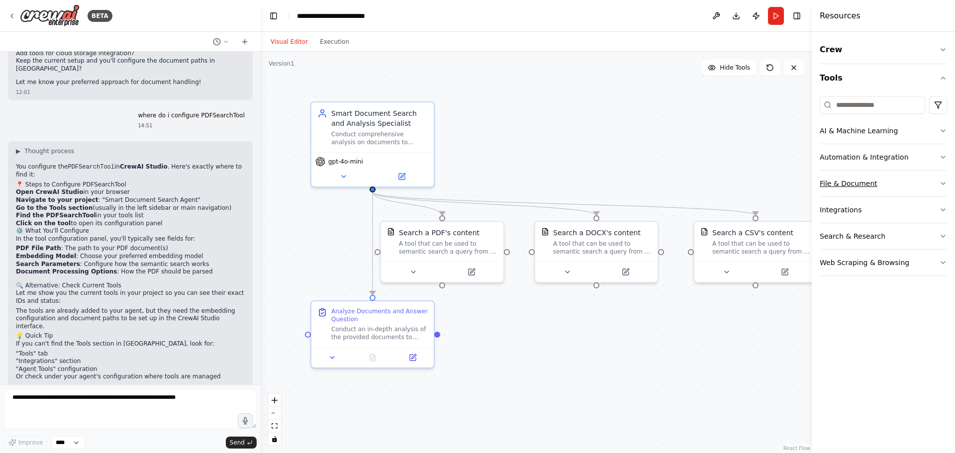
click at [852, 179] on button "File & Document" at bounding box center [883, 184] width 127 height 26
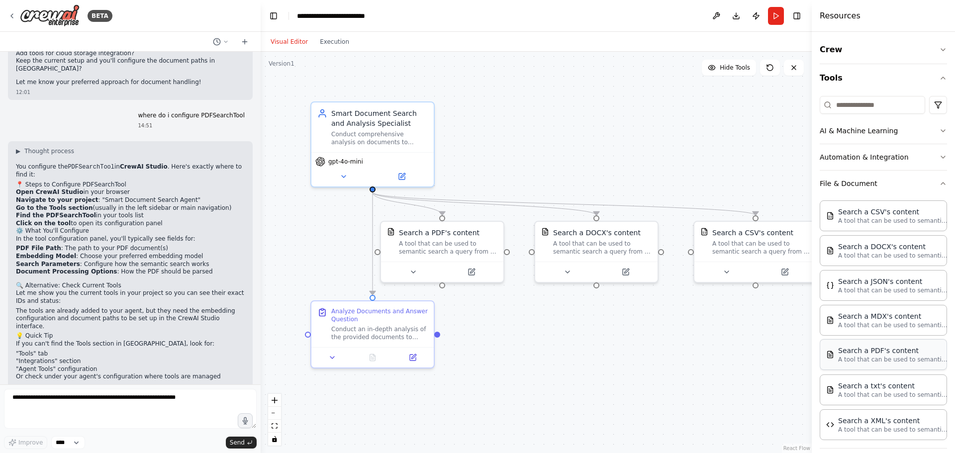
click at [893, 357] on p "A tool that can be used to semantic search a query from a PDF's content." at bounding box center [892, 360] width 109 height 8
click at [866, 357] on p "A tool that can be used to semantic search a query from a PDF's content." at bounding box center [892, 360] width 109 height 8
click at [830, 356] on img at bounding box center [830, 355] width 8 height 8
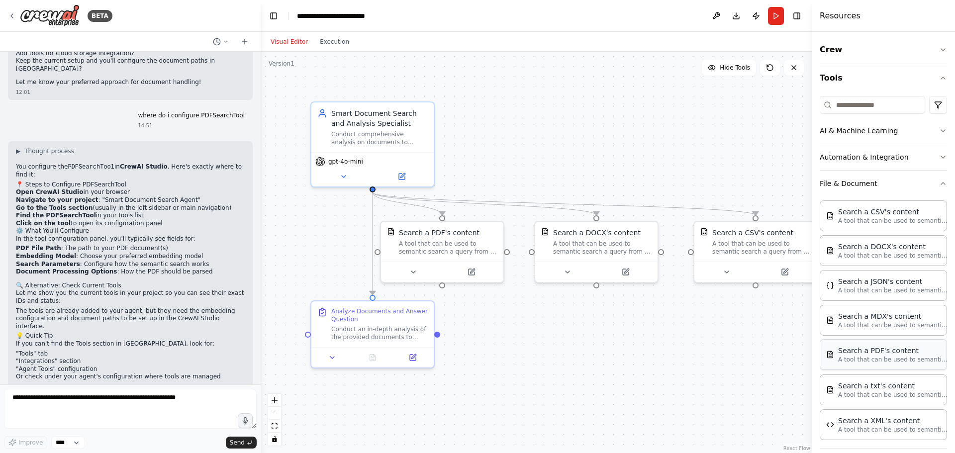
click at [830, 356] on img at bounding box center [830, 355] width 8 height 8
